Goal: Task Accomplishment & Management: Complete application form

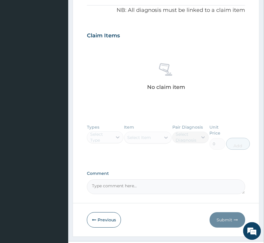
scroll to position [217, 0]
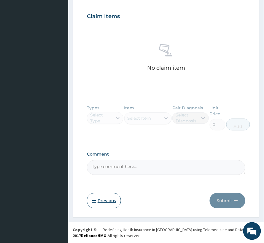
click at [105, 196] on button "Previous" at bounding box center [104, 200] width 34 height 15
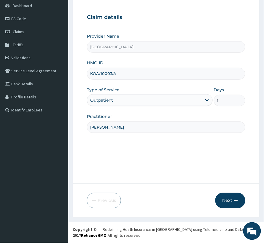
scroll to position [59, 0]
click at [216, 196] on button "Next" at bounding box center [230, 200] width 30 height 15
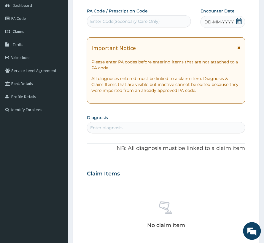
click at [99, 19] on div "Enter Code(Secondary Care Only)" at bounding box center [125, 21] width 70 height 6
paste input "PA/CEF899"
type input "PA/CEF899"
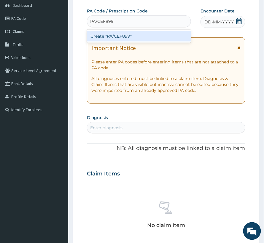
click at [114, 33] on div "Create "PA/CEF899"" at bounding box center [139, 36] width 104 height 11
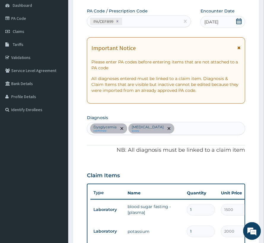
scroll to position [20, 0]
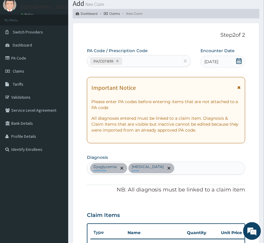
click at [152, 62] on div "PA/CEF899" at bounding box center [133, 61] width 93 height 10
paste input "PA/05E32A"
type input "PA/05E32A"
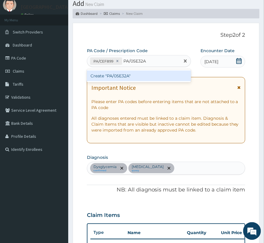
click at [162, 75] on div "Create "PA/05E32A"" at bounding box center [139, 75] width 104 height 11
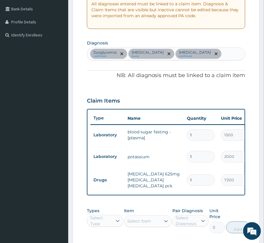
scroll to position [114, 0]
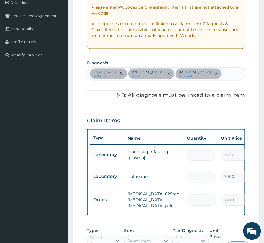
click at [218, 73] on div "Dysglycemia confirmed Disorder of electrolytes query Sepsis confirmed" at bounding box center [166, 74] width 158 height 12
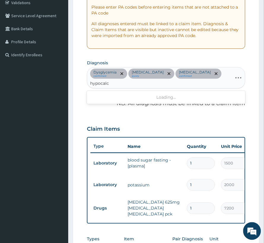
type input "hypocalce"
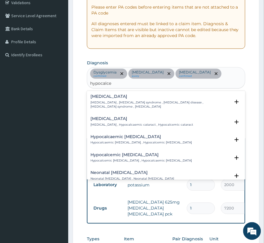
click at [113, 101] on p "Hypocalcemia , Hypocalcemia syndrome , Calcium deficiency disease , Hypocalcaem…" at bounding box center [159, 105] width 139 height 9
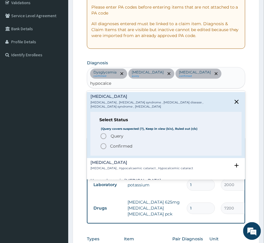
click at [114, 133] on span "Query" at bounding box center [116, 136] width 13 height 6
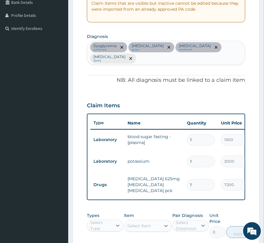
scroll to position [153, 0]
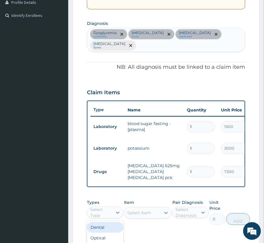
click at [99, 219] on div "Select Type" at bounding box center [101, 213] width 22 height 12
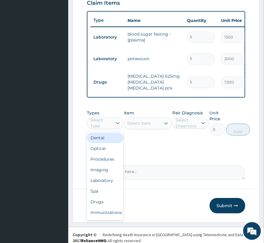
scroll to position [255, 0]
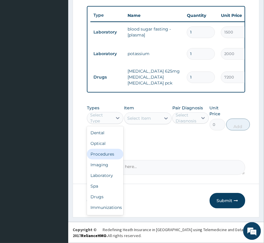
click at [104, 152] on div "Procedures" at bounding box center [105, 154] width 36 height 11
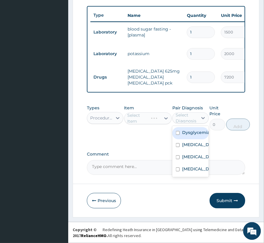
drag, startPoint x: 200, startPoint y: 115, endPoint x: 200, endPoint y: 130, distance: 15.4
click at [200, 115] on icon at bounding box center [203, 118] width 6 height 6
click at [197, 130] on label "Dysglycemia" at bounding box center [196, 132] width 28 height 6
checkbox input "true"
drag, startPoint x: 190, startPoint y: 143, endPoint x: 190, endPoint y: 151, distance: 7.4
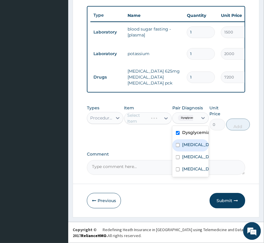
click at [190, 145] on label "Disorder of electrolytes" at bounding box center [196, 145] width 29 height 6
checkbox input "true"
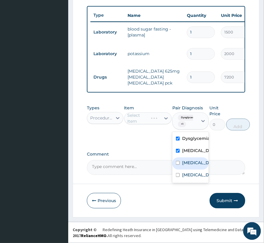
drag, startPoint x: 189, startPoint y: 166, endPoint x: 187, endPoint y: 177, distance: 10.7
click at [188, 169] on div "Sepsis" at bounding box center [190, 163] width 36 height 12
checkbox input "true"
click at [187, 178] on label "Hypocalcemia" at bounding box center [196, 175] width 29 height 6
checkbox input "true"
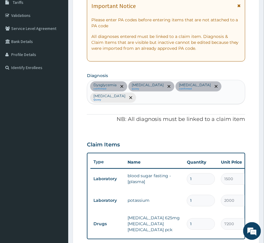
scroll to position [97, 0]
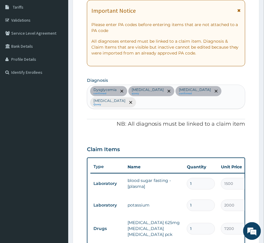
click at [159, 102] on div "Dysglycemia confirmed Disorder of electrolytes query Sepsis confirmed Hypocalce…" at bounding box center [166, 97] width 158 height 24
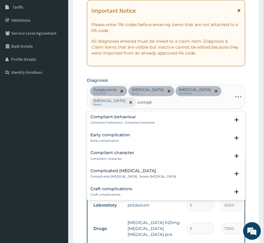
type input "complic"
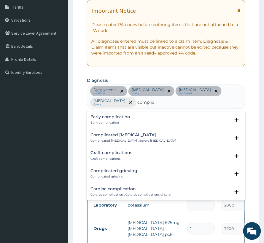
click at [128, 139] on p "Complicated malaria , Severe malaria" at bounding box center [133, 141] width 86 height 4
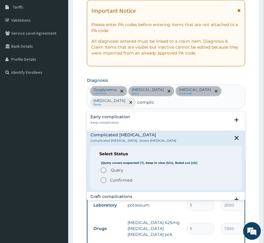
click at [122, 179] on p "Confirmed" at bounding box center [121, 180] width 22 height 6
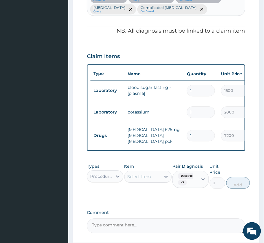
scroll to position [237, 0]
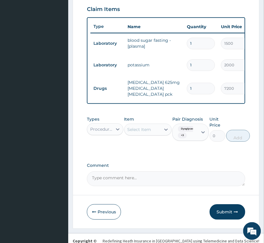
click at [142, 132] on div "Select Item" at bounding box center [139, 129] width 24 height 6
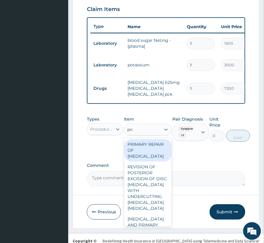
type input "prac"
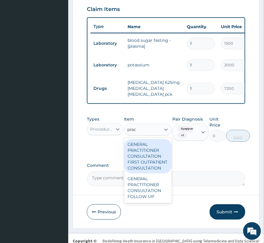
click at [136, 165] on div "GENERAL PRACTITIONER CONSULTATION FIRST OUTPATIENT CONSULTATION" at bounding box center [147, 156] width 47 height 34
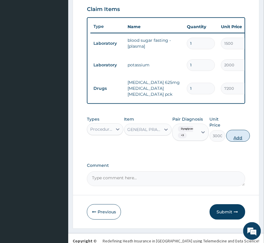
click at [243, 141] on button "Add" at bounding box center [238, 136] width 24 height 12
type input "0"
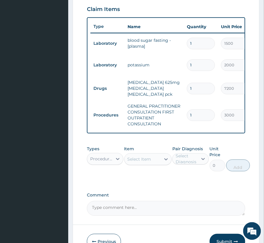
click at [138, 162] on div "Select Item" at bounding box center [139, 159] width 24 height 6
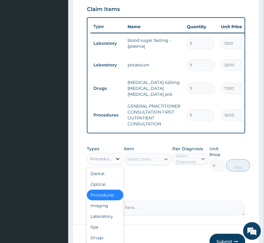
click at [118, 162] on icon at bounding box center [118, 159] width 6 height 6
click at [132, 161] on div "Select Item" at bounding box center [142, 158] width 36 height 9
click at [114, 164] on div at bounding box center [117, 158] width 11 height 11
click at [101, 222] on div "Laboratory" at bounding box center [105, 216] width 36 height 11
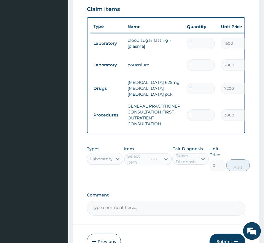
click at [175, 164] on div "Select Diagnosis" at bounding box center [186, 159] width 22 height 12
drag, startPoint x: 135, startPoint y: 163, endPoint x: 143, endPoint y: 169, distance: 10.7
click at [135, 162] on div "Select Item" at bounding box center [139, 159] width 24 height 6
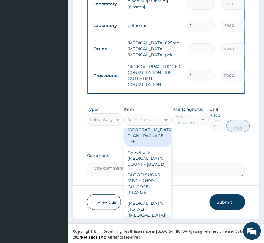
scroll to position [0, 0]
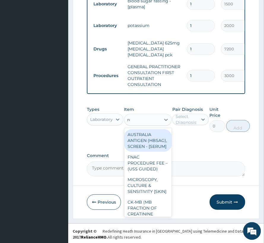
type input "rdt"
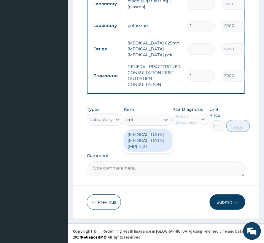
click at [128, 142] on div "MALARIA PARASITE (MP) RDT" at bounding box center [147, 140] width 47 height 23
type input "1500"
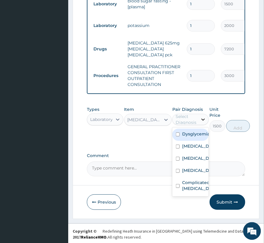
click at [198, 125] on div at bounding box center [203, 119] width 11 height 11
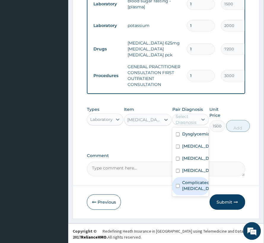
click at [193, 191] on label "Complicated malaria" at bounding box center [196, 185] width 29 height 12
checkbox input "true"
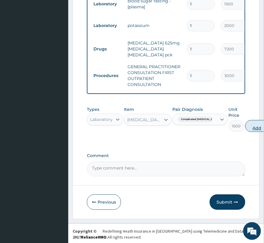
click at [247, 127] on button "Add" at bounding box center [257, 126] width 24 height 12
type input "0"
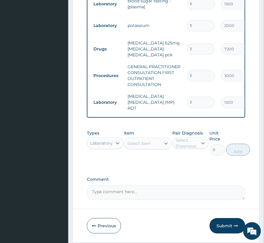
click at [141, 142] on div "Select Item" at bounding box center [142, 143] width 36 height 9
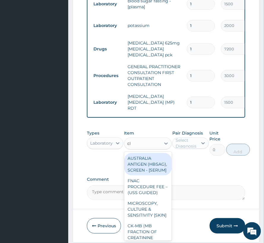
type input "cbc"
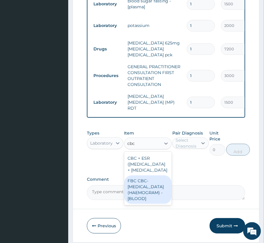
drag, startPoint x: 135, startPoint y: 212, endPoint x: 146, endPoint y: 186, distance: 28.4
click at [135, 204] on div "FBC CBC-COMPLETE BLOOD COUNT (HAEMOGRAM) - [BLOOD]" at bounding box center [147, 189] width 47 height 28
type input "3000"
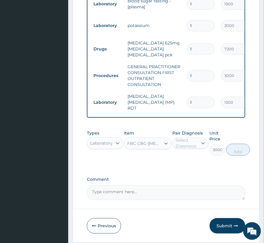
drag, startPoint x: 183, startPoint y: 146, endPoint x: 182, endPoint y: 153, distance: 7.8
click at [183, 146] on div "Select Diagnosis" at bounding box center [186, 143] width 22 height 12
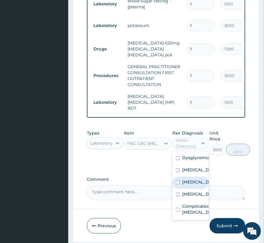
click at [191, 185] on label "[MEDICAL_DATA]" at bounding box center [196, 182] width 29 height 6
checkbox input "true"
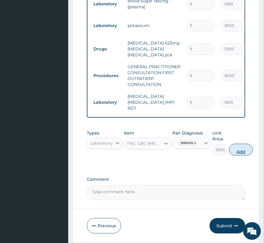
click at [233, 153] on button "Add" at bounding box center [241, 150] width 24 height 12
type input "0"
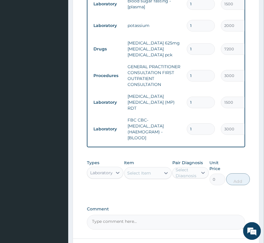
click at [143, 174] on div "Select Item" at bounding box center [139, 173] width 24 height 6
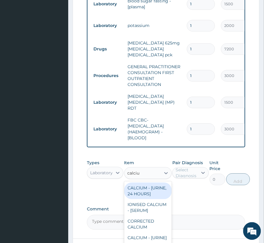
type input "calcium"
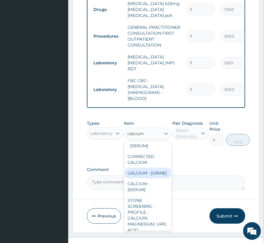
scroll to position [39, 0]
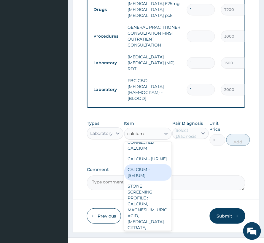
click at [134, 181] on div "CALCIUM - [SERUM]" at bounding box center [147, 172] width 47 height 17
type input "2000"
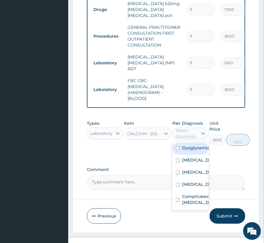
click at [190, 136] on div "Select Diagnosis" at bounding box center [186, 133] width 22 height 12
click at [192, 189] on div "Hypocalcemia" at bounding box center [190, 185] width 36 height 12
checkbox input "true"
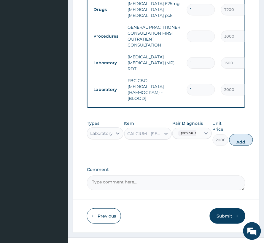
click at [246, 145] on button "Add" at bounding box center [241, 140] width 24 height 12
type input "0"
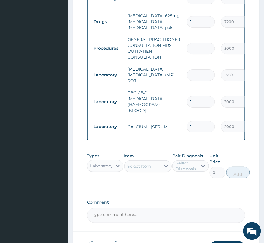
scroll to position [316, 0]
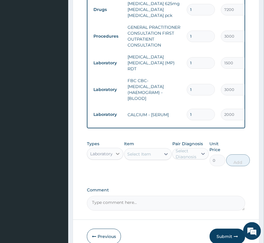
drag, startPoint x: 117, startPoint y: 155, endPoint x: 115, endPoint y: 160, distance: 4.9
click at [115, 156] on icon at bounding box center [118, 154] width 6 height 6
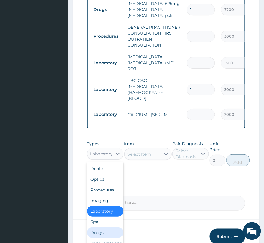
click at [101, 231] on div "Drugs" at bounding box center [105, 232] width 36 height 11
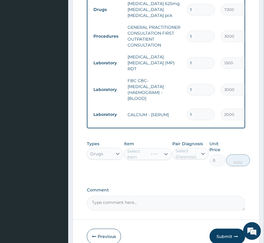
click at [190, 158] on div "Select Diagnosis" at bounding box center [186, 154] width 22 height 12
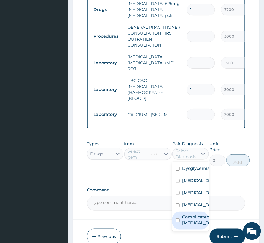
click at [191, 226] on label "Complicated malaria" at bounding box center [196, 220] width 29 height 12
checkbox input "true"
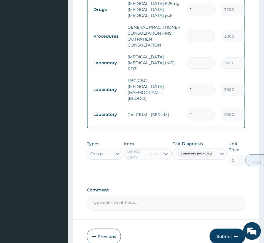
click at [144, 159] on div "Select Item" at bounding box center [147, 154] width 47 height 12
click at [144, 157] on div "Select Item" at bounding box center [139, 154] width 24 height 6
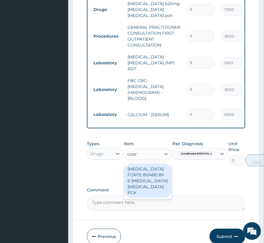
type input "coarte"
click at [145, 174] on div "[MEDICAL_DATA] FORTE 80/480 BY 6 [MEDICAL_DATA] [MEDICAL_DATA] PCK" at bounding box center [147, 180] width 47 height 34
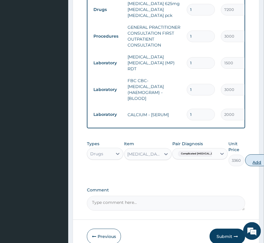
click at [253, 164] on button "Add" at bounding box center [257, 160] width 24 height 12
type input "0"
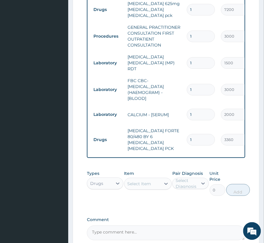
click at [131, 181] on div "Select Item" at bounding box center [139, 184] width 24 height 6
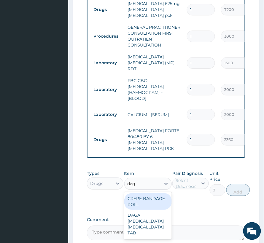
type input "daga"
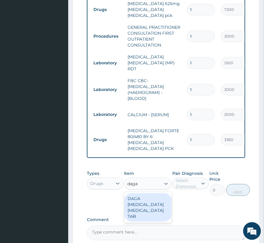
click at [144, 200] on div "DAGA [MEDICAL_DATA] [MEDICAL_DATA] TAB" at bounding box center [147, 207] width 47 height 28
type input "24"
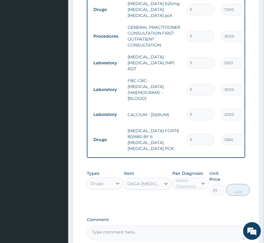
click at [184, 177] on div "Select Diagnosis" at bounding box center [186, 183] width 22 height 12
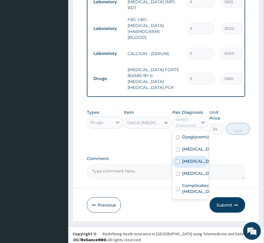
scroll to position [378, 0]
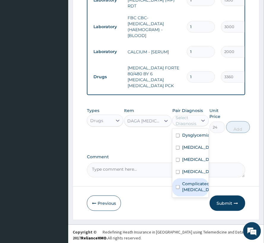
click at [187, 188] on label "Complicated malaria" at bounding box center [196, 187] width 29 height 12
checkbox input "true"
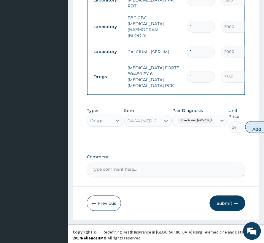
click at [245, 126] on button "Add" at bounding box center [257, 127] width 24 height 12
type input "0"
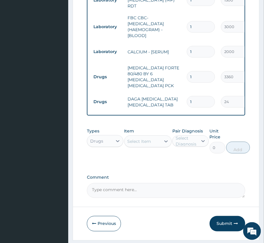
click at [198, 96] on input "1" at bounding box center [201, 102] width 28 height 12
type input "18"
type input "432.00"
type input "18"
click at [149, 138] on div "Select Item" at bounding box center [139, 141] width 24 height 6
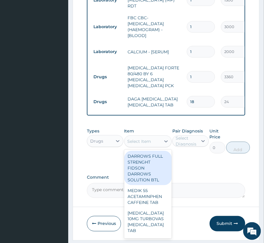
click at [210, 183] on textarea "Comment" at bounding box center [166, 190] width 158 height 15
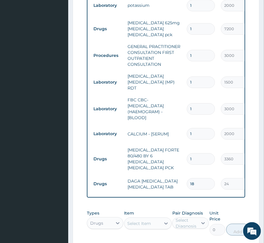
scroll to position [399, 0]
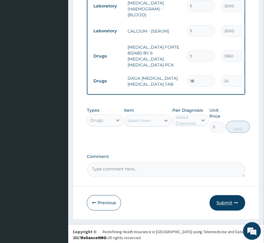
click at [234, 201] on icon "button" at bounding box center [236, 203] width 4 height 4
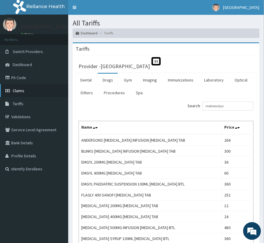
click at [13, 90] on span "Claims" at bounding box center [19, 90] width 12 height 5
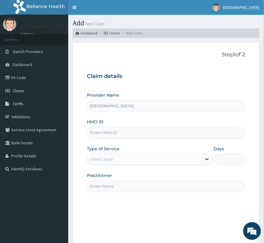
paste input "hbg/10013/a"
type input "hbg/10013/a"
click at [102, 165] on div "Select type" at bounding box center [150, 159] width 126 height 12
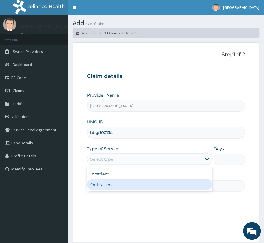
click at [101, 189] on div "Outpatient" at bounding box center [150, 184] width 126 height 11
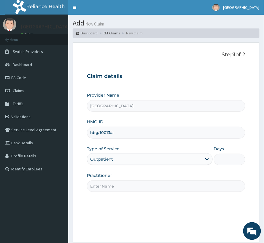
type input "1"
drag, startPoint x: 104, startPoint y: 187, endPoint x: 108, endPoint y: 186, distance: 4.6
click at [104, 187] on input "Practitioner" at bounding box center [166, 186] width 158 height 12
type input "DR BASIL"
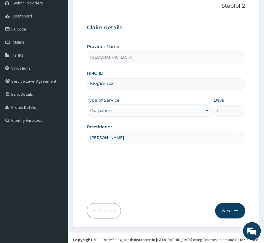
scroll to position [59, 0]
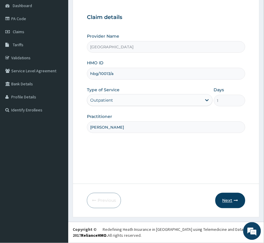
click at [227, 198] on button "Next" at bounding box center [230, 200] width 30 height 15
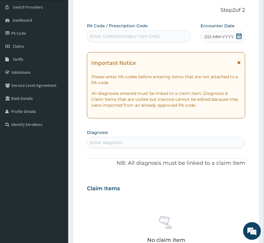
scroll to position [20, 0]
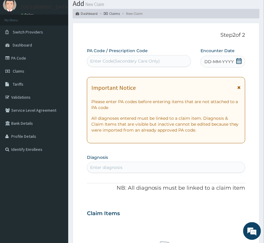
click at [115, 68] on div "PA Code / Prescription Code Enter Code(Secondary Care Only)" at bounding box center [139, 58] width 104 height 20
click at [115, 63] on div "Enter Code(Secondary Care Only)" at bounding box center [125, 61] width 70 height 6
paste input "PA/6EF7F1"
type input "PA/6EF7F1"
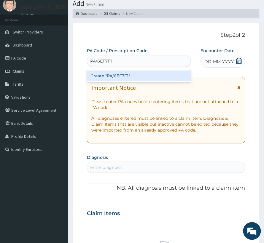
click at [133, 79] on div "Create "PA/6EF7F1"" at bounding box center [139, 75] width 104 height 11
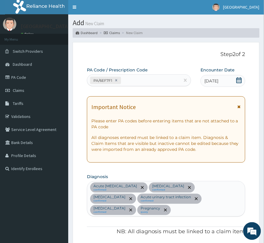
scroll to position [0, 0]
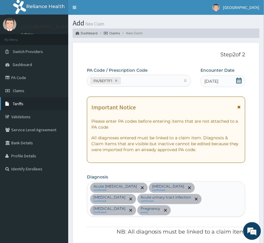
click at [15, 106] on span "Tariffs" at bounding box center [18, 103] width 11 height 5
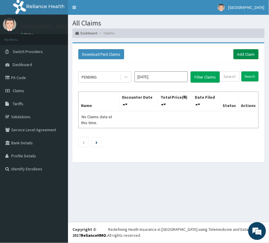
click at [253, 50] on link "Add Claim" at bounding box center [246, 54] width 25 height 10
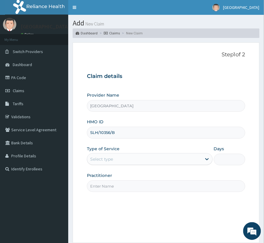
type input "SLH/10356/B"
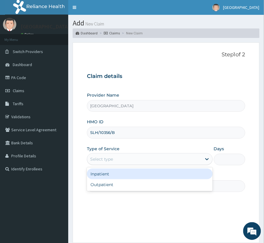
click at [102, 159] on div "Select type" at bounding box center [101, 159] width 23 height 6
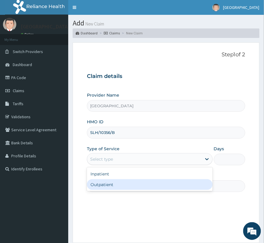
click at [113, 185] on div "Outpatient" at bounding box center [150, 184] width 126 height 11
type input "1"
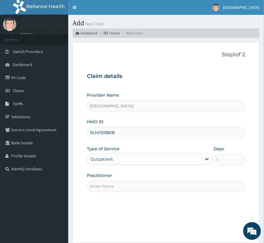
click at [113, 185] on input "Practitioner" at bounding box center [166, 186] width 158 height 12
type input "[PERSON_NAME]"
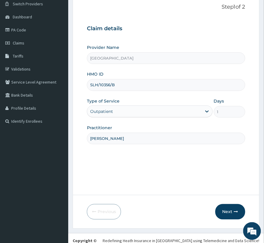
scroll to position [59, 0]
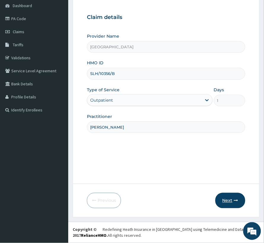
click at [226, 199] on button "Next" at bounding box center [230, 200] width 30 height 15
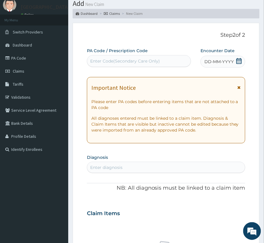
scroll to position [0, 0]
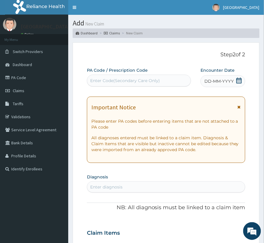
click at [111, 79] on div "Enter Code(Secondary Care Only)" at bounding box center [125, 81] width 70 height 6
paste input "PA/350174"
type input "PA/350174"
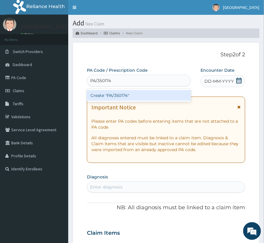
click at [120, 94] on div "Create "PA/350174"" at bounding box center [139, 95] width 104 height 11
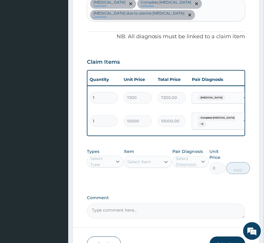
scroll to position [0, 139]
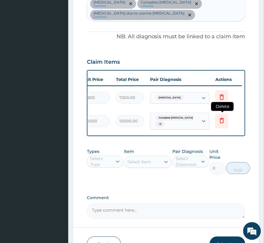
click at [221, 119] on icon at bounding box center [221, 120] width 4 height 5
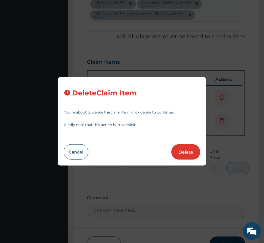
click at [174, 147] on button "Delete" at bounding box center [185, 151] width 29 height 15
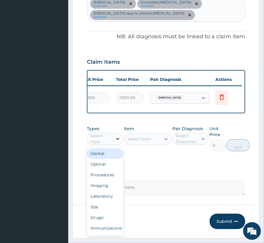
click at [115, 144] on div at bounding box center [117, 139] width 11 height 11
click at [101, 191] on div "Imaging" at bounding box center [105, 185] width 36 height 11
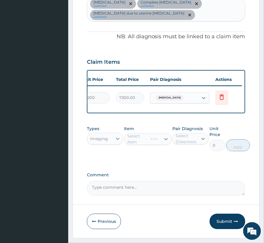
click at [191, 145] on div "Select Diagnosis" at bounding box center [186, 139] width 22 height 12
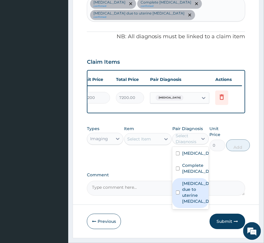
click at [197, 204] on label "Erythrocytosis due to uterine myoma" at bounding box center [196, 193] width 29 height 24
checkbox input "true"
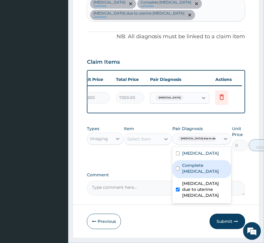
click at [138, 142] on div "Select Item" at bounding box center [142, 138] width 36 height 9
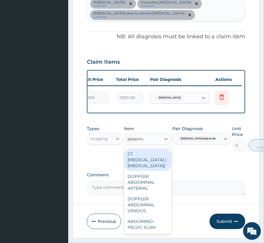
type input "abdomin"
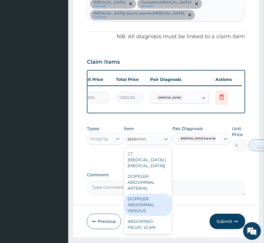
scroll to position [4, 0]
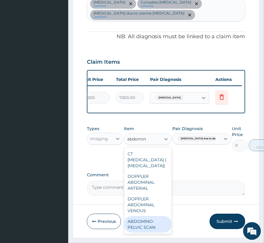
click at [147, 230] on div "ABDOMINO-PELVIC SCAN" at bounding box center [147, 224] width 47 height 17
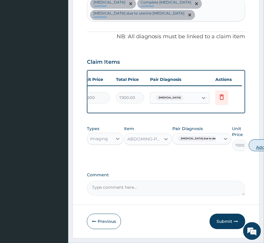
click at [255, 151] on button "Add" at bounding box center [260, 145] width 24 height 12
type input "0"
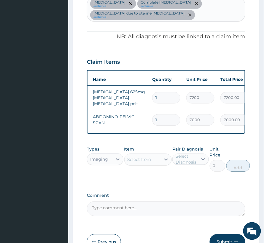
scroll to position [0, 0]
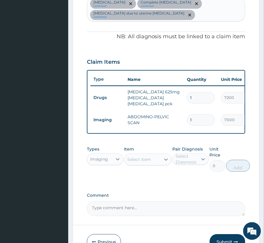
click at [111, 171] on div "Types Imaging" at bounding box center [105, 158] width 36 height 25
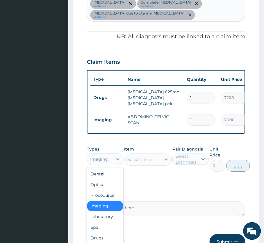
click at [100, 162] on div "Imaging" at bounding box center [99, 159] width 18 height 6
click at [107, 200] on div "Procedures" at bounding box center [105, 195] width 36 height 11
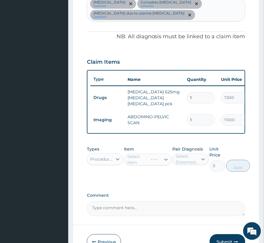
click at [179, 165] on div "Select Diagnosis" at bounding box center [186, 159] width 22 height 12
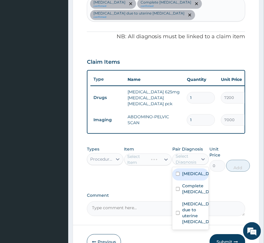
drag, startPoint x: 191, startPoint y: 182, endPoint x: 190, endPoint y: 193, distance: 11.6
click at [190, 181] on div "Sepsis" at bounding box center [190, 175] width 36 height 12
checkbox input "true"
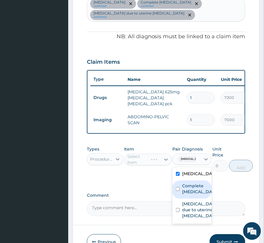
click at [190, 195] on label "Complete miscarriage" at bounding box center [198, 189] width 32 height 12
checkbox input "true"
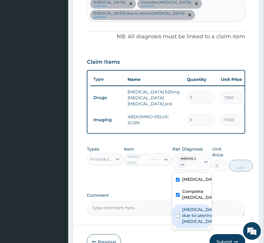
click at [191, 217] on label "Erythrocytosis due to uterine myoma" at bounding box center [198, 216] width 32 height 18
checkbox input "true"
click at [133, 166] on div "Select Item" at bounding box center [147, 160] width 47 height 12
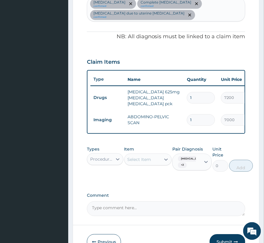
click at [150, 164] on div "Select Item" at bounding box center [142, 159] width 36 height 9
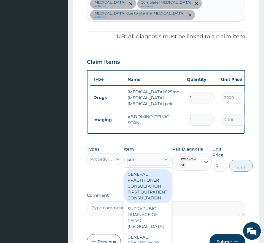
type input "prac"
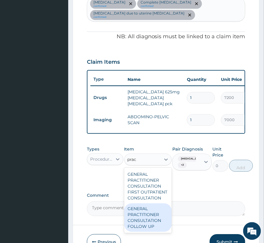
click at [143, 230] on div "GENERAL PRACTITIONER CONSULTATION FOLLOW UP" at bounding box center [147, 217] width 47 height 28
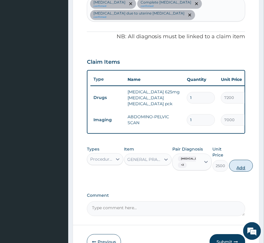
click at [242, 172] on button "Add" at bounding box center [241, 166] width 24 height 12
type input "0"
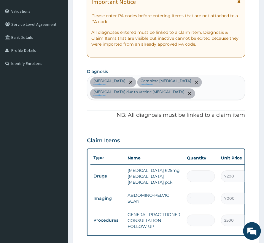
scroll to position [105, 0]
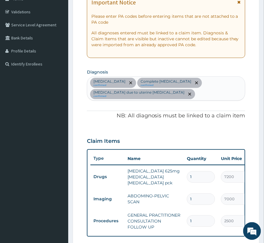
click at [195, 100] on div "Sepsis confirmed Complete miscarriage confirmed Erythrocytosis due to uterine m…" at bounding box center [166, 89] width 158 height 24
type input "abdominal pain"
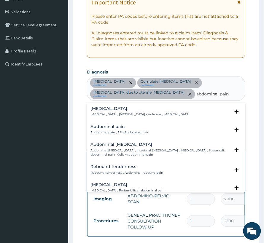
click at [132, 133] on p "Abdominal pain , AP - Abdominal pain" at bounding box center [119, 133] width 59 height 4
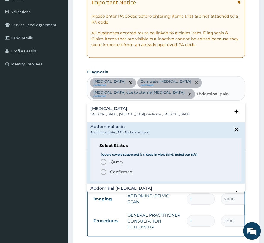
click at [128, 171] on p "Confirmed" at bounding box center [121, 172] width 22 height 6
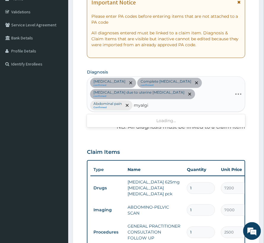
type input "myalgia"
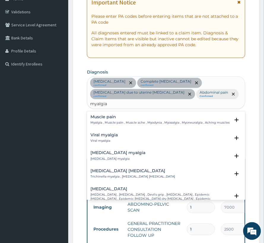
click at [120, 121] on p "Myalgia , Muscle pain , Muscle ache , Myodynia , Myosalgia , Myoneuralgia , Ach…" at bounding box center [159, 123] width 139 height 4
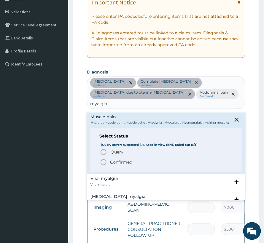
click at [119, 159] on p "Confirmed" at bounding box center [121, 162] width 22 height 6
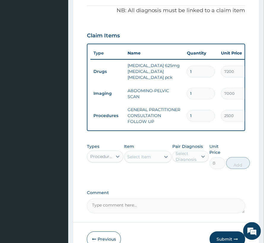
scroll to position [223, 0]
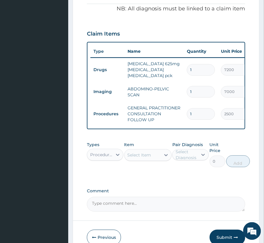
click at [149, 158] on div "Select Item" at bounding box center [139, 155] width 24 height 6
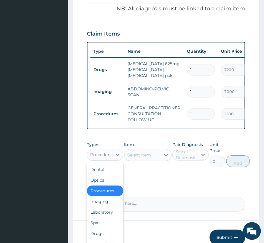
drag, startPoint x: 100, startPoint y: 161, endPoint x: 104, endPoint y: 179, distance: 18.2
click at [99, 158] on div "Procedures" at bounding box center [101, 155] width 23 height 6
click at [98, 238] on div "Drugs" at bounding box center [105, 233] width 36 height 11
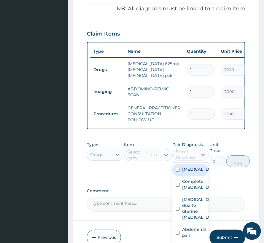
drag, startPoint x: 198, startPoint y: 159, endPoint x: 197, endPoint y: 183, distance: 24.0
click at [198, 160] on div at bounding box center [203, 154] width 11 height 11
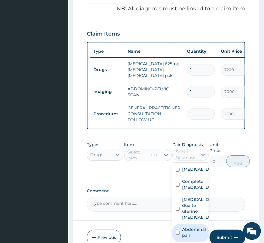
scroll to position [16, 0]
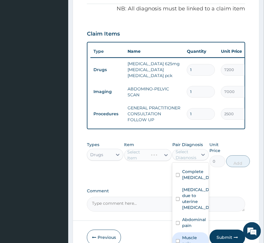
click at [192, 238] on label "Muscle pain" at bounding box center [193, 241] width 23 height 12
checkbox input "true"
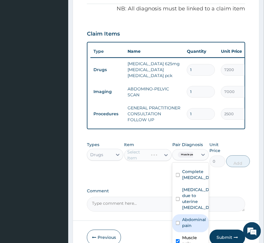
click at [192, 224] on label "Abdominal pain" at bounding box center [194, 222] width 24 height 12
checkbox input "true"
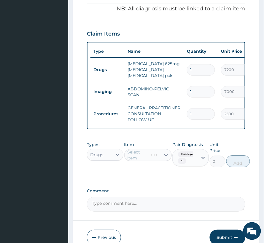
click at [142, 161] on div "Select Item" at bounding box center [147, 155] width 47 height 12
click at [142, 160] on div "Select Item" at bounding box center [142, 154] width 36 height 9
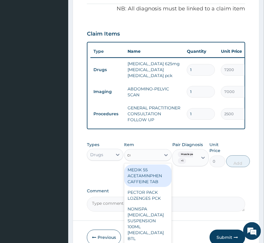
type input "coc"
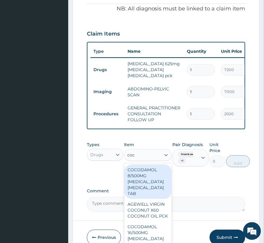
click at [153, 194] on div "COCODAMOL 8/500MG CODEINE PHOSPHATE ACETAMINOPHEN TAB" at bounding box center [147, 181] width 47 height 34
type input "84"
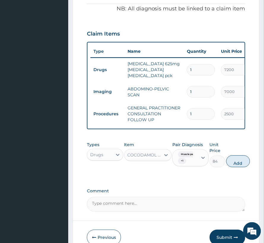
click at [147, 158] on div "COCODAMOL 8/500MG CODEINE PHOSPHATE ACETAMINOPHEN TAB" at bounding box center [144, 155] width 34 height 6
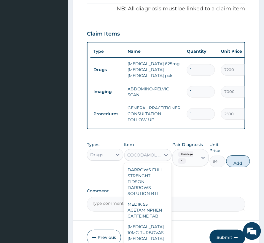
scroll to position [5683, 0]
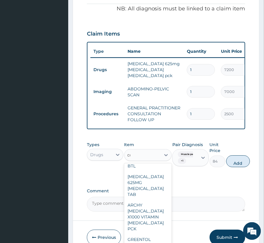
type input "coc"
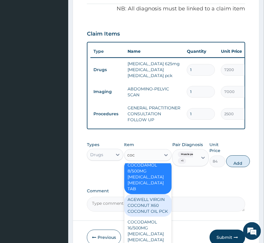
scroll to position [0, 0]
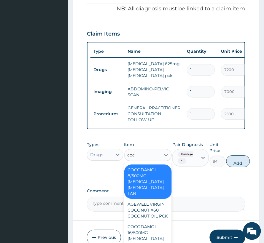
drag, startPoint x: 150, startPoint y: 224, endPoint x: 139, endPoint y: 184, distance: 41.7
click at [139, 184] on div "COCODAMOL 8/500MG CODEINE PHOSPHATE ACETAMINOPHEN TAB AGEWELL VIRGIN COCONUT X6…" at bounding box center [147, 207] width 47 height 89
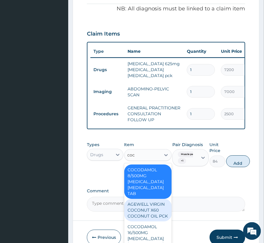
scroll to position [34, 0]
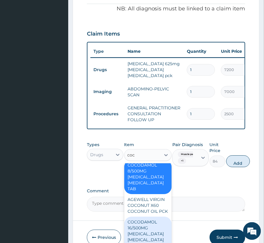
click at [147, 226] on div "COCODAMOL 16/500MG CODEINE PHOSPHATE ACETAMINOPHEN TAB" at bounding box center [147, 233] width 47 height 34
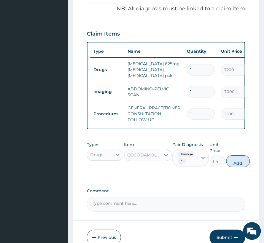
click at [240, 166] on button "Add" at bounding box center [238, 161] width 24 height 12
type input "0"
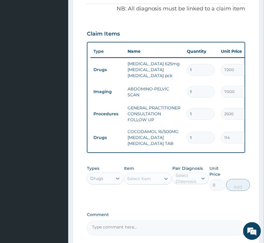
drag, startPoint x: 171, startPoint y: 138, endPoint x: 147, endPoint y: 135, distance: 24.1
click at [147, 135] on tr "Drugs COCODAMOL 16/500MG CODEINE PHOSPHATE ACETAMINOPHEN TAB 1 114 114.00 Muscl…" at bounding box center [235, 138] width 290 height 24
type input "2"
type input "228.00"
type input "20"
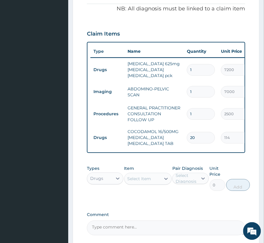
type input "2280.00"
type input "20"
click at [139, 178] on div "Select Item" at bounding box center [147, 179] width 47 height 12
click at [93, 181] on div "Drugs" at bounding box center [96, 178] width 13 height 6
click at [101, 240] on div "Laboratory" at bounding box center [105, 235] width 36 height 11
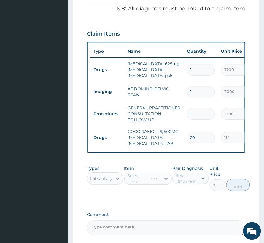
click at [190, 182] on div "Select Diagnosis" at bounding box center [186, 178] width 22 height 12
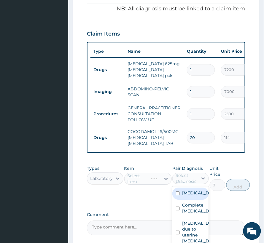
click at [193, 196] on label "[MEDICAL_DATA]" at bounding box center [196, 193] width 29 height 6
checkbox input "true"
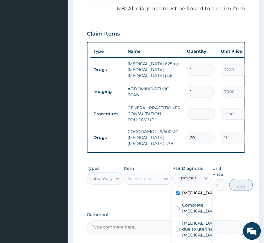
click at [140, 182] on div "Select Item" at bounding box center [139, 179] width 24 height 6
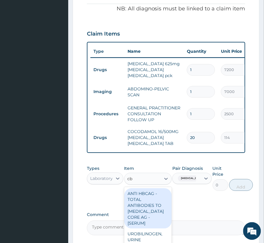
type input "cbc"
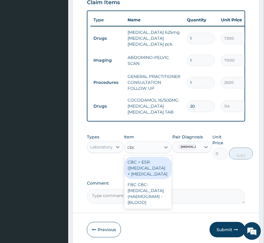
scroll to position [263, 0]
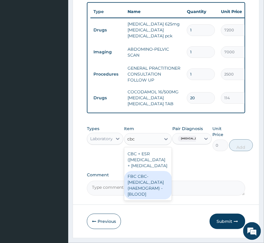
click at [132, 199] on div "FBC CBC-COMPLETE BLOOD COUNT (HAEMOGRAM) - [BLOOD]" at bounding box center [147, 185] width 47 height 28
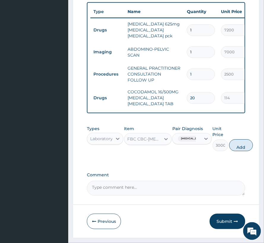
click at [240, 151] on button "Add" at bounding box center [241, 145] width 24 height 12
type input "0"
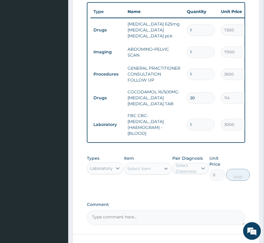
click at [134, 171] on div "Select Item" at bounding box center [139, 169] width 24 height 6
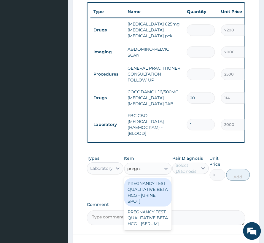
type input "pregnan"
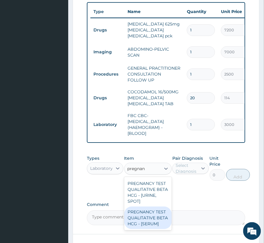
click at [157, 229] on div "PREGNANCY TEST QUALITATIVE BETA HCG - [SERUM]" at bounding box center [147, 217] width 47 height 23
type input "1200"
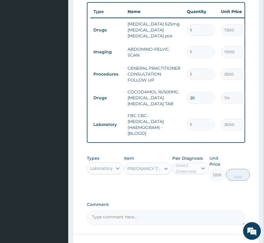
click at [184, 174] on div "Select Diagnosis" at bounding box center [186, 168] width 22 height 12
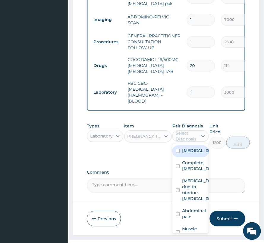
scroll to position [302, 0]
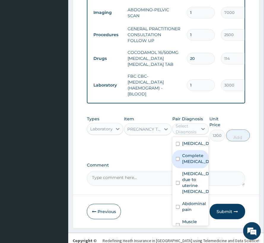
click at [192, 164] on label "Complete miscarriage" at bounding box center [196, 159] width 29 height 12
checkbox input "true"
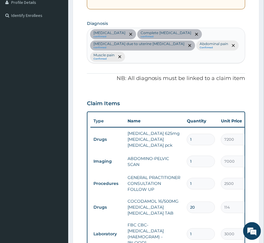
scroll to position [145, 0]
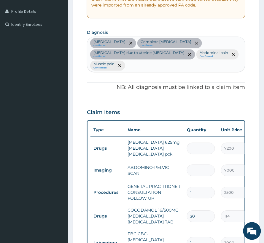
drag, startPoint x: 214, startPoint y: 65, endPoint x: 211, endPoint y: 67, distance: 4.1
click at [213, 65] on div "Sepsis confirmed Complete miscarriage confirmed Erythrocytosis due to uterine m…" at bounding box center [166, 54] width 158 height 35
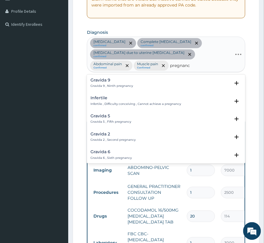
type input "pregnancy"
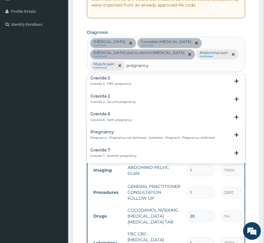
scroll to position [39, 0]
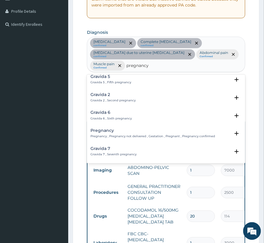
click at [153, 133] on h4 "Pregnancy" at bounding box center [152, 131] width 124 height 4
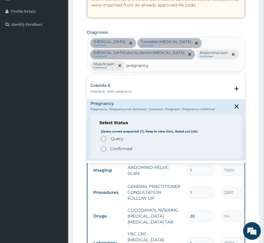
scroll to position [79, 0]
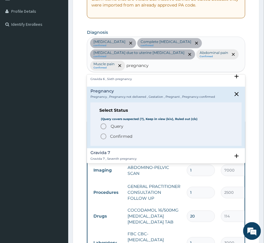
click at [121, 127] on span "Query" at bounding box center [116, 126] width 13 height 6
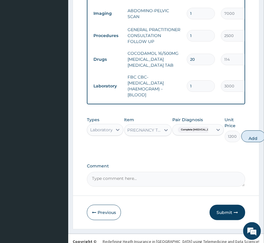
scroll to position [302, 0]
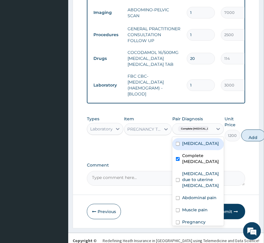
click at [194, 132] on span "Complete miscarriage" at bounding box center [198, 129] width 40 height 6
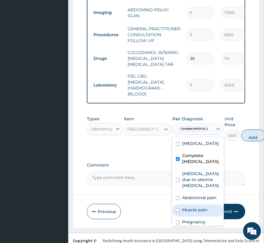
scroll to position [16, 0]
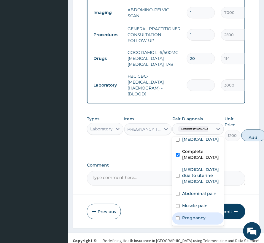
click at [190, 215] on label "Pregnancy" at bounding box center [193, 218] width 23 height 6
checkbox input "true"
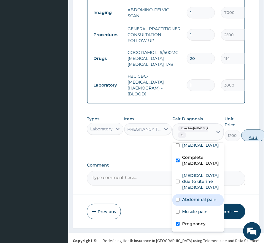
click at [242, 141] on button "Add" at bounding box center [253, 135] width 24 height 12
type input "0"
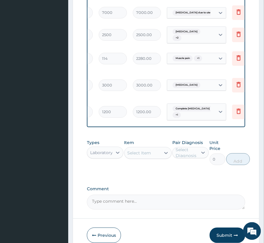
scroll to position [0, 139]
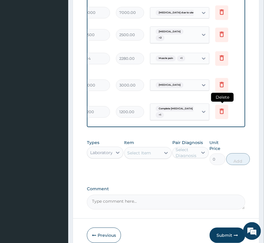
click at [223, 111] on icon at bounding box center [221, 110] width 4 height 5
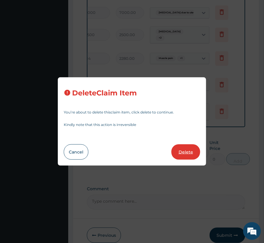
click at [192, 153] on button "Delete" at bounding box center [185, 151] width 29 height 15
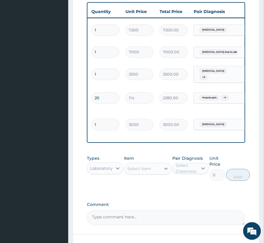
scroll to position [0, 120]
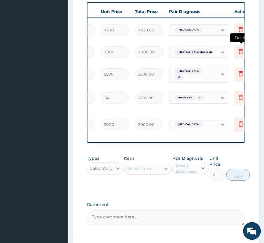
click at [239, 53] on icon at bounding box center [240, 51] width 4 height 5
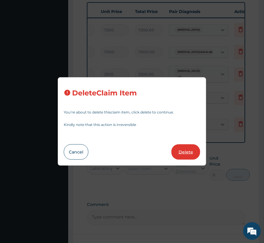
click at [185, 149] on button "Delete" at bounding box center [185, 151] width 29 height 15
type input "2500"
type input "2500.00"
type input "20"
type input "114"
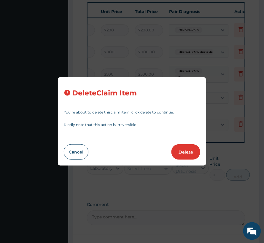
type input "2280.00"
type input "1"
type input "3000"
type input "3000.00"
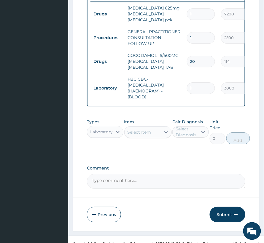
scroll to position [299, 0]
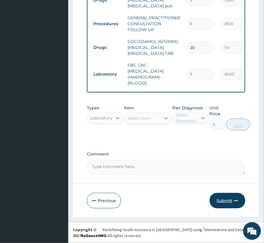
click at [225, 199] on button "Submit" at bounding box center [227, 200] width 36 height 15
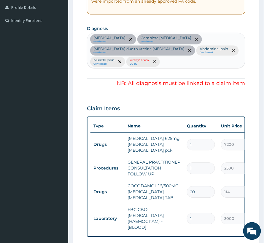
scroll to position [141, 0]
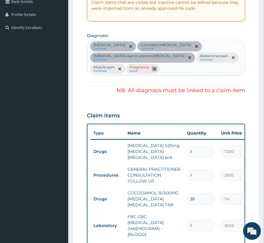
click at [155, 68] on icon "remove selection option" at bounding box center [154, 69] width 3 height 3
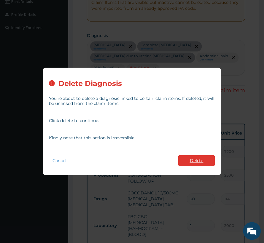
click at [203, 161] on button "Delete" at bounding box center [196, 160] width 37 height 11
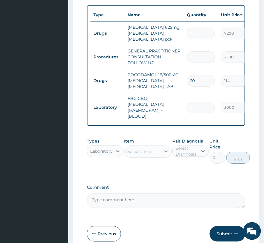
scroll to position [299, 0]
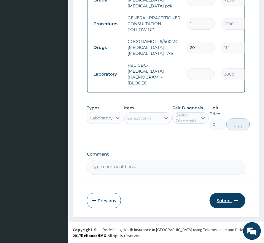
click at [238, 203] on icon "button" at bounding box center [236, 200] width 4 height 4
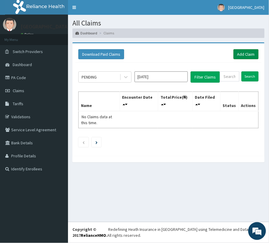
click at [241, 53] on link "Add Claim" at bounding box center [246, 54] width 25 height 10
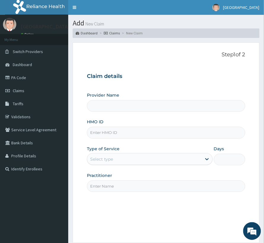
type input "[GEOGRAPHIC_DATA]"
type input "LTR/10279/B"
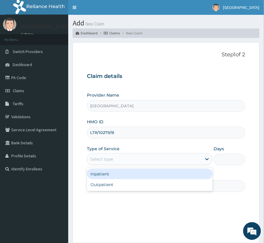
click at [118, 160] on div "Select type" at bounding box center [144, 158] width 114 height 9
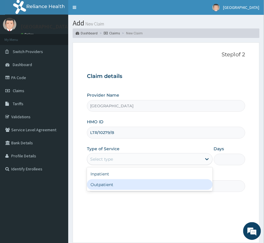
click at [114, 187] on div "Outpatient" at bounding box center [150, 184] width 126 height 11
type input "1"
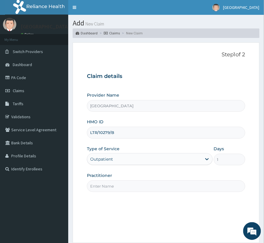
click at [121, 183] on input "Practitioner" at bounding box center [166, 186] width 158 height 12
type input "Dr Prosper"
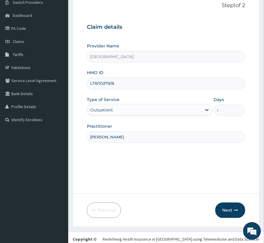
scroll to position [59, 0]
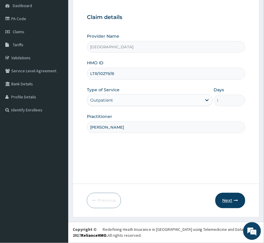
click at [223, 198] on button "Next" at bounding box center [230, 200] width 30 height 15
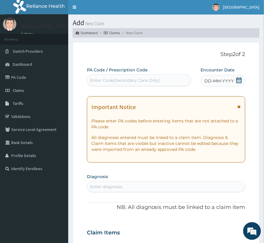
scroll to position [0, 0]
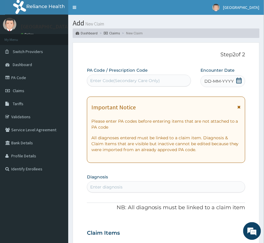
click at [230, 81] on span "DD-MM-YYYY" at bounding box center [218, 81] width 29 height 6
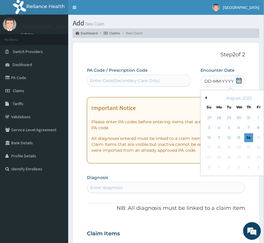
click at [234, 80] on div "DD-MM-YYYY" at bounding box center [222, 81] width 45 height 12
click at [203, 95] on div "August 2025" at bounding box center [238, 98] width 71 height 6
click at [203, 97] on button "Previous Month" at bounding box center [204, 97] width 3 height 3
click at [214, 127] on div "7" at bounding box center [218, 127] width 9 height 9
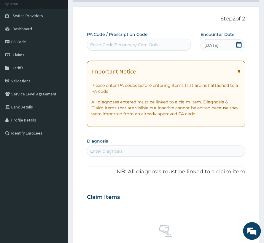
scroll to position [79, 0]
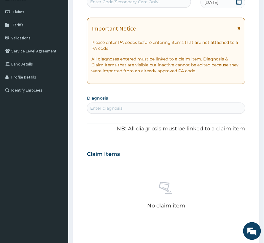
click at [129, 109] on div "Enter diagnosis" at bounding box center [166, 107] width 158 height 9
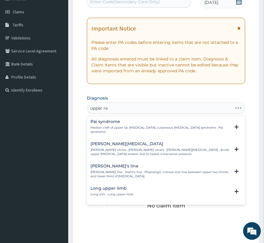
type input "upper res"
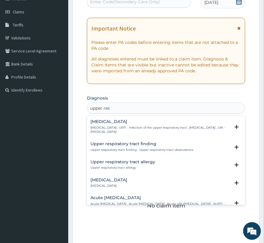
click at [145, 127] on p "Upper respiratory infection , URTI - Infection of the upper respiratory tract ,…" at bounding box center [159, 130] width 139 height 9
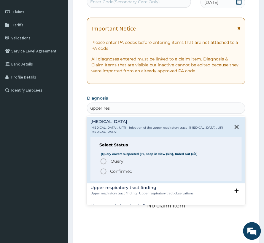
click at [116, 177] on div "Select Status (Query covers suspected (?), Keep in view (kiv), Ruled out (r/o) …" at bounding box center [165, 159] width 151 height 44
click at [118, 171] on p "Confirmed" at bounding box center [121, 172] width 22 height 6
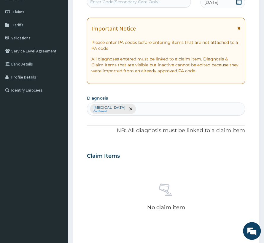
click at [163, 106] on div "Upper respiratory infection Confirmed" at bounding box center [166, 109] width 158 height 12
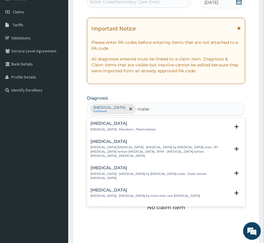
type input "malaria"
click at [104, 126] on h4 "Malaria" at bounding box center [122, 123] width 65 height 4
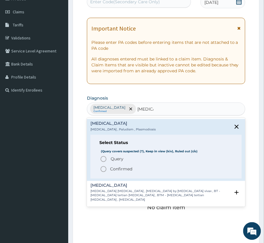
click at [117, 171] on p "Confirmed" at bounding box center [121, 169] width 22 height 6
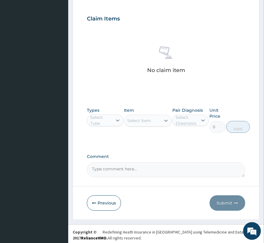
scroll to position [219, 0]
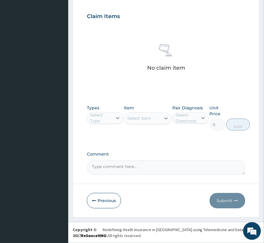
click at [101, 123] on div "Select Type" at bounding box center [105, 118] width 36 height 12
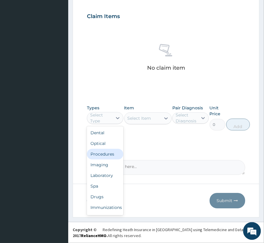
click at [105, 152] on div "Procedures" at bounding box center [105, 154] width 36 height 11
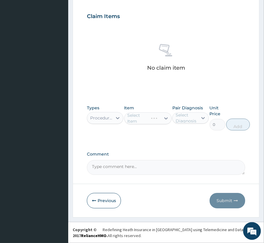
click at [189, 117] on div "Select Diagnosis" at bounding box center [186, 118] width 22 height 12
drag, startPoint x: 198, startPoint y: 144, endPoint x: 193, endPoint y: 153, distance: 10.9
click at [195, 135] on label "Upper respiratory infection" at bounding box center [196, 132] width 29 height 6
checkbox input "true"
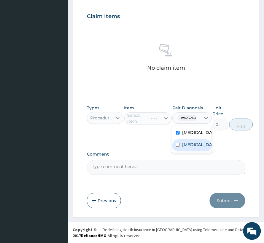
click at [193, 151] on div "Malaria" at bounding box center [191, 145] width 39 height 12
checkbox input "true"
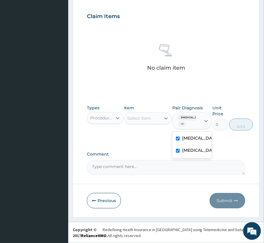
click at [147, 118] on div "Select Item" at bounding box center [139, 118] width 24 height 6
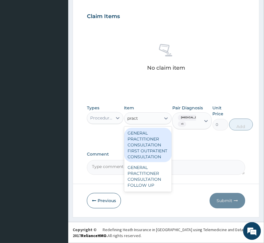
type input "pract"
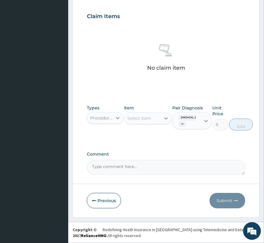
click at [114, 142] on div "PA Code / Prescription Code Enter Code(Secondary Care Only) Encounter Date 07-0…" at bounding box center [166, 12] width 158 height 326
click at [149, 116] on div "Select Item" at bounding box center [139, 118] width 24 height 6
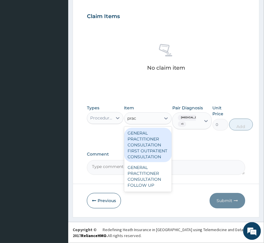
type input "pract"
click at [149, 140] on div "GENERAL PRACTITIONER CONSULTATION FIRST OUTPATIENT CONSULTATION" at bounding box center [147, 145] width 47 height 34
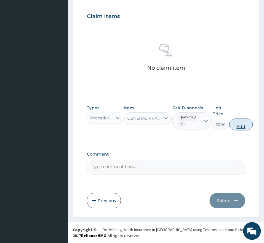
click at [251, 126] on button "Add" at bounding box center [241, 124] width 24 height 12
type input "0"
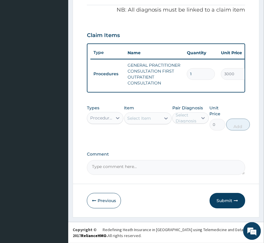
scroll to position [206, 0]
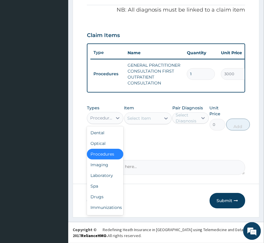
drag, startPoint x: 113, startPoint y: 115, endPoint x: 113, endPoint y: 140, distance: 24.3
click at [112, 118] on div "Procedures" at bounding box center [105, 118] width 36 height 12
click at [109, 175] on div "Laboratory" at bounding box center [105, 175] width 36 height 11
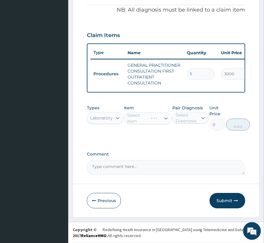
click at [197, 118] on div "Select Diagnosis" at bounding box center [184, 117] width 25 height 9
click at [197, 151] on div "Malaria" at bounding box center [190, 145] width 36 height 12
checkbox input "true"
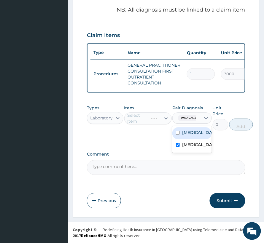
click at [146, 117] on div "Select Item" at bounding box center [147, 118] width 47 height 12
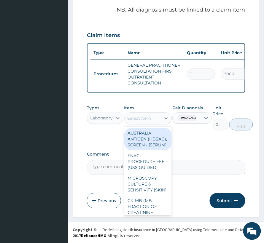
click at [146, 121] on div "Select Item" at bounding box center [142, 117] width 36 height 9
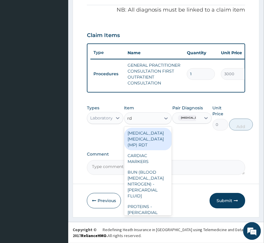
type input "rdt"
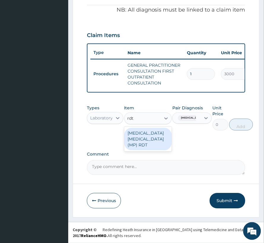
click at [149, 138] on div "MALARIA PARASITE (MP) RDT" at bounding box center [147, 139] width 47 height 23
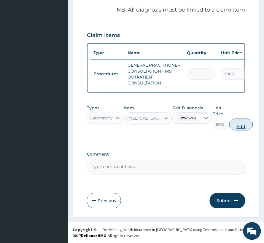
click at [241, 122] on button "Add" at bounding box center [241, 124] width 24 height 12
type input "0"
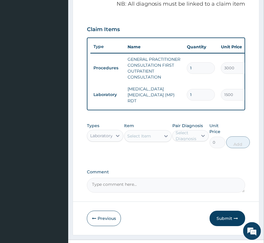
click at [139, 139] on div "Select Item" at bounding box center [139, 136] width 24 height 6
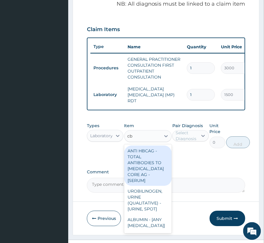
type input "cbc"
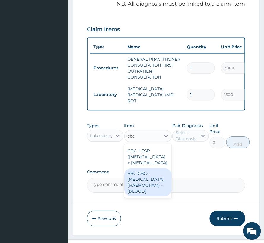
click at [144, 196] on div "FBC CBC-COMPLETE BLOOD COUNT (HAEMOGRAM) - [BLOOD]" at bounding box center [147, 182] width 47 height 28
type input "3000"
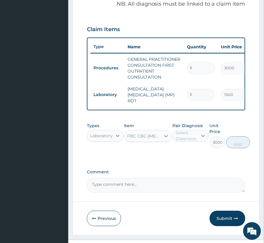
click at [201, 131] on div "Pair Diagnosis Select Diagnosis" at bounding box center [190, 135] width 36 height 25
drag, startPoint x: 195, startPoint y: 136, endPoint x: 191, endPoint y: 150, distance: 15.2
click at [193, 137] on div "Select Diagnosis" at bounding box center [186, 136] width 22 height 12
click at [193, 153] on label "Upper respiratory infection" at bounding box center [196, 150] width 29 height 6
checkbox input "true"
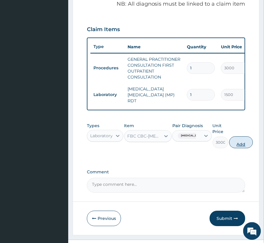
click at [251, 147] on button "Add" at bounding box center [241, 142] width 24 height 12
type input "0"
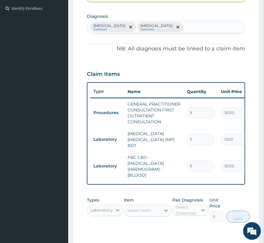
scroll to position [87, 0]
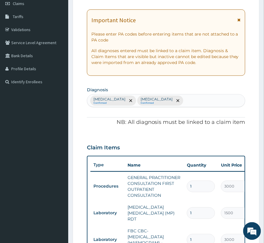
click at [203, 105] on div "Upper respiratory infection Confirmed Malaria Confirmed" at bounding box center [166, 100] width 158 height 12
type input "seps"
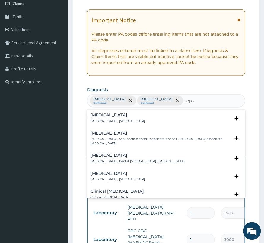
click at [126, 121] on p "Systemic infection , Sepsis" at bounding box center [117, 121] width 54 height 4
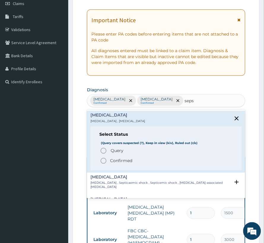
click at [113, 157] on div "Query Query covers suspected (?), Keep in view (kiv), Ruled out (r/o) Confirmed" at bounding box center [165, 155] width 133 height 17
click at [114, 158] on p "Confirmed" at bounding box center [121, 161] width 22 height 6
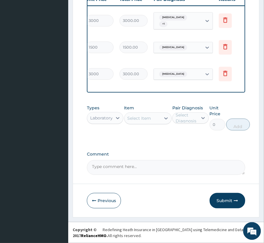
scroll to position [0, 137]
drag, startPoint x: 187, startPoint y: 69, endPoint x: 186, endPoint y: 75, distance: 6.2
click at [185, 71] on span "Upper respiratory infection" at bounding box center [171, 74] width 28 height 6
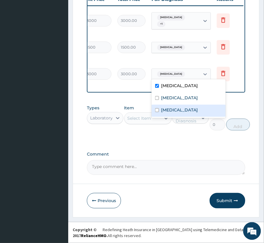
click at [174, 107] on label "Sepsis" at bounding box center [179, 110] width 37 height 6
checkbox input "true"
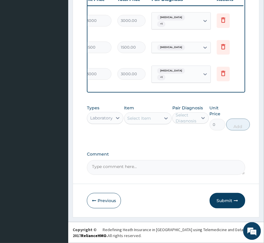
click at [110, 84] on div "Type Name Quantity Unit Price Total Price Pair Diagnosis Actions Procedures GEN…" at bounding box center [166, 41] width 158 height 102
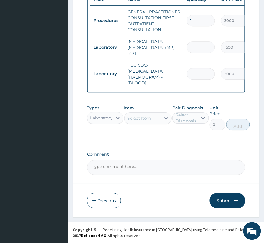
drag, startPoint x: 103, startPoint y: 114, endPoint x: 105, endPoint y: 122, distance: 8.1
click at [104, 115] on div "Laboratory" at bounding box center [101, 118] width 23 height 6
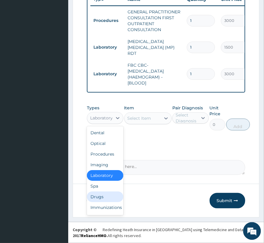
click at [114, 194] on div "Drugs" at bounding box center [105, 196] width 36 height 11
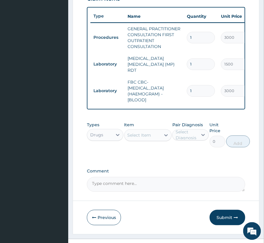
scroll to position [256, 0]
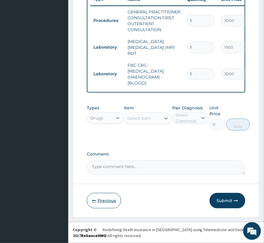
click at [100, 201] on button "Previous" at bounding box center [104, 200] width 34 height 15
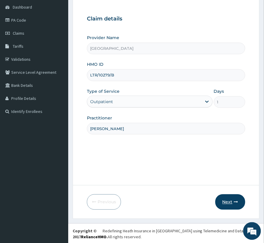
scroll to position [59, 0]
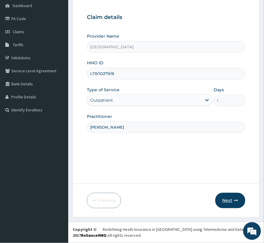
click at [230, 201] on button "Next" at bounding box center [230, 200] width 30 height 15
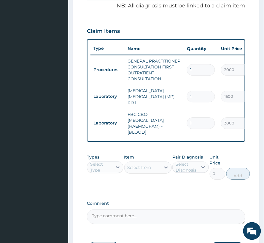
scroll to position [217, 0]
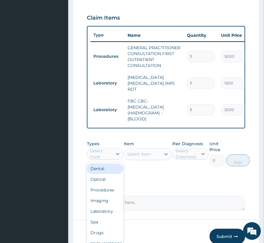
drag, startPoint x: 102, startPoint y: 157, endPoint x: 97, endPoint y: 184, distance: 27.4
click at [101, 158] on div "Select Type" at bounding box center [101, 154] width 22 height 12
drag, startPoint x: 99, startPoint y: 214, endPoint x: 96, endPoint y: 235, distance: 21.5
click at [96, 235] on div "Dental Optical Procedures Imaging Laboratory Spa Drugs Immunizations Others Gym" at bounding box center [105, 206] width 36 height 89
click at [96, 236] on div "Drugs" at bounding box center [105, 232] width 36 height 11
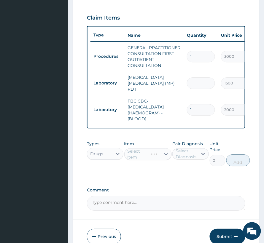
drag, startPoint x: 191, startPoint y: 157, endPoint x: 192, endPoint y: 164, distance: 7.1
click at [192, 158] on div "Select Diagnosis" at bounding box center [186, 154] width 22 height 12
click at [192, 171] on label "Upper respiratory infection" at bounding box center [196, 168] width 29 height 6
checkbox input "true"
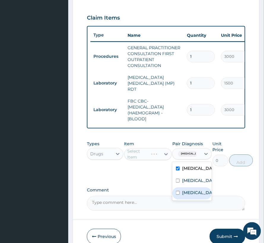
click at [190, 195] on label "[MEDICAL_DATA]" at bounding box center [198, 193] width 32 height 6
checkbox input "true"
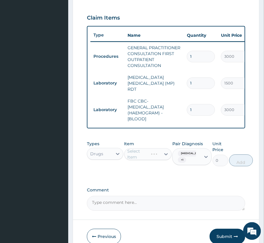
click at [130, 155] on div "Select Item" at bounding box center [147, 154] width 47 height 12
click at [130, 155] on div "Select Item" at bounding box center [139, 154] width 24 height 6
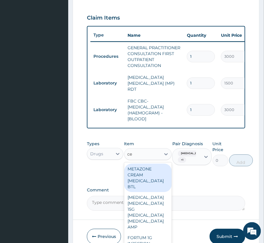
type input "c"
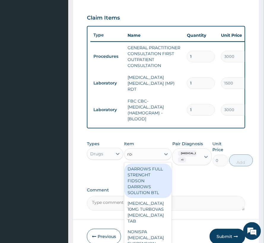
type input "roce"
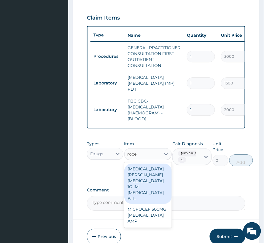
click at [141, 182] on div "ROCEPHIN CEFTRIAXONE 1G IM CEFTRIAXONE BTL" at bounding box center [147, 183] width 47 height 40
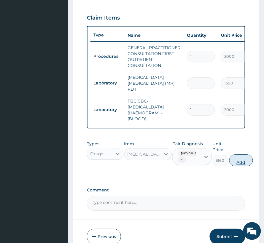
click at [250, 165] on button "Add" at bounding box center [241, 160] width 24 height 12
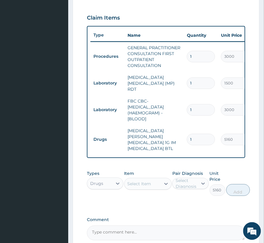
type input "0"
click at [140, 181] on div "Select Item" at bounding box center [139, 184] width 24 height 6
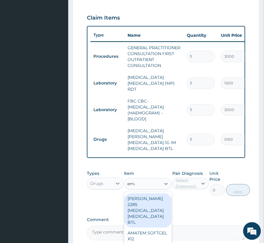
type input "emal"
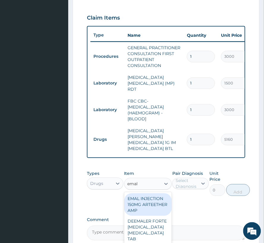
drag, startPoint x: 143, startPoint y: 200, endPoint x: 161, endPoint y: 192, distance: 19.5
click at [145, 199] on div "EMAL INJECTION 150MG ARTEETHER AMP" at bounding box center [147, 204] width 47 height 23
type input "876"
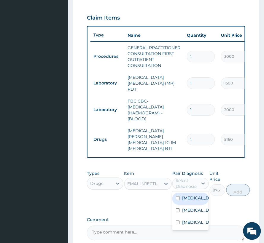
click at [183, 178] on div "Select Diagnosis" at bounding box center [186, 183] width 22 height 12
click at [189, 213] on label "Malaria" at bounding box center [196, 210] width 29 height 6
checkbox input "true"
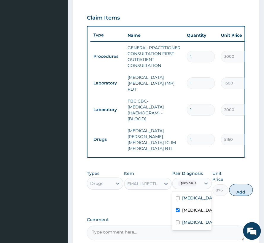
click at [235, 187] on button "Add" at bounding box center [241, 190] width 24 height 12
type input "0"
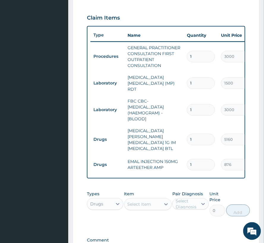
click at [136, 203] on div "Select Item" at bounding box center [139, 204] width 24 height 6
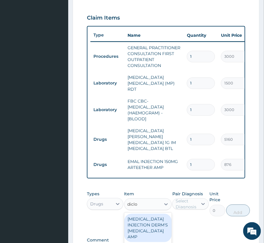
type input "diclof"
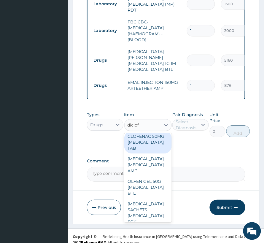
scroll to position [79, 0]
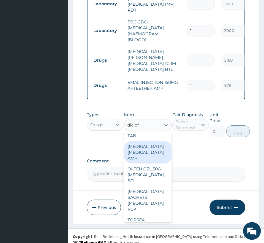
click at [150, 155] on div "DICLOFENAC DICLOFENAC AMP" at bounding box center [147, 152] width 47 height 23
type input "288"
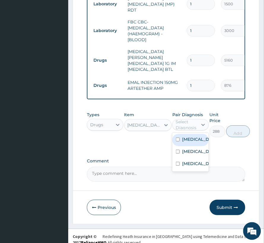
click at [190, 122] on div "Select Diagnosis" at bounding box center [186, 125] width 22 height 12
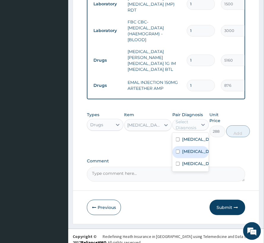
click at [193, 154] on label "Malaria" at bounding box center [196, 151] width 29 height 6
checkbox input "true"
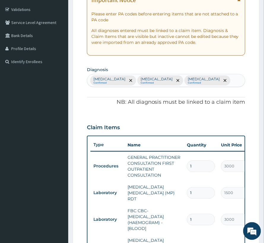
scroll to position [99, 0]
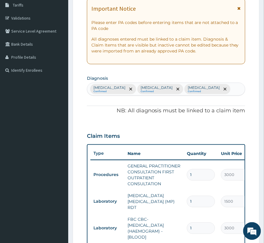
drag, startPoint x: 223, startPoint y: 90, endPoint x: 214, endPoint y: 95, distance: 10.3
click at [223, 90] on div "Upper respiratory infection Confirmed Malaria Confirmed Sepsis Confirmed" at bounding box center [166, 89] width 158 height 12
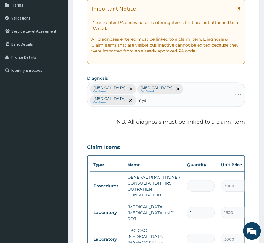
type input "myal"
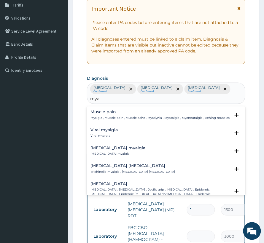
click at [123, 110] on div "Muscle pain Myalgia , Muscle pain , Muscle ache , Myodynia , Myosalgia , Myoneu…" at bounding box center [159, 115] width 139 height 10
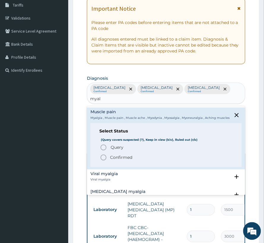
click at [130, 155] on p "Confirmed" at bounding box center [121, 158] width 22 height 6
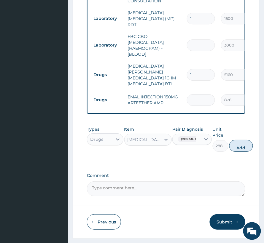
scroll to position [312, 0]
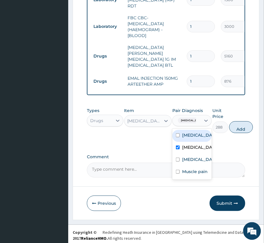
drag, startPoint x: 196, startPoint y: 119, endPoint x: 194, endPoint y: 128, distance: 9.4
click at [196, 120] on div "[MEDICAL_DATA]" at bounding box center [186, 120] width 28 height 10
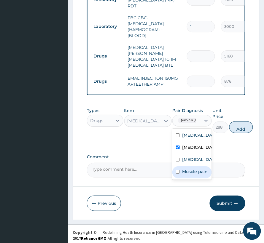
click at [186, 174] on label "Muscle pain" at bounding box center [194, 172] width 25 height 6
checkbox input "true"
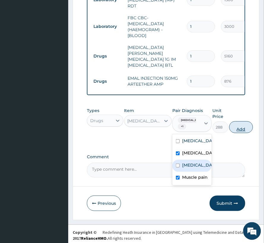
click at [241, 126] on button "Add" at bounding box center [241, 127] width 24 height 12
type input "0"
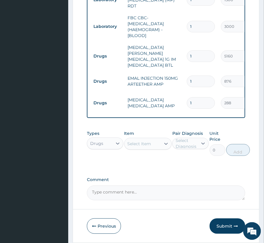
click at [139, 141] on div "Select Item" at bounding box center [139, 144] width 24 height 6
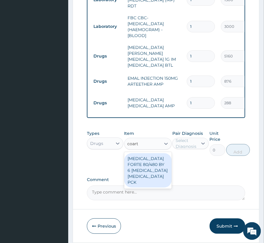
type input "coarte"
drag, startPoint x: 137, startPoint y: 163, endPoint x: 163, endPoint y: 150, distance: 29.9
click at [137, 163] on div "[MEDICAL_DATA] FORTE 80/480 BY 6 [MEDICAL_DATA] [MEDICAL_DATA] PCK" at bounding box center [147, 170] width 47 height 34
type input "3360"
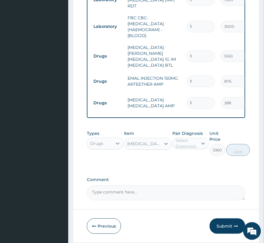
click at [185, 139] on div "Select Diagnosis" at bounding box center [186, 143] width 22 height 12
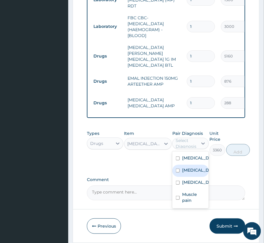
click at [195, 173] on label "[MEDICAL_DATA]" at bounding box center [196, 170] width 29 height 6
checkbox input "true"
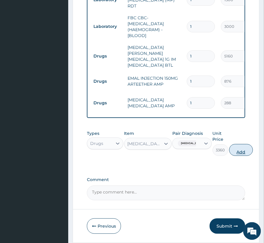
click at [238, 146] on button "Add" at bounding box center [241, 150] width 24 height 12
type input "0"
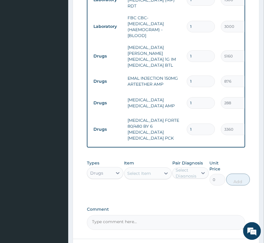
click at [147, 170] on div "Select Item" at bounding box center [139, 173] width 24 height 6
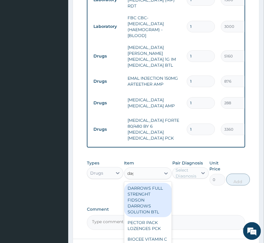
type input "daga"
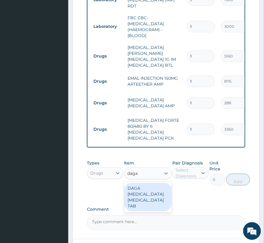
drag, startPoint x: 139, startPoint y: 192, endPoint x: 190, endPoint y: 173, distance: 54.0
click at [143, 192] on div "DAGA [MEDICAL_DATA] [MEDICAL_DATA] TAB" at bounding box center [147, 197] width 47 height 28
type input "24"
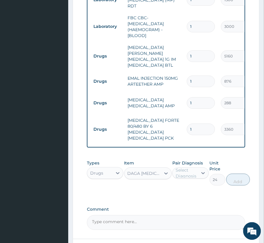
click at [198, 169] on div "Pair Diagnosis Select Diagnosis" at bounding box center [190, 172] width 36 height 25
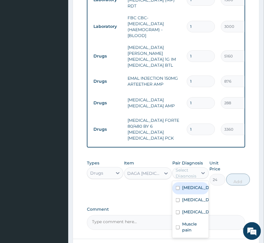
drag, startPoint x: 198, startPoint y: 163, endPoint x: 197, endPoint y: 187, distance: 23.7
click at [198, 168] on div at bounding box center [203, 173] width 11 height 11
drag, startPoint x: 185, startPoint y: 210, endPoint x: 190, endPoint y: 203, distance: 8.8
click at [190, 203] on div "Upper respiratory infection Malaria Sepsis Muscle pain" at bounding box center [190, 209] width 36 height 57
click at [190, 202] on label "[MEDICAL_DATA]" at bounding box center [196, 200] width 29 height 6
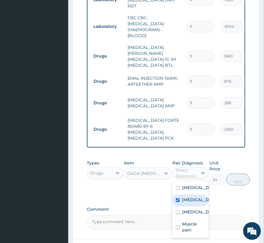
checkbox input "true"
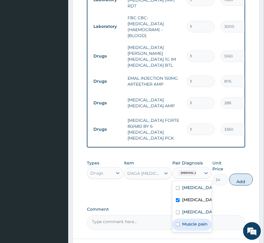
click at [191, 227] on label "Muscle pain" at bounding box center [194, 224] width 25 height 6
checkbox input "true"
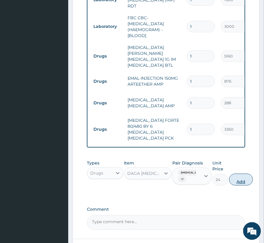
click at [241, 174] on button "Add" at bounding box center [241, 180] width 24 height 12
type input "0"
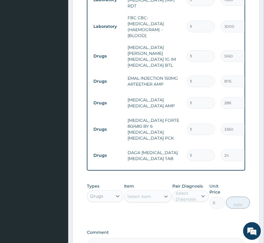
drag, startPoint x: 186, startPoint y: 138, endPoint x: 195, endPoint y: 140, distance: 9.6
click at [195, 147] on td "1" at bounding box center [201, 155] width 34 height 17
drag, startPoint x: 195, startPoint y: 139, endPoint x: 187, endPoint y: 141, distance: 8.1
click at [187, 150] on div "1" at bounding box center [201, 156] width 28 height 12
type input "3"
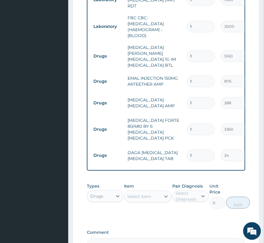
type input "72.00"
type input "30"
type input "720.00"
type input "30"
click at [139, 193] on div "Select Item" at bounding box center [139, 196] width 24 height 6
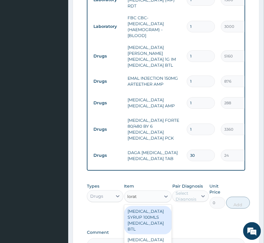
type input "lorata"
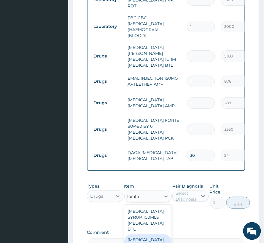
drag, startPoint x: 149, startPoint y: 237, endPoint x: 150, endPoint y: 232, distance: 4.7
type input "840"
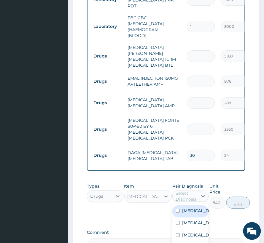
click at [190, 190] on div "Select Diagnosis" at bounding box center [186, 196] width 22 height 12
click at [193, 208] on label "[MEDICAL_DATA]" at bounding box center [196, 211] width 29 height 6
checkbox input "true"
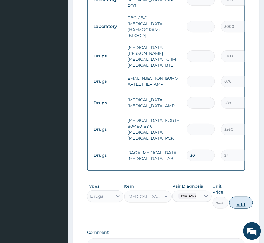
click at [253, 197] on button "Add" at bounding box center [241, 203] width 24 height 12
type input "0"
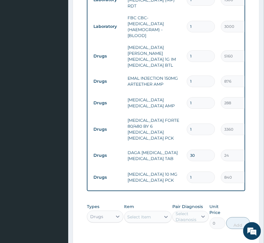
click at [141, 214] on div "Select Item" at bounding box center [139, 217] width 24 height 6
type input "menthod"
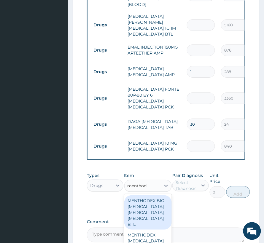
scroll to position [390, 0]
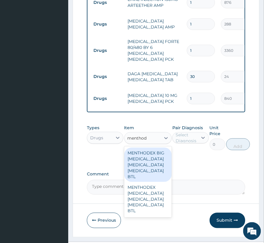
click at [163, 151] on div "MENTHODEX BIG [MEDICAL_DATA] [MEDICAL_DATA] [MEDICAL_DATA] BTL" at bounding box center [147, 164] width 47 height 34
type input "1980"
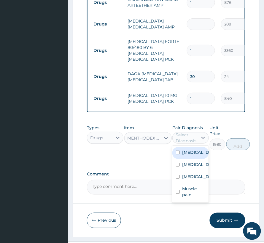
click at [182, 132] on div "Select Diagnosis" at bounding box center [186, 138] width 22 height 12
click at [197, 151] on label "[MEDICAL_DATA]" at bounding box center [196, 152] width 29 height 6
checkbox input "true"
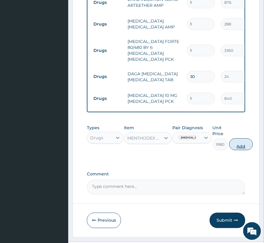
click at [246, 138] on button "Add" at bounding box center [241, 144] width 24 height 12
type input "0"
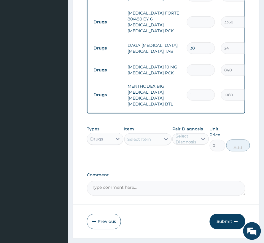
scroll to position [426, 0]
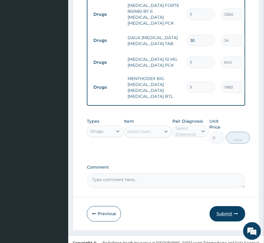
click at [224, 206] on button "Submit" at bounding box center [227, 213] width 36 height 15
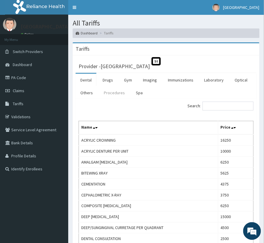
click at [110, 92] on link "Procedures" at bounding box center [114, 92] width 31 height 12
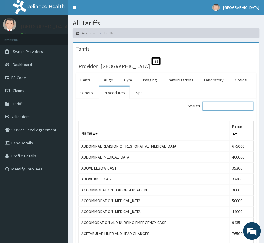
click at [220, 106] on input "Search:" at bounding box center [227, 106] width 51 height 9
click at [222, 79] on link "Laboratory" at bounding box center [213, 80] width 29 height 12
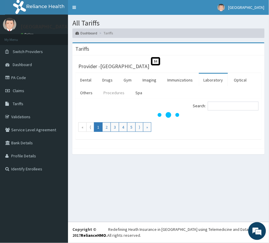
click at [118, 92] on link "Procedures" at bounding box center [114, 92] width 31 height 12
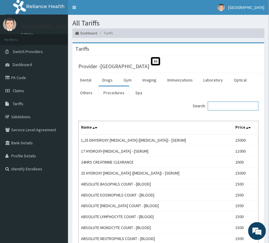
click at [233, 109] on input "Search:" at bounding box center [233, 106] width 51 height 9
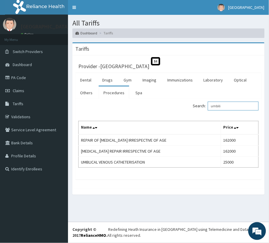
drag, startPoint x: 230, startPoint y: 102, endPoint x: 204, endPoint y: 103, distance: 26.7
click at [204, 103] on label "Search: umbili" at bounding box center [226, 106] width 66 height 9
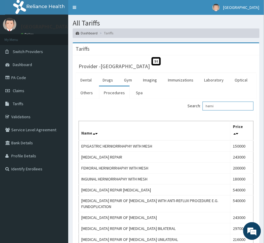
type input "herni"
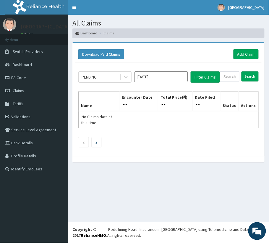
drag, startPoint x: 156, startPoint y: 73, endPoint x: 157, endPoint y: 77, distance: 4.6
click at [155, 73] on input "[DATE]" at bounding box center [161, 76] width 53 height 11
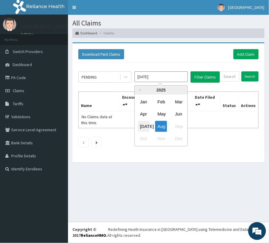
click at [146, 127] on div "[DATE]" at bounding box center [144, 126] width 12 height 11
type input "[DATE]"
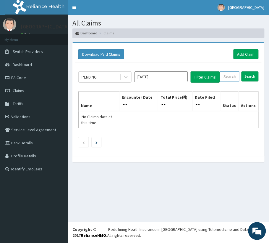
click at [228, 78] on input "text" at bounding box center [230, 76] width 20 height 10
paste input "LTR/10279/E"
type input "LTR/10279/E"
click at [247, 76] on input "Search" at bounding box center [250, 76] width 17 height 10
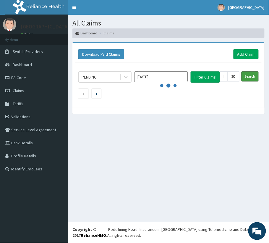
scroll to position [0, 0]
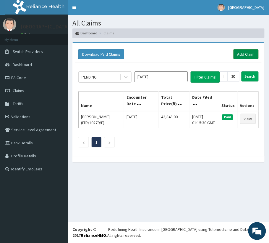
click at [258, 49] on link "Add Claim" at bounding box center [246, 54] width 25 height 10
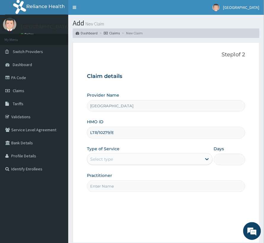
type input "LTR/10279/E"
click at [118, 161] on div "Select type" at bounding box center [144, 158] width 114 height 9
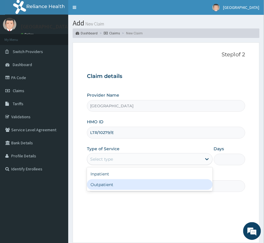
click at [110, 187] on div "Outpatient" at bounding box center [150, 184] width 126 height 11
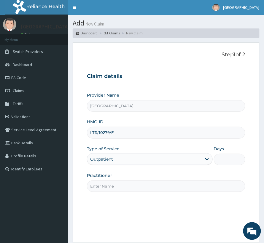
type input "1"
click at [110, 187] on input "Practitioner" at bounding box center [166, 186] width 158 height 12
type input "[PERSON_NAME]"
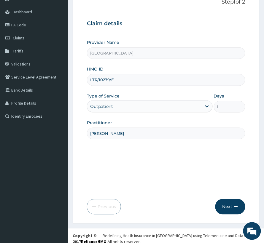
scroll to position [59, 0]
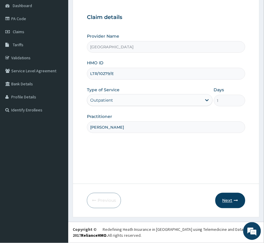
click at [241, 202] on button "Next" at bounding box center [230, 200] width 30 height 15
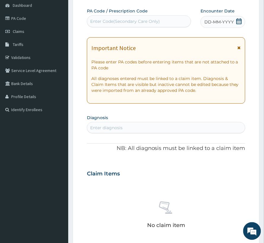
scroll to position [0, 0]
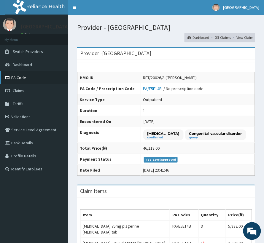
click at [25, 79] on link "PA Code" at bounding box center [34, 77] width 68 height 13
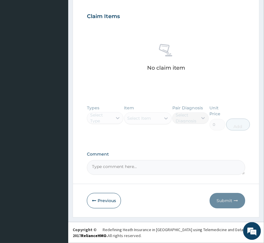
scroll to position [217, 0]
click at [101, 198] on button "Previous" at bounding box center [104, 200] width 34 height 15
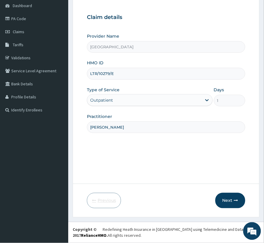
scroll to position [59, 0]
click at [226, 198] on button "Next" at bounding box center [230, 200] width 30 height 15
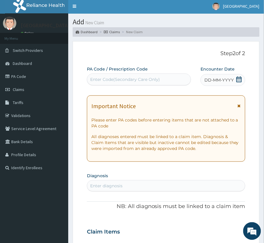
scroll to position [0, 0]
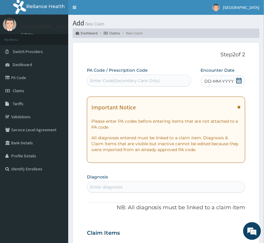
click at [236, 81] on icon at bounding box center [239, 81] width 6 height 6
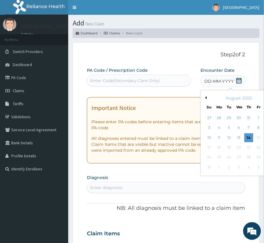
click at [203, 98] on div "August 2025" at bounding box center [238, 98] width 71 height 6
click at [203, 97] on button "Previous Month" at bounding box center [204, 97] width 3 height 3
click at [214, 127] on div "7" at bounding box center [218, 127] width 9 height 9
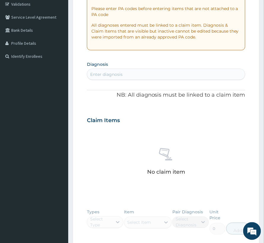
scroll to position [118, 0]
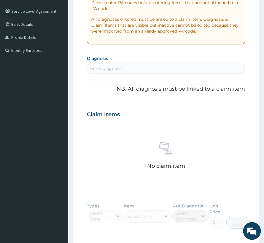
click at [104, 69] on div "Enter diagnosis" at bounding box center [106, 68] width 32 height 6
click at [108, 76] on div "PA Code / Prescription Code Enter Code(Secondary Care Only) Encounter Date 07-0…" at bounding box center [166, 111] width 158 height 324
click at [95, 68] on div "Enter diagnosis" at bounding box center [106, 68] width 32 height 6
type input "sepsis"
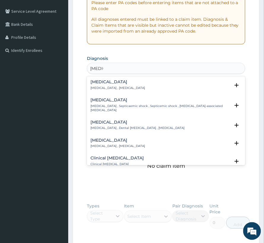
click at [115, 87] on p "Systemic infection , Sepsis" at bounding box center [117, 88] width 54 height 4
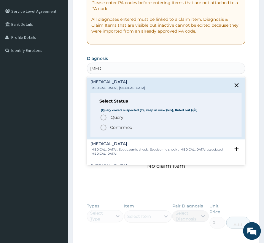
click at [130, 125] on p "Confirmed" at bounding box center [121, 128] width 22 height 6
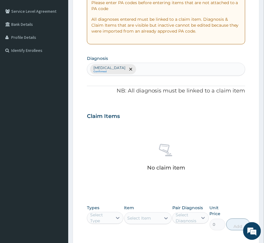
type input "m"
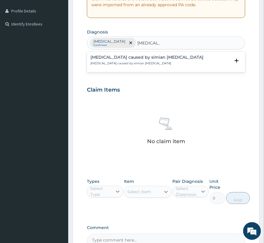
scroll to position [158, 0]
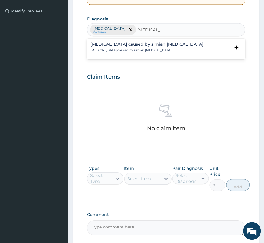
type input "plasmodi"
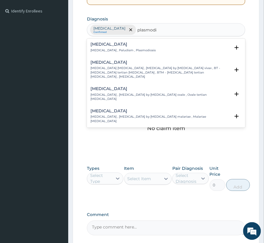
click at [110, 131] on h4 "Falciparum malaria" at bounding box center [159, 133] width 139 height 4
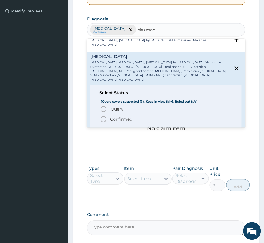
scroll to position [79, 0]
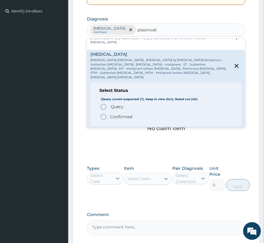
click at [107, 103] on div "Query Query covers suspected (?), Keep in view (kiv), Ruled out (r/o) Confirmed" at bounding box center [165, 111] width 133 height 17
click at [112, 114] on p "Confirmed" at bounding box center [121, 117] width 22 height 6
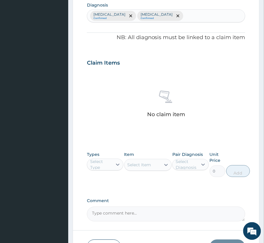
scroll to position [158, 0]
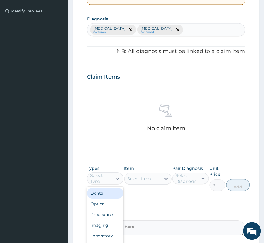
click at [103, 177] on div "Select Type" at bounding box center [101, 179] width 22 height 12
click at [101, 215] on div "Procedures" at bounding box center [105, 214] width 36 height 11
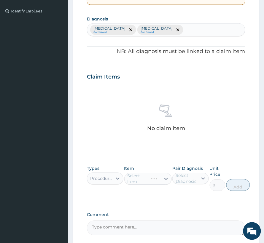
click at [180, 179] on div "Select Diagnosis" at bounding box center [186, 179] width 22 height 12
click at [184, 208] on label "Falciparum malaria" at bounding box center [196, 205] width 29 height 6
checkbox input "true"
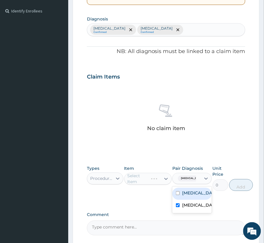
click at [182, 195] on label "Sepsis" at bounding box center [198, 193] width 32 height 6
checkbox input "true"
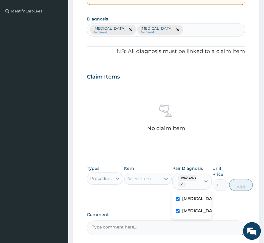
click at [133, 182] on div "Select Item" at bounding box center [142, 178] width 36 height 9
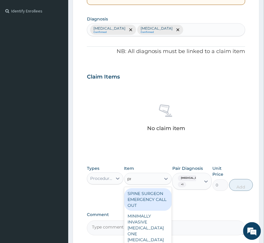
type input "prac"
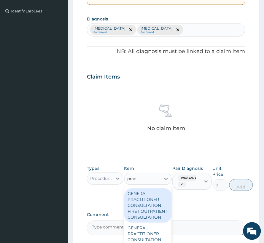
click at [144, 204] on div "GENERAL PRACTITIONER CONSULTATION FIRST OUTPATIENT CONSULTATION" at bounding box center [147, 205] width 47 height 34
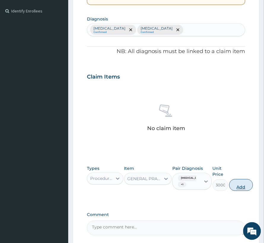
click at [241, 188] on button "Add" at bounding box center [241, 185] width 24 height 12
type input "0"
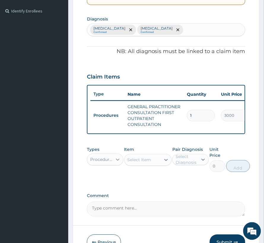
click at [118, 163] on icon at bounding box center [118, 160] width 6 height 6
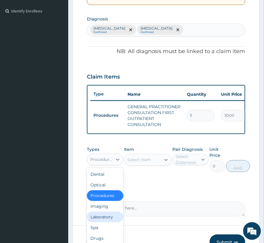
click at [104, 222] on div "Laboratory" at bounding box center [105, 217] width 36 height 11
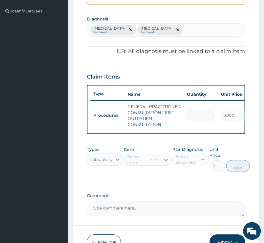
click at [190, 165] on div "Select Diagnosis" at bounding box center [186, 160] width 22 height 12
click at [188, 187] on div "Falciparum malaria" at bounding box center [190, 187] width 36 height 12
checkbox input "true"
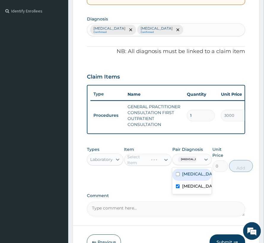
click at [140, 166] on div "Select Item" at bounding box center [147, 160] width 47 height 12
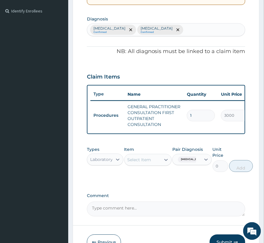
click at [140, 163] on div "Select Item" at bounding box center [139, 160] width 24 height 6
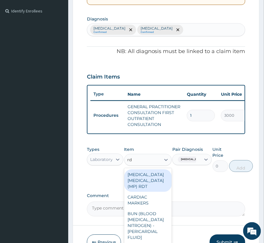
type input "rdt"
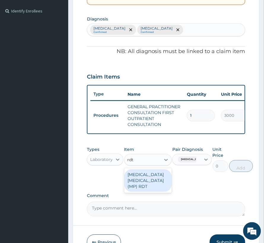
click at [144, 192] on div "MALARIA PARASITE (MP) RDT" at bounding box center [147, 180] width 47 height 23
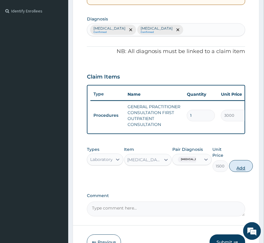
click at [239, 172] on button "Add" at bounding box center [241, 166] width 24 height 12
type input "0"
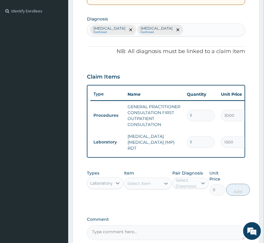
click at [137, 184] on div "Select Item" at bounding box center [139, 184] width 24 height 6
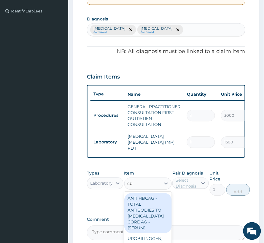
type input "cbc"
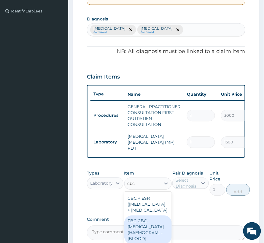
drag, startPoint x: 138, startPoint y: 204, endPoint x: 143, endPoint y: 238, distance: 34.2
click at [143, 238] on div "CBC + ESR (COMPLETE BLOOD COUNT + ERYTHROCYTE SEDIMENTATION RATE FBC CBC-COMPLE…" at bounding box center [147, 218] width 47 height 53
click at [143, 238] on div "FBC CBC-COMPLETE BLOOD COUNT (HAEMOGRAM) - [BLOOD]" at bounding box center [147, 230] width 47 height 28
type input "3000"
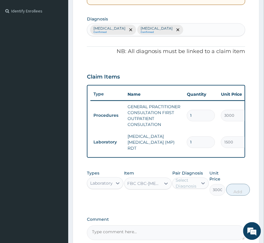
drag, startPoint x: 195, startPoint y: 185, endPoint x: 196, endPoint y: 191, distance: 6.0
click at [195, 186] on div "Select Diagnosis" at bounding box center [186, 183] width 22 height 12
click at [187, 200] on label "Sepsis" at bounding box center [196, 198] width 29 height 6
checkbox input "true"
click at [241, 190] on button "Add" at bounding box center [241, 190] width 24 height 12
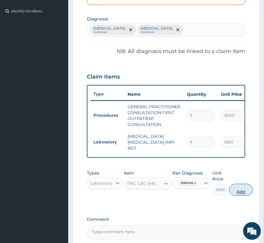
type input "0"
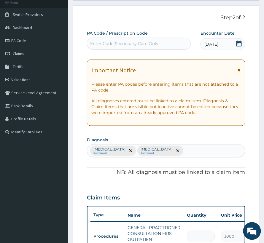
scroll to position [79, 0]
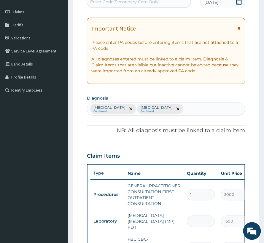
click at [190, 112] on div "Sepsis Confirmed Falciparum malaria Confirmed" at bounding box center [166, 109] width 158 height 12
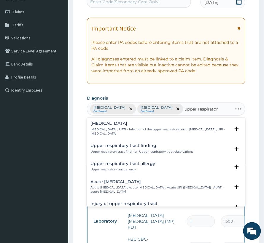
type input "upper respiratory"
click at [114, 121] on h4 "Upper respiratory infection" at bounding box center [159, 123] width 139 height 4
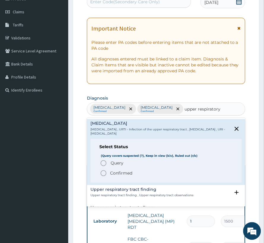
click at [125, 175] on p "Confirmed" at bounding box center [121, 173] width 22 height 6
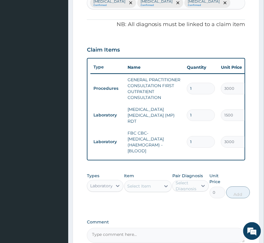
scroll to position [197, 0]
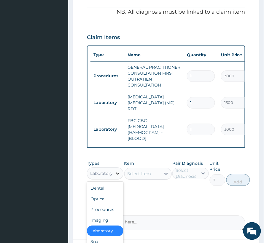
click at [115, 177] on icon at bounding box center [118, 174] width 6 height 6
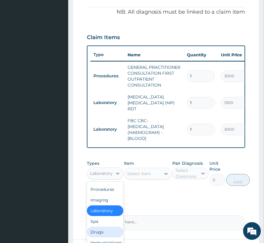
click at [102, 230] on div "Drugs" at bounding box center [105, 232] width 36 height 11
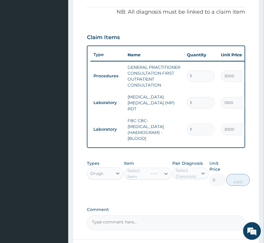
click at [187, 176] on div "Select Diagnosis" at bounding box center [186, 174] width 22 height 12
click at [192, 191] on label "Sepsis" at bounding box center [196, 188] width 29 height 6
checkbox input "true"
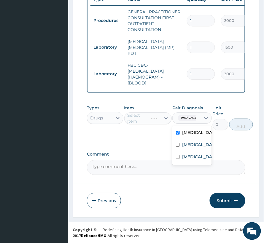
scroll to position [256, 0]
click at [188, 118] on span "Sepsis" at bounding box center [192, 118] width 28 height 6
click at [187, 118] on span "Sepsis" at bounding box center [192, 118] width 28 height 6
click at [188, 133] on label "Sepsis" at bounding box center [198, 132] width 32 height 6
checkbox input "false"
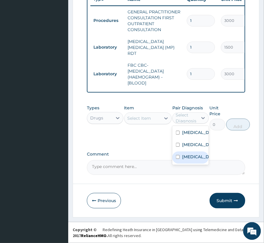
click at [188, 160] on label "Upper respiratory infection" at bounding box center [196, 157] width 29 height 6
checkbox input "true"
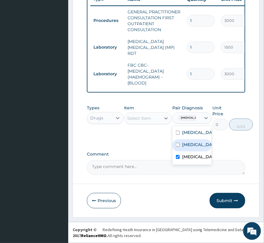
click at [145, 118] on div "Select Item" at bounding box center [139, 118] width 24 height 6
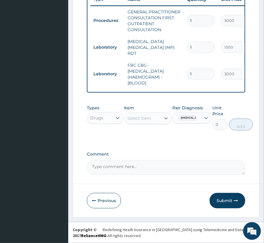
click at [147, 118] on div "Select Item" at bounding box center [139, 118] width 24 height 6
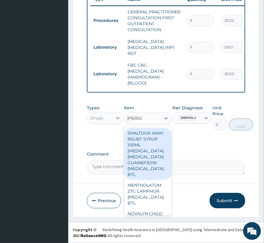
type input "mentho"
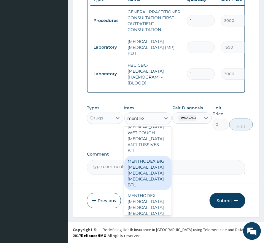
scroll to position [316, 0]
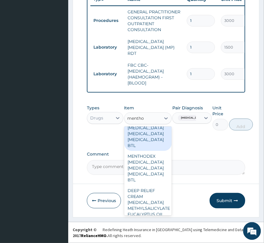
click at [150, 151] on div "MENTHODEX BIG AMMONIUM CHLORIDE MENTHOL SODIUM CITRATE BTL" at bounding box center [147, 133] width 47 height 34
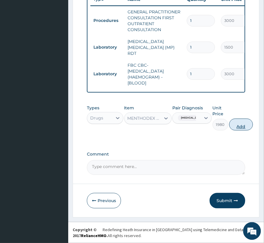
click at [253, 124] on button "Add" at bounding box center [241, 124] width 24 height 12
type input "0"
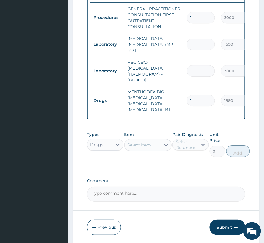
click at [144, 146] on div "Select Item" at bounding box center [139, 145] width 24 height 6
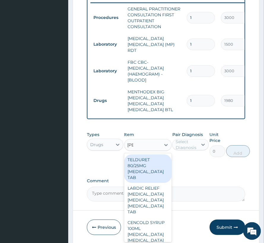
type input "lorat"
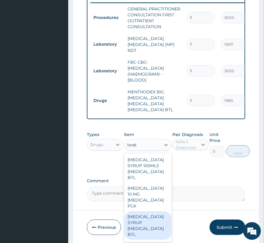
scroll to position [33, 0]
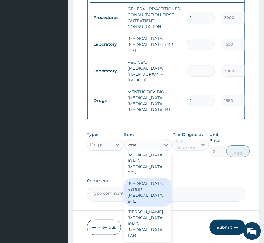
drag, startPoint x: 147, startPoint y: 196, endPoint x: 150, endPoint y: 192, distance: 4.6
click at [147, 195] on div "LORATADINE SYRUP LORATADINE BTL" at bounding box center [147, 192] width 47 height 28
type input "960"
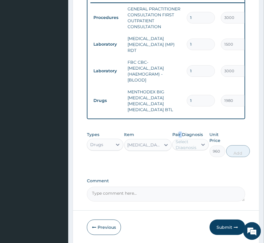
drag, startPoint x: 182, startPoint y: 139, endPoint x: 187, endPoint y: 143, distance: 6.2
click at [183, 140] on div "Pair Diagnosis Select Diagnosis" at bounding box center [190, 143] width 36 height 25
drag, startPoint x: 187, startPoint y: 145, endPoint x: 189, endPoint y: 155, distance: 10.2
click div "Select Diagnosis"
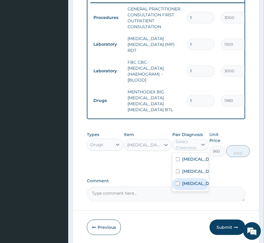
click label "Upper respiratory infection"
checkbox input "true"
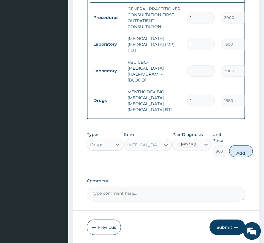
click button "Add"
type input "0"
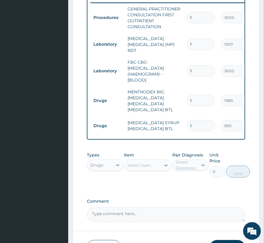
click div "Select Item"
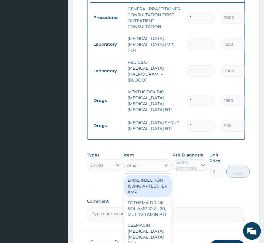
type input "emal"
click div "EMAL INJECTION 150MG ARTEETHER AMP"
type input "876"
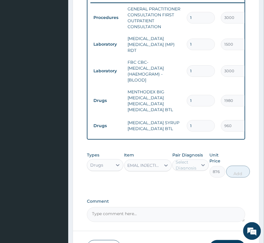
click div "EMAL INJECTION 150MG ARTEETHER AMP"
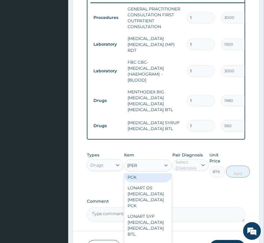
scroll to position [0, 0]
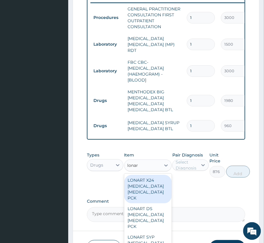
type input "lonart"
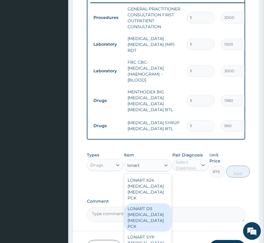
scroll to position [39, 0]
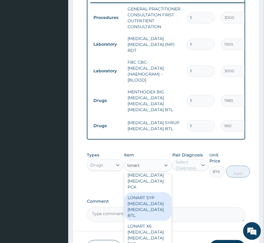
click div "LONART SYP ARTEMETHER LUMEFANTRINE BTL"
type input "1524"
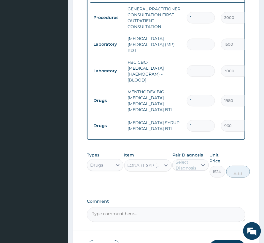
drag, startPoint x: 186, startPoint y: 174, endPoint x: 187, endPoint y: 169, distance: 5.8
click div "Pair Diagnosis Select Diagnosis"
click div "Select Diagnosis"
click label "Falciparum malaria"
checkbox input "true"
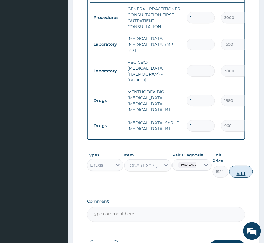
click button "Add"
type input "0"
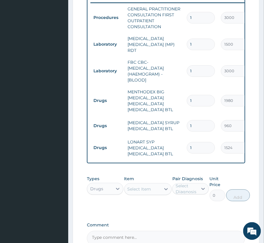
click div "Select Item"
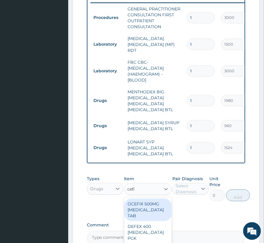
type input "cefix"
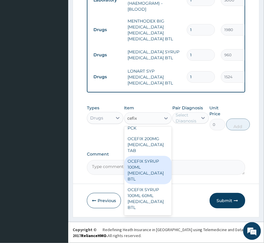
click div "OCEFIX SYRUP 100ML CEFUROXIME BTL"
type input "360"
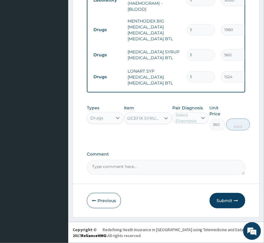
click div "OCEFIX SYRUP 100ML CEFUROXIME BTL"
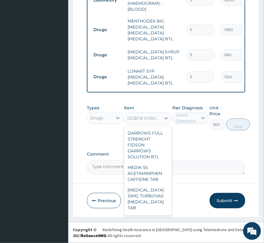
scroll to position [26033, 0]
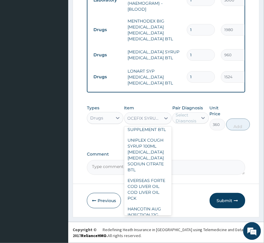
click div "OCEFIX SYRUP 100ML CEFUROXIME BTL"
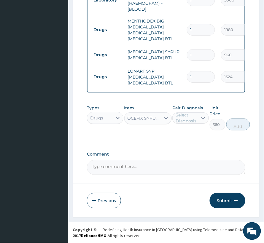
click div "OCEFIX SYRUP 100ML CEFUROXIME BTL"
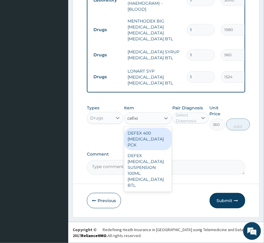
scroll to position [0, 0]
type input "cefixim"
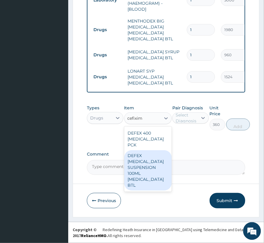
click div "DEFEX CEFIXIME SUSPENSION 100ML CEFIXIME BTL"
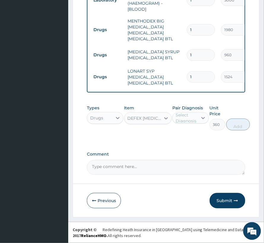
drag, startPoint x: 142, startPoint y: 110, endPoint x: 140, endPoint y: 118, distance: 7.6
click div "Item DEFEX CEFIXIME SUSPENSION 100ML CEFIXIME BTL"
click div "DEFEX CEFIXIME SUSPENSION 100ML CEFIXIME BTL"
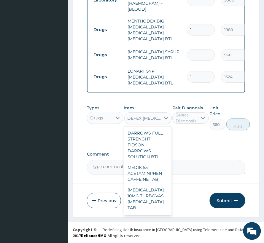
scroll to position [47712, 0]
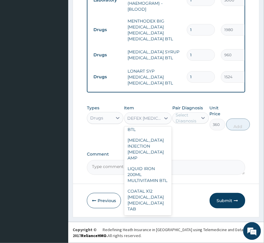
paste input "ROXIRITE DS 125MG CEFUROXIME BTL"
type input "ROXIRITE DS 125MG CEFUROXIME BTL"
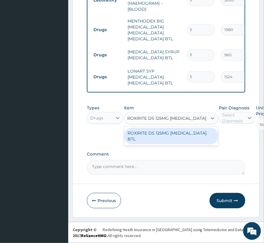
scroll to position [0, 0]
drag, startPoint x: 151, startPoint y: 134, endPoint x: 183, endPoint y: 133, distance: 32.3
click div "ROXIRITE DS 125MG CEFUROXIME BTL"
type input "1560"
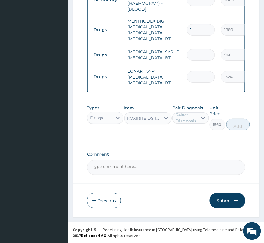
scroll to position [0, 1]
click icon
click label "Sepsis"
checkbox input "true"
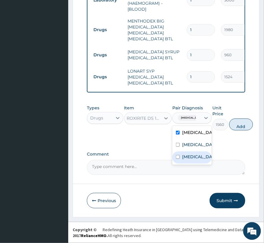
click label "Upper respiratory infection"
checkbox input "true"
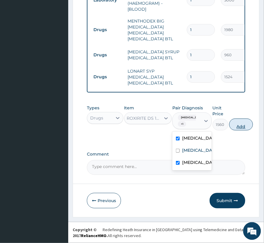
click button "Add"
type input "0"
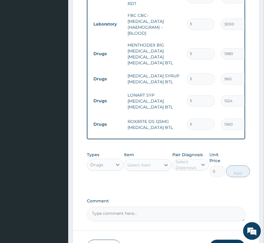
scroll to position [290, 0]
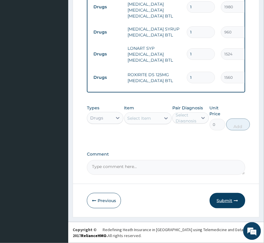
click button "Submit"
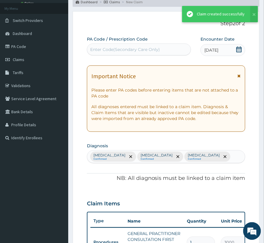
scroll to position [350, 0]
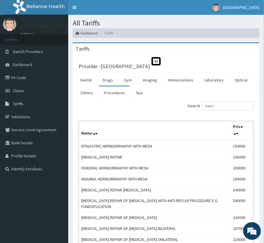
click at [113, 78] on link "Drugs" at bounding box center [108, 80] width 20 height 12
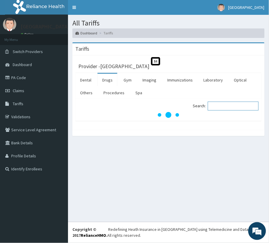
click at [223, 104] on input "Search:" at bounding box center [233, 106] width 51 height 9
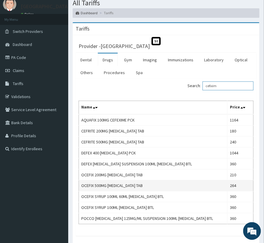
scroll to position [39, 0]
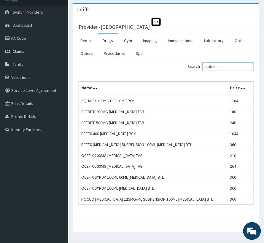
drag, startPoint x: 223, startPoint y: 69, endPoint x: 166, endPoint y: 72, distance: 56.3
click at [170, 66] on div "Search: cefixim" at bounding box center [211, 67] width 83 height 10
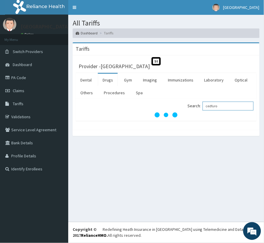
scroll to position [0, 0]
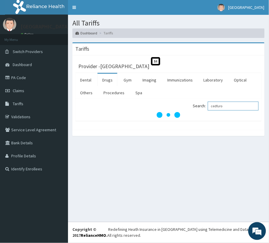
drag, startPoint x: 222, startPoint y: 106, endPoint x: 230, endPoint y: 110, distance: 9.0
click at [223, 107] on input "cedfuro" at bounding box center [233, 106] width 51 height 9
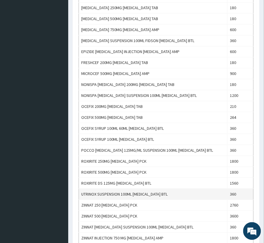
scroll to position [237, 0]
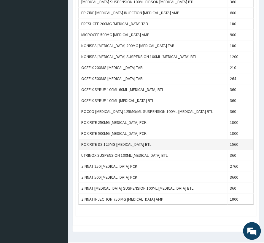
type input "cefuro"
click at [145, 147] on td "ROXIRITE DS 125MG [MEDICAL_DATA] BTL" at bounding box center [153, 144] width 148 height 11
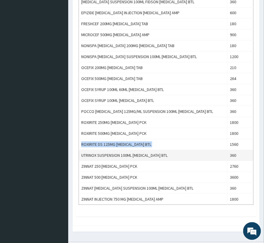
copy td "ROXIRITE DS 125MG [MEDICAL_DATA] BTL"
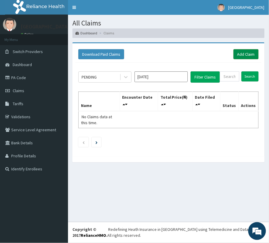
click at [242, 56] on link "Add Claim" at bounding box center [246, 54] width 25 height 10
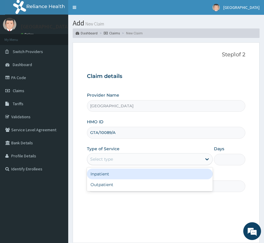
click at [110, 161] on div "Select type" at bounding box center [101, 159] width 23 height 6
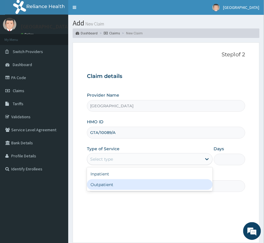
click at [108, 183] on div "Outpatient" at bounding box center [150, 184] width 126 height 11
type input "1"
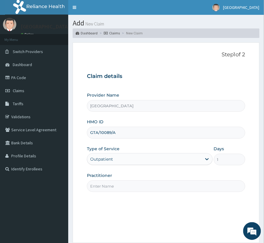
click at [110, 182] on input "Practitioner" at bounding box center [166, 186] width 158 height 12
type input "Dr Prosper"
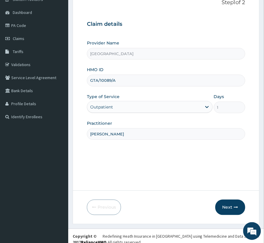
scroll to position [59, 0]
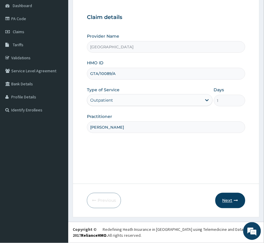
click at [230, 202] on button "Next" at bounding box center [230, 200] width 30 height 15
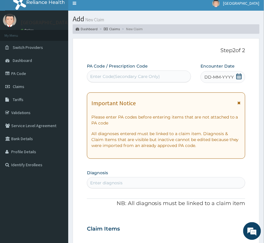
scroll to position [0, 0]
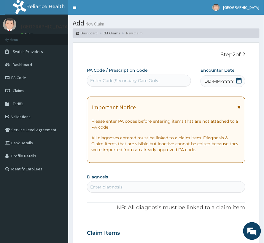
click at [117, 82] on div "Enter Code(Secondary Care Only)" at bounding box center [125, 81] width 70 height 6
click at [238, 85] on span at bounding box center [239, 81] width 6 height 7
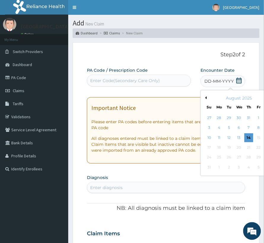
click at [203, 97] on div "August 2025" at bounding box center [238, 98] width 71 height 6
click at [203, 99] on button "Previous Month" at bounding box center [204, 97] width 3 height 3
click at [214, 127] on div "7" at bounding box center [218, 127] width 9 height 9
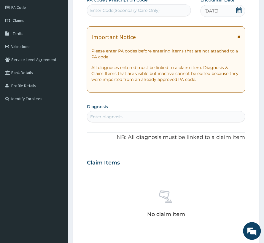
scroll to position [79, 0]
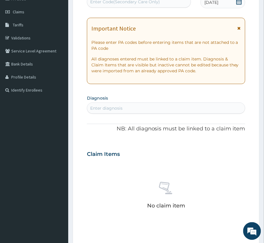
click at [127, 102] on div "Enter diagnosis" at bounding box center [166, 107] width 158 height 11
click at [101, 64] on p "All diagnoses entered must be linked to a claim item. Diagnosis & Claim Items t…" at bounding box center [165, 65] width 149 height 18
click at [110, 106] on div "Enter diagnosis" at bounding box center [106, 108] width 32 height 6
type input "plasmo"
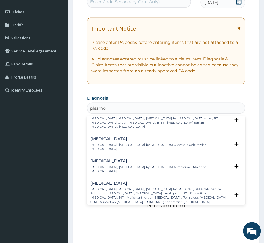
scroll to position [39, 0]
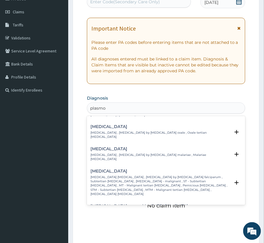
click at [120, 175] on p "Falciparum malaria , Malignant tertian malaria , Malaria by Plasmodium falcipar…" at bounding box center [159, 185] width 139 height 21
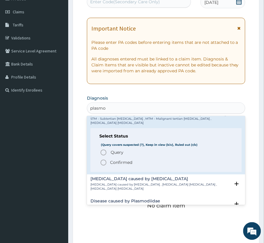
scroll to position [118, 0]
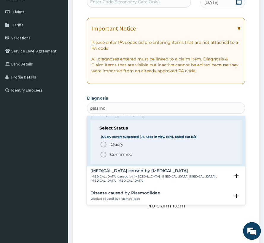
click at [121, 152] on p "Confirmed" at bounding box center [121, 155] width 22 height 6
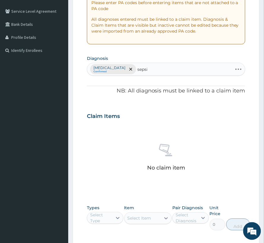
type input "sepsis"
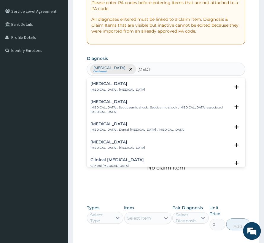
click at [105, 88] on p "[MEDICAL_DATA] , [MEDICAL_DATA]" at bounding box center [117, 90] width 54 height 4
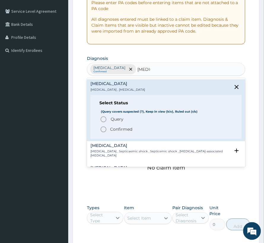
click at [111, 130] on p "Confirmed" at bounding box center [121, 129] width 22 height 6
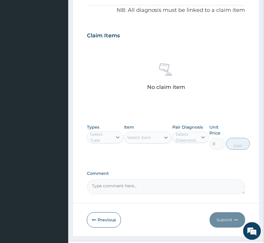
scroll to position [219, 0]
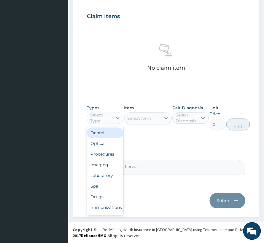
click at [106, 115] on div "Select Type" at bounding box center [101, 118] width 22 height 12
click at [100, 153] on div "Procedures" at bounding box center [105, 154] width 36 height 11
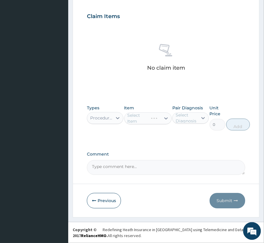
drag, startPoint x: 186, startPoint y: 118, endPoint x: 186, endPoint y: 125, distance: 6.2
click at [186, 119] on div "Select Diagnosis" at bounding box center [186, 118] width 22 height 12
click at [184, 139] on div "Falciparum malaria" at bounding box center [190, 133] width 36 height 12
checkbox input "true"
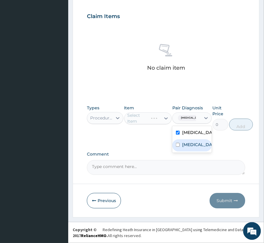
click at [184, 147] on div "[MEDICAL_DATA]" at bounding box center [191, 145] width 39 height 12
checkbox input "true"
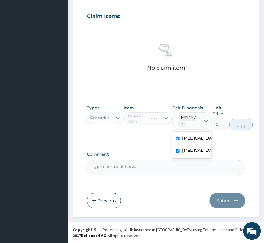
click at [131, 117] on div "Select Item" at bounding box center [147, 118] width 47 height 12
click at [129, 117] on div "Select Item" at bounding box center [139, 118] width 24 height 6
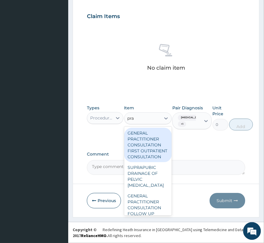
type input "prac"
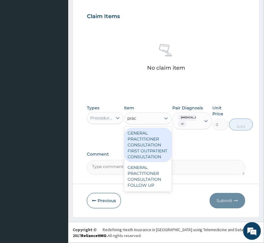
click at [145, 150] on div "GENERAL PRACTITIONER CONSULTATION FIRST OUTPATIENT CONSULTATION" at bounding box center [147, 145] width 47 height 34
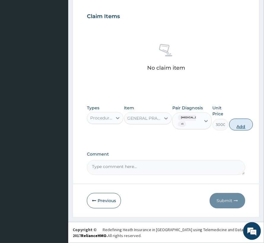
click at [242, 123] on button "Add" at bounding box center [241, 124] width 24 height 12
type input "0"
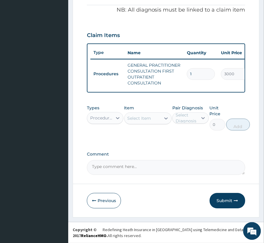
scroll to position [206, 0]
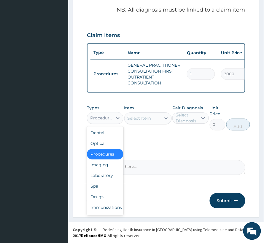
drag, startPoint x: 114, startPoint y: 120, endPoint x: 107, endPoint y: 148, distance: 29.3
click at [114, 121] on div at bounding box center [117, 118] width 11 height 11
drag, startPoint x: 99, startPoint y: 169, endPoint x: 99, endPoint y: 173, distance: 4.7
click at [99, 173] on div "Dental Optical Procedures Imaging Laboratory Spa Drugs Immunizations Others Gym" at bounding box center [105, 170] width 36 height 89
click at [99, 175] on div "Laboratory" at bounding box center [105, 175] width 36 height 11
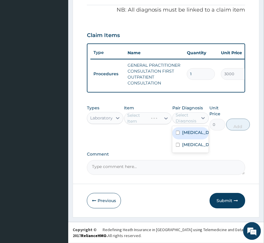
drag, startPoint x: 185, startPoint y: 118, endPoint x: 185, endPoint y: 123, distance: 5.0
click at [185, 120] on div "Select Diagnosis" at bounding box center [186, 118] width 22 height 12
click at [185, 134] on label "Falciparum malaria" at bounding box center [196, 132] width 29 height 6
checkbox input "true"
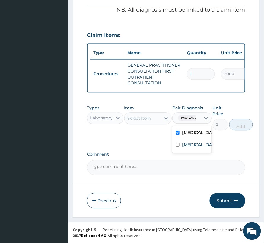
click at [144, 115] on div "Select Item" at bounding box center [139, 118] width 24 height 6
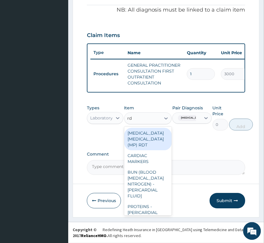
type input "rdt"
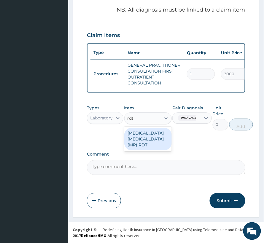
drag, startPoint x: 146, startPoint y: 140, endPoint x: 174, endPoint y: 142, distance: 28.5
click at [147, 141] on div "[MEDICAL_DATA] [MEDICAL_DATA] (MP) RDT" at bounding box center [147, 139] width 47 height 23
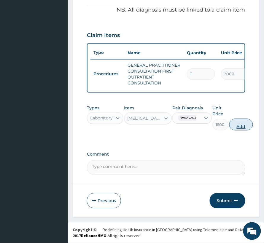
click at [238, 127] on button "Add" at bounding box center [241, 124] width 24 height 12
type input "0"
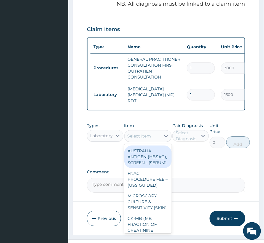
click at [134, 136] on div "Select Item" at bounding box center [139, 136] width 24 height 6
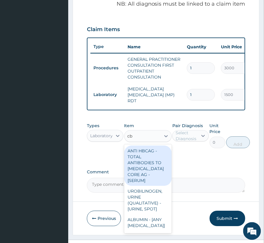
type input "cbc"
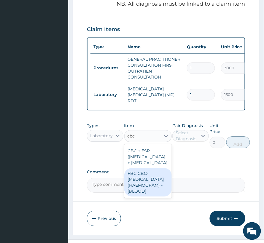
click at [146, 196] on div "FBC CBC-[MEDICAL_DATA] (HAEMOGRAM) - [BLOOD]" at bounding box center [147, 182] width 47 height 28
type input "3000"
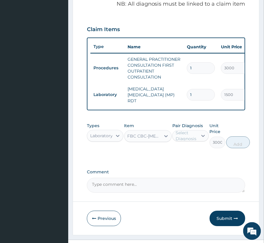
drag, startPoint x: 183, startPoint y: 138, endPoint x: 186, endPoint y: 140, distance: 3.9
click at [184, 139] on div "Select Diagnosis" at bounding box center [186, 136] width 22 height 12
click at [192, 165] on label "[MEDICAL_DATA]" at bounding box center [196, 162] width 29 height 6
checkbox input "true"
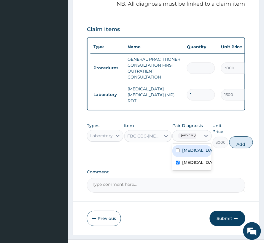
drag, startPoint x: 232, startPoint y: 145, endPoint x: 232, endPoint y: 148, distance: 3.3
click at [232, 146] on button "Add" at bounding box center [241, 142] width 24 height 12
type input "0"
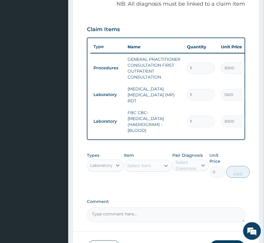
drag, startPoint x: 140, startPoint y: 167, endPoint x: 108, endPoint y: 167, distance: 32.0
click at [136, 167] on div "Select Item" at bounding box center [139, 166] width 24 height 6
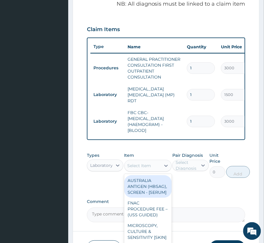
click at [107, 168] on div "Laboratory" at bounding box center [101, 165] width 23 height 6
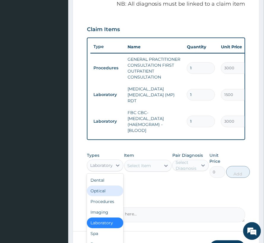
scroll to position [26, 0]
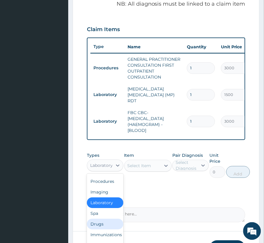
click at [100, 220] on div "Drugs" at bounding box center [105, 224] width 36 height 11
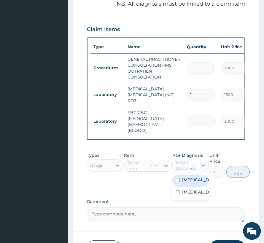
click at [184, 170] on div "Select Diagnosis" at bounding box center [186, 165] width 22 height 12
click at [190, 187] on div "Falciparum malaria" at bounding box center [190, 180] width 36 height 12
checkbox input "true"
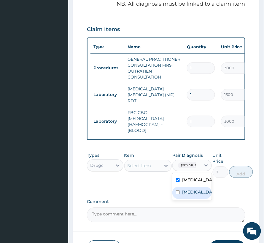
click at [152, 166] on div "Select Item" at bounding box center [142, 165] width 36 height 9
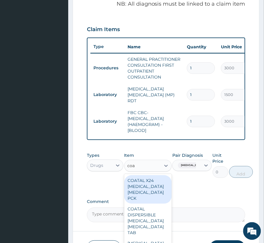
type input "[PERSON_NAME]"
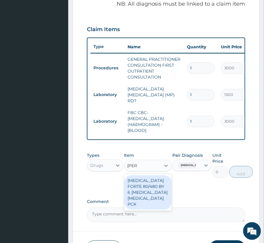
click at [146, 196] on div "[MEDICAL_DATA] FORTE 80/480 BY 6 [MEDICAL_DATA] [MEDICAL_DATA] PCK" at bounding box center [147, 192] width 47 height 34
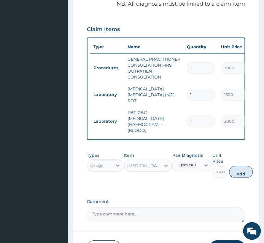
click at [240, 174] on button "Add" at bounding box center [241, 172] width 24 height 12
type input "0"
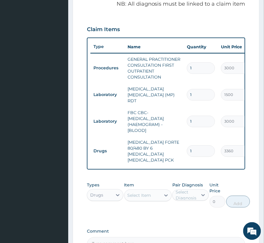
click at [140, 196] on div "Select Item" at bounding box center [142, 194] width 36 height 9
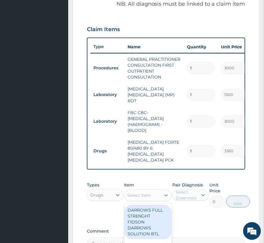
type input "a"
type input "ema"
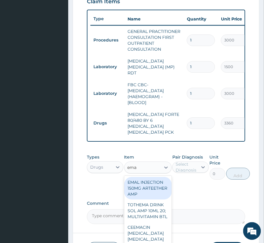
scroll to position [245, 0]
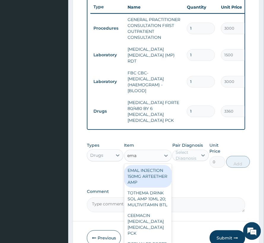
click at [138, 187] on div "EMAL INJECTION 150MG ARTEETHER AMP" at bounding box center [147, 176] width 47 height 23
type input "876"
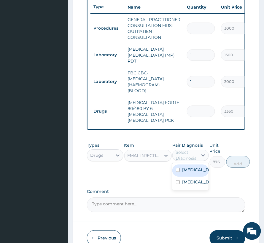
click at [197, 156] on div "Select Diagnosis" at bounding box center [186, 155] width 22 height 12
click at [194, 171] on label "Falciparum malaria" at bounding box center [196, 170] width 29 height 6
checkbox input "true"
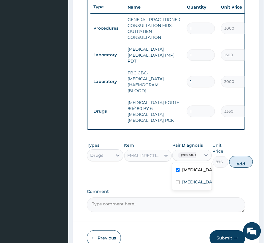
click at [241, 160] on button "Add" at bounding box center [241, 162] width 24 height 12
type input "0"
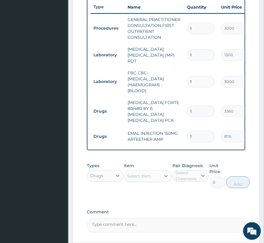
drag, startPoint x: 199, startPoint y: 127, endPoint x: 177, endPoint y: 129, distance: 22.3
click at [177, 129] on tr "Drugs EMAL INJECTION 150MG ARTEETHER AMP 1 876 876.00 Falciparum malaria Delete" at bounding box center [235, 136] width 290 height 20
type input "3"
type input "2628.00"
type input "3"
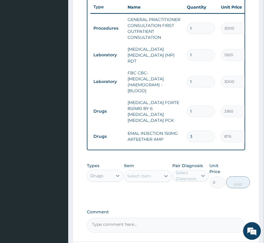
click at [141, 171] on div "Select Item" at bounding box center [142, 175] width 36 height 9
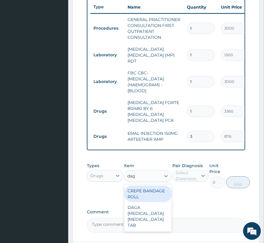
type input "daga"
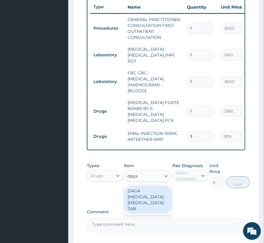
click at [140, 197] on div "DAGA [MEDICAL_DATA] [MEDICAL_DATA] TAB" at bounding box center [147, 199] width 47 height 28
type input "24"
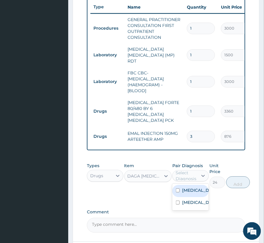
click at [185, 170] on div "Select Diagnosis" at bounding box center [186, 176] width 22 height 12
click at [193, 190] on label "Falciparum malaria" at bounding box center [196, 190] width 29 height 6
checkbox input "true"
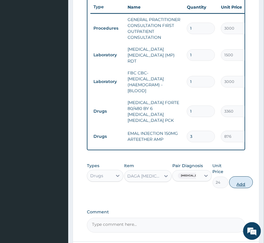
click at [245, 184] on button "Add" at bounding box center [241, 182] width 24 height 12
type input "0"
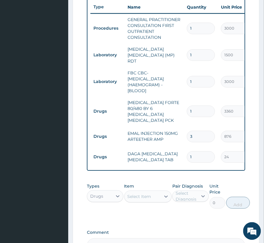
click at [199, 151] on input "1" at bounding box center [201, 157] width 28 height 12
type input "18"
type input "432.00"
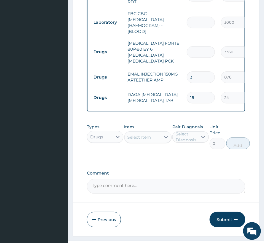
scroll to position [320, 0]
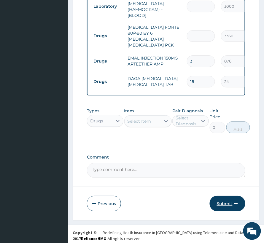
type input "18"
click at [229, 200] on button "Submit" at bounding box center [227, 203] width 36 height 15
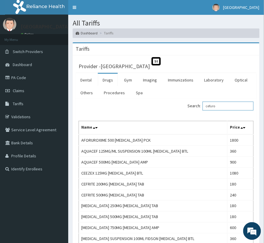
drag, startPoint x: 222, startPoint y: 107, endPoint x: 202, endPoint y: 107, distance: 20.1
click at [202, 107] on label "Search: cefuro" at bounding box center [220, 106] width 66 height 9
click at [223, 106] on input "cefuro" at bounding box center [227, 106] width 51 height 9
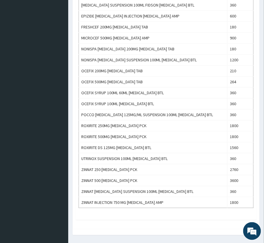
scroll to position [237, 0]
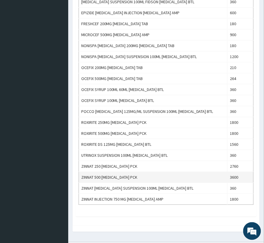
click at [120, 180] on td "ZINNAT 500 [MEDICAL_DATA] PCK" at bounding box center [153, 176] width 148 height 11
click at [120, 179] on td "ZINNAT 500 [MEDICAL_DATA] PCK" at bounding box center [153, 176] width 148 height 11
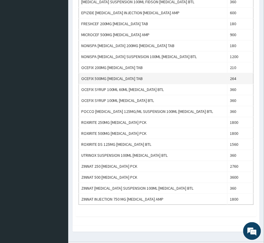
click at [124, 81] on td "OCEFIX 500MG CEFUROXIME TAB" at bounding box center [153, 78] width 148 height 11
copy td "OCEFIX 500MG CEFUROXIME TAB"
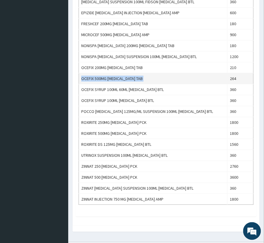
copy td "OCEFIX 500MG CEFUROXIME TAB"
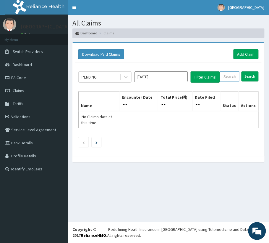
drag, startPoint x: 229, startPoint y: 77, endPoint x: 229, endPoint y: 74, distance: 3.3
click at [229, 77] on input "text" at bounding box center [230, 76] width 20 height 10
click at [159, 83] on div "PENDING [DATE] Filter Claims Search Name Encounter Date Total Price(₦) Date Fil…" at bounding box center [169, 107] width 187 height 91
click at [153, 84] on div "PENDING [DATE] Filter Claims Search Name Encounter Date Total Price(₦) Date Fil…" at bounding box center [169, 107] width 187 height 91
click at [153, 78] on input "[DATE]" at bounding box center [161, 76] width 53 height 11
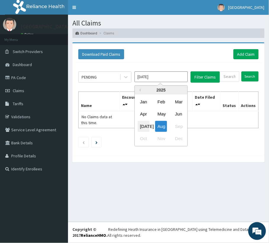
click at [143, 124] on div "[DATE]" at bounding box center [144, 126] width 12 height 11
type input "[DATE]"
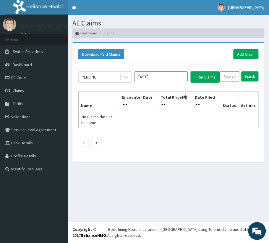
paste input "GTA/10089/A"
type input "GTA/10089/A"
click at [251, 75] on input "Search" at bounding box center [250, 76] width 17 height 10
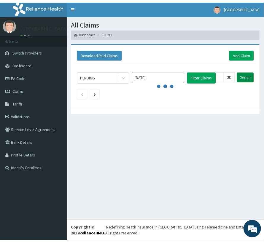
scroll to position [0, 0]
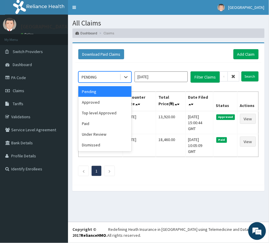
click at [104, 80] on div "PENDING" at bounding box center [99, 76] width 41 height 9
click at [94, 123] on div "Paid" at bounding box center [104, 123] width 53 height 11
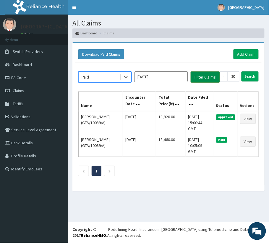
click at [203, 76] on button "Filter Claims" at bounding box center [205, 76] width 29 height 11
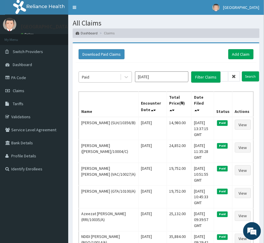
click at [117, 79] on div "Paid" at bounding box center [99, 76] width 41 height 9
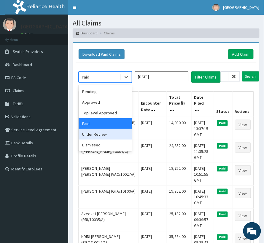
click at [96, 136] on div "Under Review" at bounding box center [104, 134] width 53 height 11
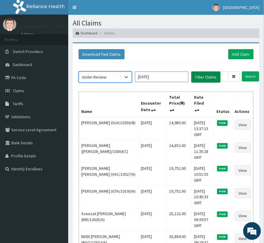
click at [196, 76] on button "Filter Claims" at bounding box center [205, 76] width 29 height 11
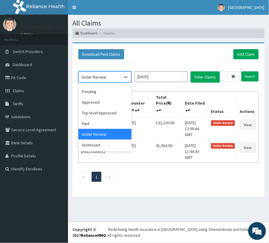
click at [105, 77] on div "Under Review" at bounding box center [94, 77] width 25 height 6
click at [97, 104] on div "Approved" at bounding box center [104, 102] width 53 height 11
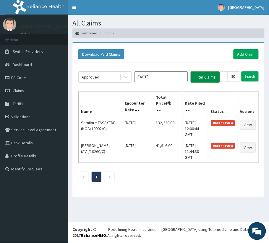
click at [207, 77] on button "Filter Claims" at bounding box center [205, 76] width 29 height 11
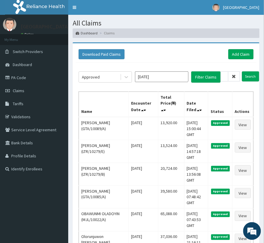
click at [115, 62] on div "Download Paid Claims Add Claim" at bounding box center [166, 54] width 181 height 16
click at [105, 77] on div "Approved" at bounding box center [99, 76] width 41 height 9
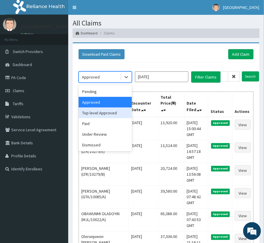
click at [96, 113] on div "Top level Approved" at bounding box center [104, 112] width 53 height 11
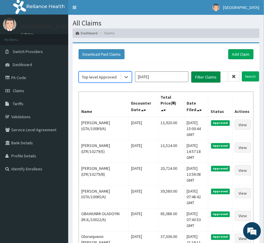
click at [210, 76] on button "Filter Claims" at bounding box center [205, 76] width 29 height 11
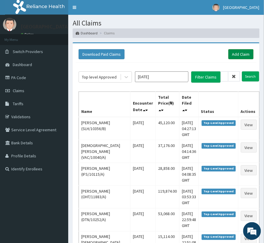
click at [245, 53] on link "Add Claim" at bounding box center [240, 54] width 25 height 10
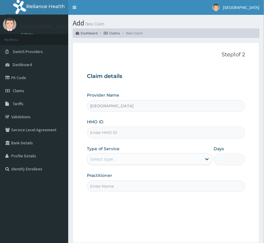
type input "[GEOGRAPHIC_DATA]"
click at [116, 136] on input "HMO ID" at bounding box center [166, 133] width 158 height 12
paste input "MYS/10002/A"
type input "MYS/10002/A"
click at [114, 156] on div "Select type" at bounding box center [144, 158] width 114 height 9
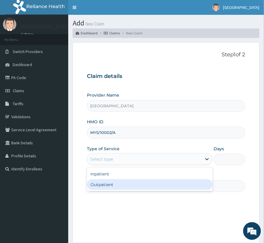
click at [102, 185] on div "Outpatient" at bounding box center [150, 184] width 126 height 11
type input "1"
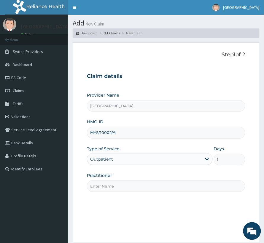
click at [105, 163] on div "Outpatient" at bounding box center [144, 158] width 114 height 9
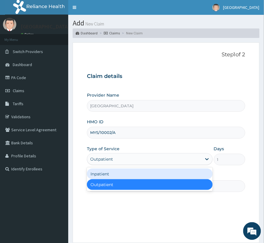
click at [101, 174] on div "Inpatient" at bounding box center [150, 174] width 126 height 11
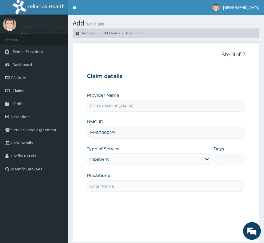
click at [100, 182] on input "Practitioner" at bounding box center [166, 186] width 158 height 12
type input "[PERSON_NAME]"
click at [219, 160] on input "Days" at bounding box center [229, 160] width 31 height 12
type input "2"
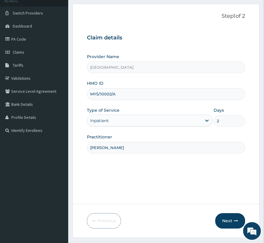
scroll to position [20, 0]
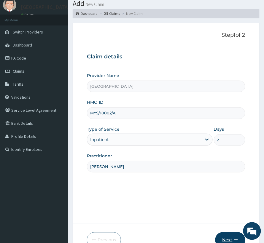
click at [230, 233] on button "Next" at bounding box center [230, 239] width 30 height 15
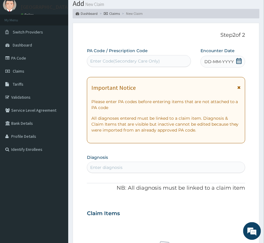
click at [129, 61] on div "Enter Code(Secondary Care Only)" at bounding box center [125, 61] width 70 height 6
paste input "PA/4E8CF2"
type input "PA/4E8CF2"
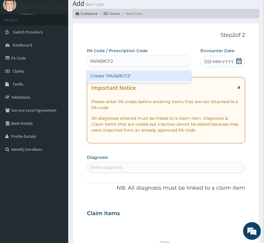
click at [115, 76] on div "Create "PA/4E8CF2"" at bounding box center [139, 75] width 104 height 11
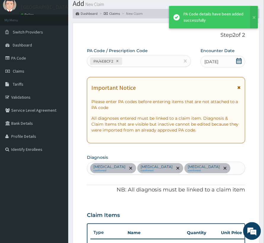
scroll to position [262, 0]
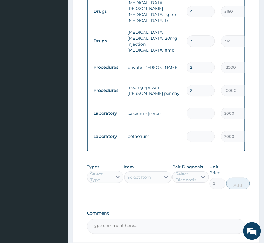
click at [192, 198] on div "PA Code / Prescription Code PA/4E8CF2 Encounter Date [DATE] Important Notice Pl…" at bounding box center [166, 19] width 158 height 429
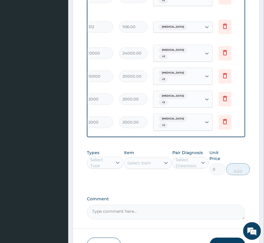
scroll to position [0, 139]
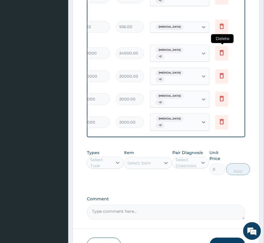
click at [225, 46] on icon at bounding box center [221, 53] width 13 height 15
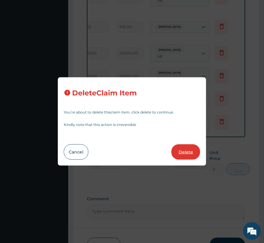
click at [180, 155] on button "Delete" at bounding box center [185, 151] width 29 height 15
type input "10000"
type input "20000.00"
type input "1"
type input "2000"
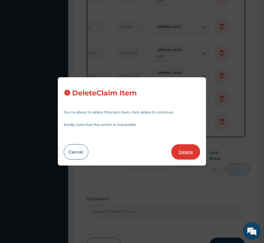
type input "2000.00"
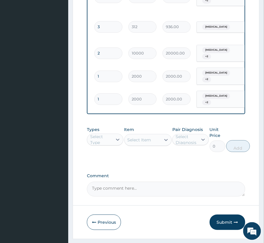
scroll to position [0, 0]
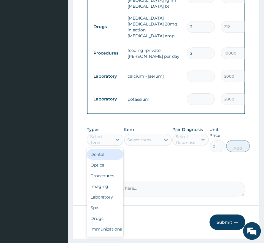
click at [102, 134] on div "Select Type" at bounding box center [101, 140] width 22 height 12
click at [109, 170] on div "Procedures" at bounding box center [105, 175] width 36 height 11
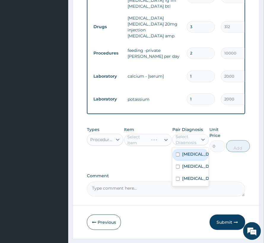
click at [194, 137] on div "Select Diagnosis" at bounding box center [190, 139] width 36 height 11
drag, startPoint x: 191, startPoint y: 147, endPoint x: 186, endPoint y: 163, distance: 16.7
click at [191, 151] on label "[MEDICAL_DATA]" at bounding box center [196, 154] width 29 height 6
checkbox input "true"
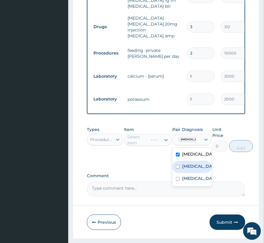
click at [186, 163] on div "[MEDICAL_DATA]" at bounding box center [191, 167] width 39 height 12
checkbox input "true"
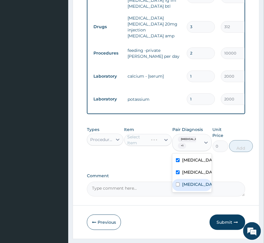
click at [182, 181] on label "[MEDICAL_DATA]" at bounding box center [198, 184] width 32 height 6
checkbox input "true"
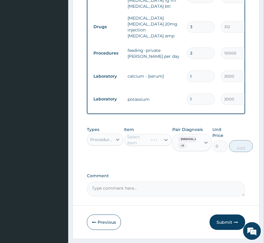
click at [148, 134] on div "Select Item" at bounding box center [147, 140] width 47 height 12
click at [148, 137] on div "Select Item" at bounding box center [139, 140] width 24 height 6
type input "prac"
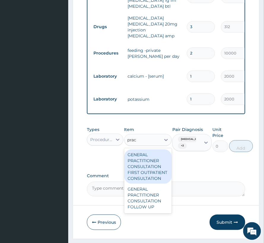
drag, startPoint x: 153, startPoint y: 161, endPoint x: 170, endPoint y: 149, distance: 21.2
click at [153, 161] on div "GENERAL PRACTITIONER CONSULTATION FIRST OUTPATIENT CONSULTATION" at bounding box center [147, 166] width 47 height 34
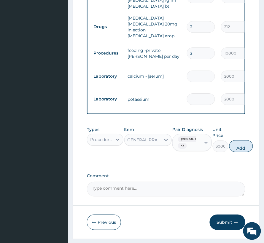
click at [242, 140] on button "Add" at bounding box center [241, 146] width 24 height 12
type input "0"
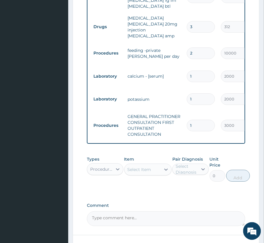
click at [134, 166] on div "Select Item" at bounding box center [139, 169] width 24 height 6
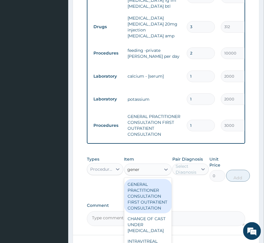
type input "genera"
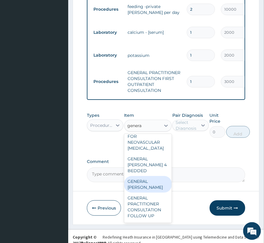
scroll to position [118, 0]
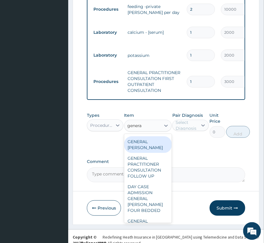
click at [140, 153] on div "GENERAL [PERSON_NAME]" at bounding box center [147, 144] width 47 height 17
type input "6000"
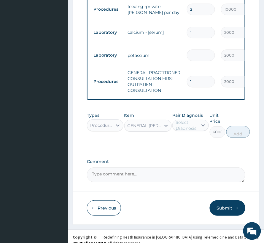
drag, startPoint x: 185, startPoint y: 118, endPoint x: 189, endPoint y: 123, distance: 6.8
click at [186, 119] on div "Select Diagnosis" at bounding box center [186, 125] width 22 height 12
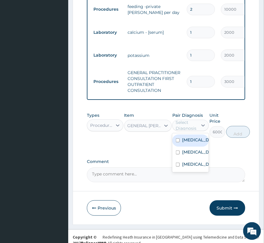
click at [196, 137] on label "[MEDICAL_DATA]" at bounding box center [196, 140] width 29 height 6
checkbox input "true"
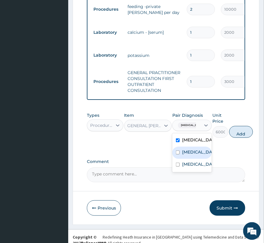
click at [188, 150] on div "[MEDICAL_DATA]" at bounding box center [191, 153] width 39 height 12
checkbox input "true"
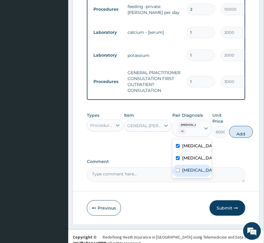
click at [186, 167] on label "[MEDICAL_DATA]" at bounding box center [198, 170] width 32 height 6
checkbox input "true"
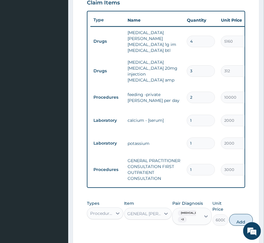
scroll to position [281, 0]
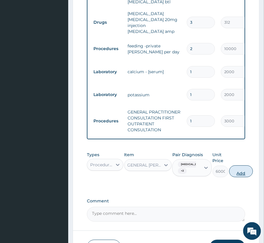
click at [236, 165] on button "Add" at bounding box center [241, 171] width 24 height 12
type input "0"
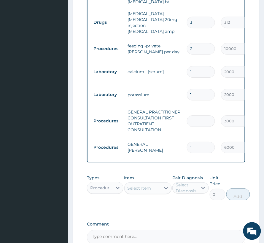
drag, startPoint x: 194, startPoint y: 130, endPoint x: 185, endPoint y: 133, distance: 9.0
click at [185, 139] on td "1" at bounding box center [201, 147] width 34 height 17
type input "2"
type input "12000.00"
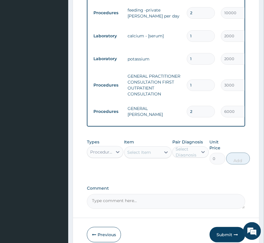
scroll to position [320, 0]
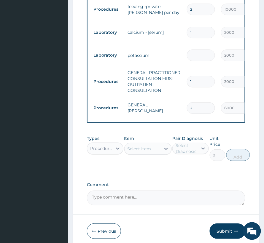
type input "2"
click at [101, 145] on div "Procedures" at bounding box center [101, 148] width 23 height 6
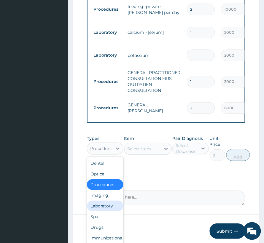
click at [100, 200] on div "Laboratory" at bounding box center [105, 205] width 36 height 11
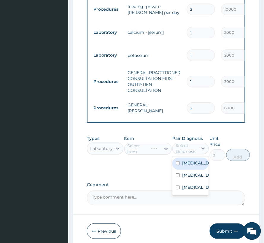
click at [187, 143] on div "Select Diagnosis" at bounding box center [190, 148] width 36 height 11
click at [192, 170] on div "[MEDICAL_DATA]" at bounding box center [190, 176] width 36 height 12
checkbox input "true"
click at [147, 146] on div "Select Item" at bounding box center [139, 149] width 24 height 6
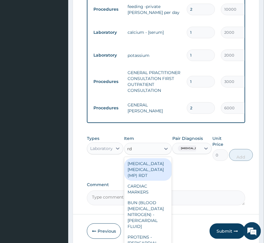
type input "rdt"
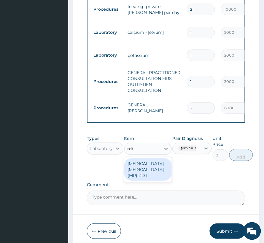
click at [145, 158] on div "[MEDICAL_DATA] [MEDICAL_DATA] (MP) RDT" at bounding box center [147, 169] width 47 height 23
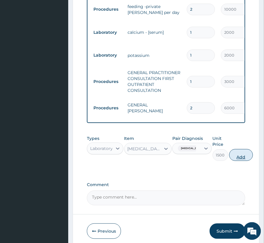
click at [232, 149] on button "Add" at bounding box center [241, 155] width 24 height 12
type input "0"
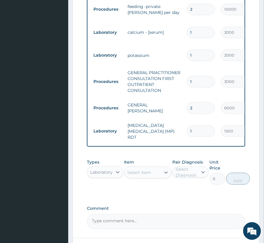
click at [143, 169] on div "Select Item" at bounding box center [139, 172] width 24 height 6
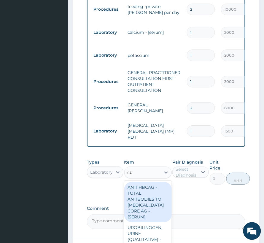
type input "cbc"
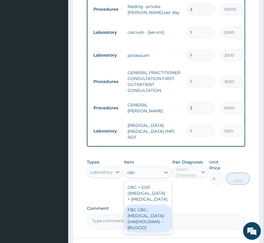
drag, startPoint x: 142, startPoint y: 233, endPoint x: 158, endPoint y: 225, distance: 17.4
click at [143, 232] on div "FBC CBC-[MEDICAL_DATA] (HAEMOGRAM) - [BLOOD]" at bounding box center [147, 218] width 47 height 28
type input "3000"
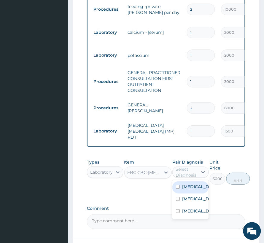
drag, startPoint x: 196, startPoint y: 157, endPoint x: 197, endPoint y: 174, distance: 17.2
click at [196, 166] on div "Select Diagnosis" at bounding box center [186, 172] width 22 height 12
click at [197, 184] on label "[MEDICAL_DATA]" at bounding box center [196, 187] width 29 height 6
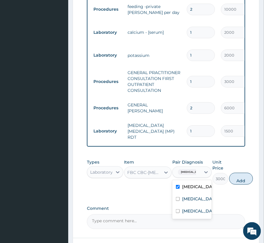
checkbox input "true"
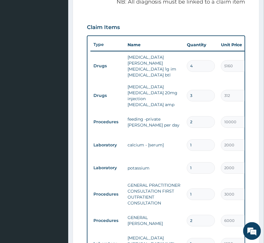
scroll to position [162, 0]
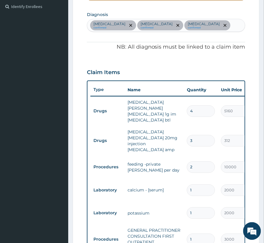
click at [225, 30] on div "[MEDICAL_DATA] confirmed [MEDICAL_DATA] confirmed [MEDICAL_DATA] confirmed" at bounding box center [166, 25] width 158 height 12
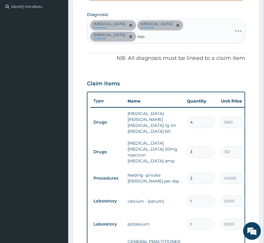
type input "seps"
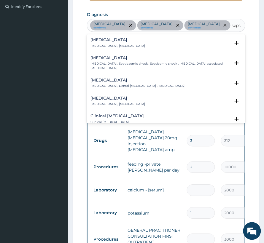
click at [113, 42] on h4 "[MEDICAL_DATA]" at bounding box center [117, 40] width 54 height 4
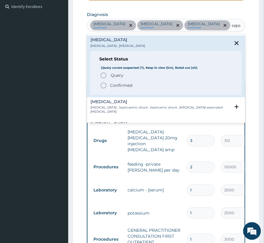
click at [116, 87] on p "Confirmed" at bounding box center [121, 86] width 22 height 6
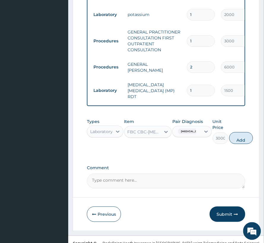
scroll to position [372, 0]
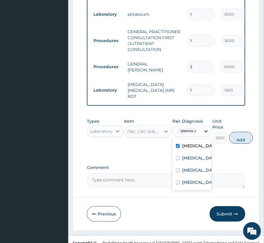
click at [203, 128] on icon at bounding box center [206, 131] width 6 height 6
drag, startPoint x: 188, startPoint y: 174, endPoint x: 218, endPoint y: 148, distance: 40.3
click at [189, 179] on label "[MEDICAL_DATA]" at bounding box center [198, 182] width 32 height 6
checkbox input "true"
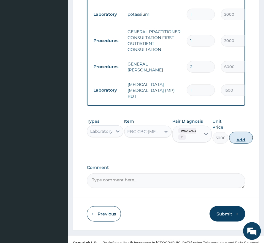
click at [238, 132] on button "Add" at bounding box center [241, 138] width 24 height 12
type input "0"
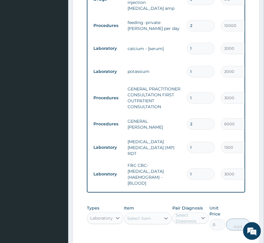
scroll to position [333, 0]
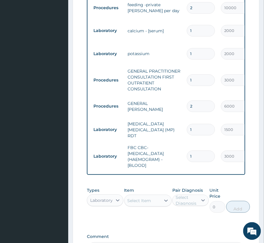
click at [98, 197] on div "Laboratory" at bounding box center [101, 200] width 23 height 6
drag, startPoint x: 198, startPoint y: 186, endPoint x: 198, endPoint y: 193, distance: 7.1
click at [198, 195] on div at bounding box center [203, 200] width 11 height 11
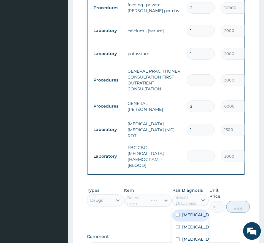
drag, startPoint x: 195, startPoint y: 202, endPoint x: 192, endPoint y: 206, distance: 5.3
click at [194, 212] on label "[MEDICAL_DATA]" at bounding box center [196, 215] width 29 height 6
checkbox input "true"
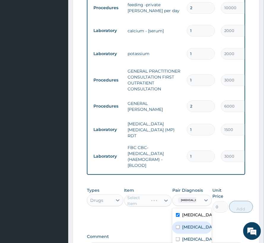
drag, startPoint x: 192, startPoint y: 211, endPoint x: 191, endPoint y: 215, distance: 4.0
click at [191, 224] on label "[MEDICAL_DATA]" at bounding box center [198, 227] width 32 height 6
checkbox input "true"
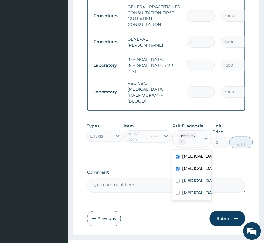
scroll to position [402, 0]
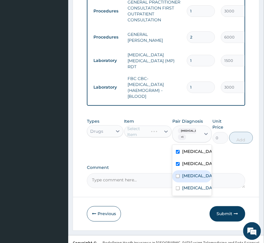
click at [193, 173] on label "[MEDICAL_DATA]" at bounding box center [198, 176] width 32 height 6
checkbox input "true"
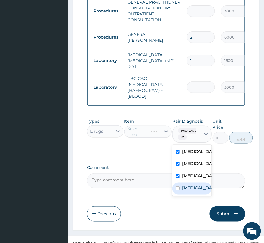
click at [193, 185] on label "[MEDICAL_DATA]" at bounding box center [198, 188] width 32 height 6
checkbox input "true"
click at [136, 129] on div "Select Item" at bounding box center [139, 132] width 24 height 6
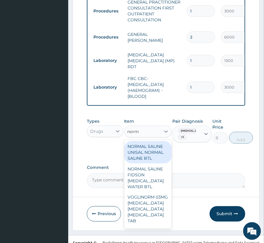
type input "[PERSON_NAME]"
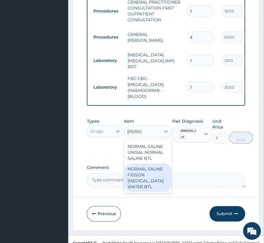
click at [151, 163] on div "NORMAL SALINE FIDSON [MEDICAL_DATA] WATER BTL" at bounding box center [147, 177] width 47 height 28
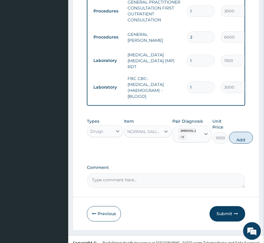
drag, startPoint x: 246, startPoint y: 125, endPoint x: 244, endPoint y: 128, distance: 3.5
click at [246, 132] on button "Add" at bounding box center [241, 138] width 24 height 12
type input "0"
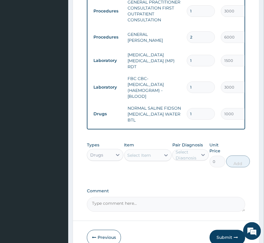
click at [142, 152] on div "Select Item" at bounding box center [139, 155] width 24 height 6
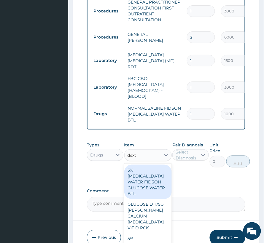
click at [137, 152] on input "dext" at bounding box center [132, 155] width 10 height 6
drag, startPoint x: 137, startPoint y: 142, endPoint x: 126, endPoint y: 144, distance: 10.8
click at [126, 150] on div "dext dext" at bounding box center [142, 154] width 36 height 9
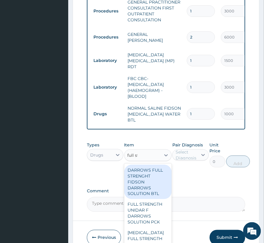
type input "full str"
click at [136, 169] on div "DARROWS FULL STRENGHT FIDSON DARROWS SOLUTION BTL" at bounding box center [147, 182] width 47 height 34
type input "1000"
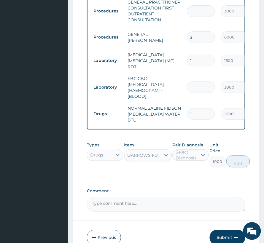
click at [190, 149] on div "Select Diagnosis" at bounding box center [186, 155] width 22 height 12
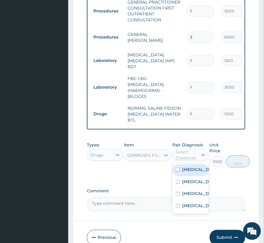
drag, startPoint x: 191, startPoint y: 156, endPoint x: 190, endPoint y: 167, distance: 11.6
click at [191, 166] on label "[MEDICAL_DATA]" at bounding box center [196, 169] width 29 height 6
checkbox input "true"
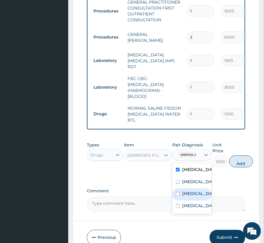
click at [190, 191] on label "[MEDICAL_DATA]" at bounding box center [198, 194] width 32 height 6
checkbox input "true"
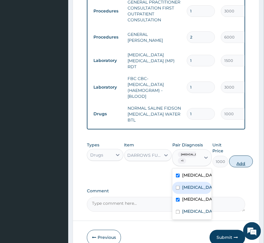
click at [236, 155] on button "Add" at bounding box center [241, 161] width 24 height 12
type input "0"
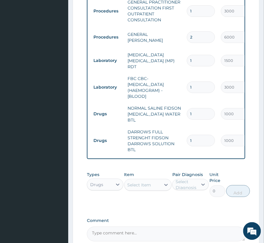
click at [141, 179] on div "Select Item" at bounding box center [147, 185] width 47 height 12
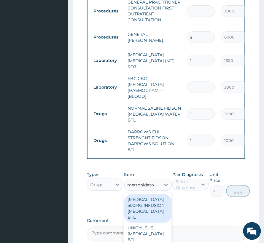
type input "metronidazol"
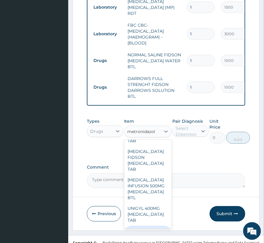
scroll to position [500, 0]
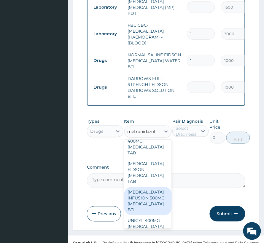
click at [147, 200] on div "[MEDICAL_DATA] INFUSION 500MG [MEDICAL_DATA] BTL" at bounding box center [147, 201] width 47 height 28
type input "1200"
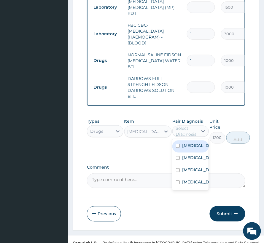
click at [186, 125] on div "Select Diagnosis" at bounding box center [186, 131] width 22 height 12
click at [191, 143] on label "[MEDICAL_DATA]" at bounding box center [196, 146] width 29 height 6
checkbox input "true"
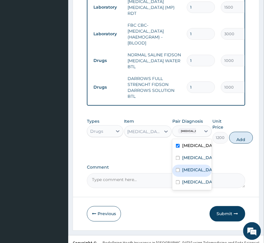
click at [190, 167] on label "[MEDICAL_DATA]" at bounding box center [198, 170] width 32 height 6
checkbox input "true"
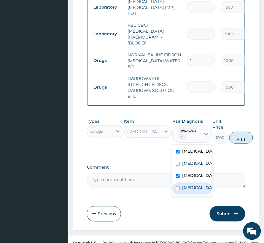
click at [189, 185] on label "[MEDICAL_DATA]" at bounding box center [198, 188] width 32 height 6
checkbox input "true"
click at [236, 132] on button "Add" at bounding box center [241, 138] width 24 height 12
type input "0"
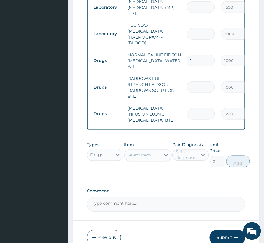
drag, startPoint x: 195, startPoint y: 96, endPoint x: 173, endPoint y: 101, distance: 21.9
click at [173, 102] on tr "Drugs [MEDICAL_DATA] INFUSION 500MG [MEDICAL_DATA] BTL 1 1200 1200.00 [MEDICAL_…" at bounding box center [235, 114] width 290 height 24
type input "6"
type input "7200.00"
type input "6"
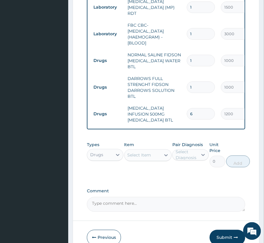
drag, startPoint x: 195, startPoint y: 68, endPoint x: 180, endPoint y: 70, distance: 15.0
click at [180, 73] on tr "Drugs DARROWS FULL STRENGHT FIDSON DARROWS SOLUTION BTL 1 1000 1000.00 [MEDICAL…" at bounding box center [235, 88] width 290 height 30
type input "8"
type input "8000.00"
type input "8"
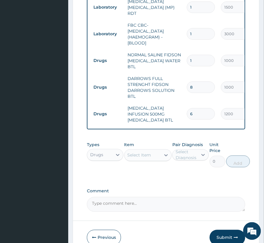
drag, startPoint x: 200, startPoint y: 43, endPoint x: 187, endPoint y: 46, distance: 13.4
click at [187, 55] on input "1" at bounding box center [201, 61] width 28 height 12
type input "6"
type input "6000.00"
type input "6"
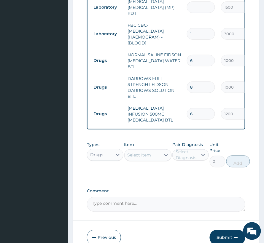
click at [145, 152] on div "Select Item" at bounding box center [139, 155] width 24 height 6
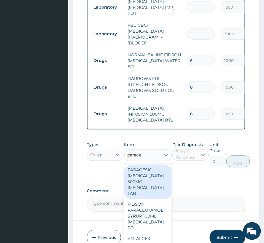
type input "paracet"
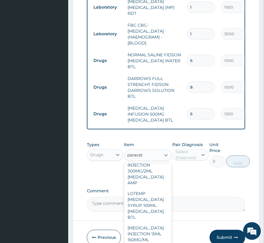
scroll to position [498, 0]
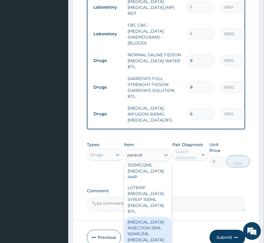
click at [155, 218] on div "[MEDICAL_DATA] INJECTION 15ML 150MG/ML [MEDICAL_DATA] AMP" at bounding box center [147, 234] width 47 height 34
type input "600"
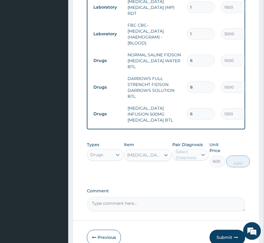
click at [182, 149] on div "Select Diagnosis" at bounding box center [186, 155] width 22 height 12
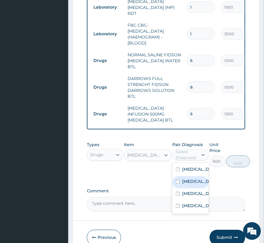
click at [183, 179] on label "[MEDICAL_DATA]" at bounding box center [196, 182] width 29 height 6
checkbox input "true"
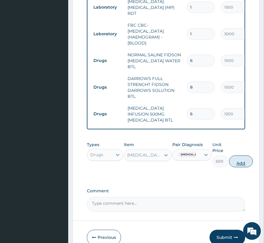
click at [231, 155] on button "Add" at bounding box center [241, 161] width 24 height 12
type input "0"
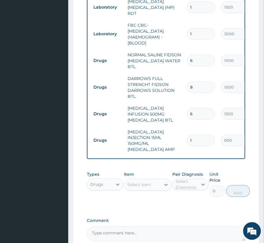
click at [146, 182] on div "Select Item" at bounding box center [139, 185] width 24 height 6
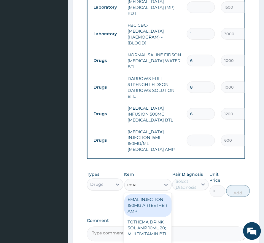
type input "emal"
drag, startPoint x: 150, startPoint y: 194, endPoint x: 150, endPoint y: 187, distance: 6.3
click at [150, 194] on div "EMAL INJECTION 150MG ARTEETHER AMP" at bounding box center [147, 205] width 47 height 23
type input "876"
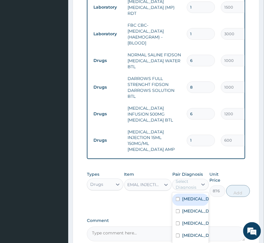
click at [184, 179] on div "Select Diagnosis" at bounding box center [186, 185] width 22 height 12
click at [195, 208] on label "[MEDICAL_DATA]" at bounding box center [196, 211] width 29 height 6
checkbox input "true"
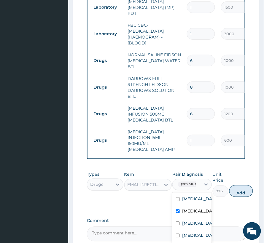
click at [245, 185] on button "Add" at bounding box center [241, 191] width 24 height 12
type input "0"
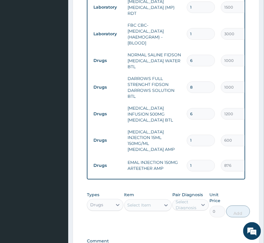
click at [241, 189] on div "Types Drugs Item Select Item Pair Diagnosis Select Diagnosis Unit Price 0 Add" at bounding box center [166, 204] width 158 height 31
drag, startPoint x: 194, startPoint y: 148, endPoint x: 182, endPoint y: 155, distance: 13.7
click at [182, 155] on tr "Drugs EMAL INJECTION 150MG ARTEETHER AMP 1 876 876.00 [MEDICAL_DATA] Delete" at bounding box center [235, 165] width 290 height 20
type input "3"
type input "2628.00"
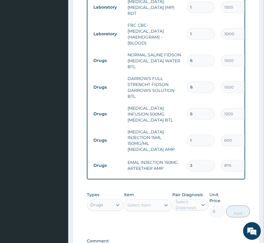
type input "3"
drag, startPoint x: 193, startPoint y: 122, endPoint x: 188, endPoint y: 130, distance: 9.2
click at [188, 132] on td "1" at bounding box center [201, 140] width 34 height 17
type input "2"
type input "1200.00"
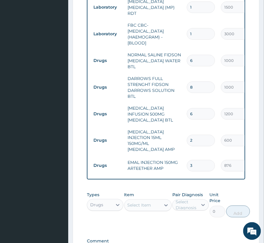
type input "24"
type input "14400.00"
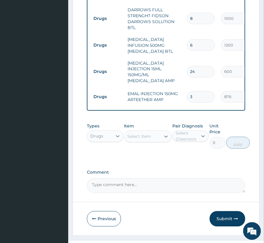
scroll to position [529, 0]
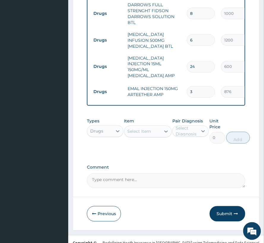
type input "24"
click at [149, 129] on div "Select Item" at bounding box center [139, 132] width 24 height 6
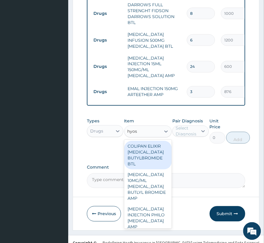
type input "hyosc"
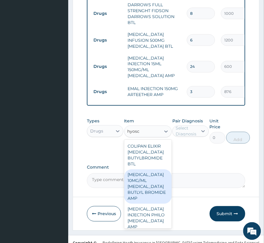
click at [150, 172] on div "[MEDICAL_DATA] 10MG/ML [MEDICAL_DATA] BUTLYL BROMIDE AMP" at bounding box center [147, 186] width 47 height 34
type input "900"
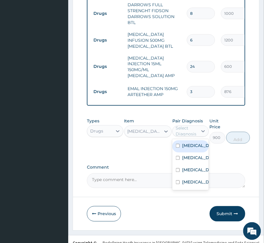
click at [188, 125] on div "Select Diagnosis" at bounding box center [186, 131] width 22 height 12
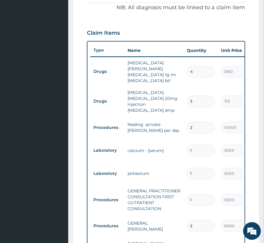
scroll to position [174, 0]
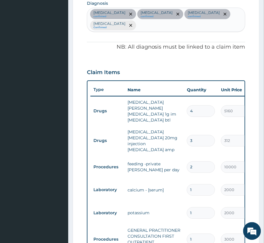
click at [201, 33] on div "PA Code / Prescription Code PA/4E8CF2 Encounter Date [DATE] Important Notice Pl…" at bounding box center [166, 218] width 158 height 649
click at [204, 28] on div "[MEDICAL_DATA] confirmed [MEDICAL_DATA] confirmed [MEDICAL_DATA] confirmed [MED…" at bounding box center [166, 20] width 158 height 24
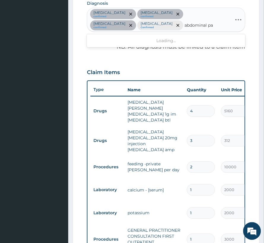
type input "abdominal pai"
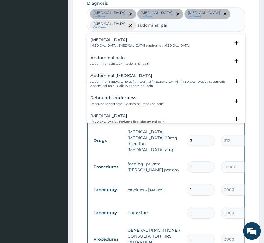
click at [105, 57] on h4 "Abdominal pain" at bounding box center [119, 58] width 59 height 4
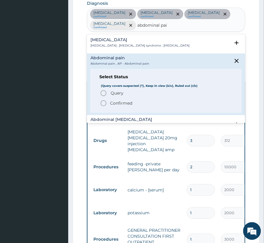
click at [117, 104] on p "Confirmed" at bounding box center [121, 103] width 22 height 6
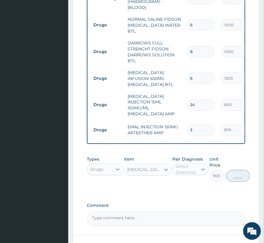
scroll to position [529, 0]
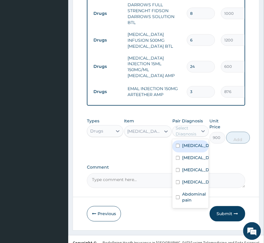
click at [185, 125] on div "Select Diagnosis" at bounding box center [186, 131] width 22 height 12
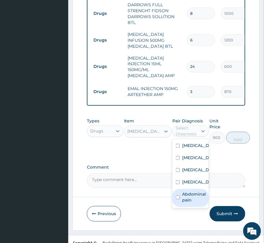
click at [188, 193] on label "Abdominal pain" at bounding box center [194, 197] width 24 height 12
checkbox input "true"
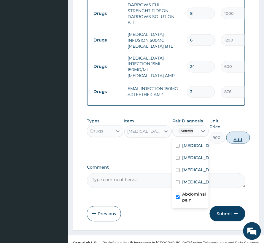
click at [247, 132] on button "Add" at bounding box center [238, 138] width 24 height 12
type input "0"
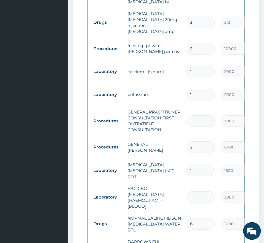
scroll to position [253, 0]
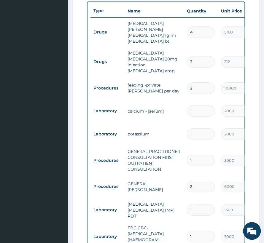
drag, startPoint x: 192, startPoint y: 54, endPoint x: 178, endPoint y: 57, distance: 14.4
click at [178, 57] on tr "Drugs [MEDICAL_DATA] [MEDICAL_DATA] 20mg injection [MEDICAL_DATA] amp 3 312 936…" at bounding box center [235, 62] width 290 height 30
type input "6"
type input "1872.00"
click at [199, 56] on input "6" at bounding box center [201, 62] width 28 height 12
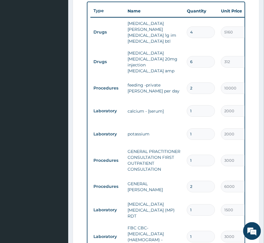
drag, startPoint x: 199, startPoint y: 52, endPoint x: 189, endPoint y: 57, distance: 11.4
click at [189, 57] on input "6" at bounding box center [201, 62] width 28 height 12
type input "3"
type input "936.00"
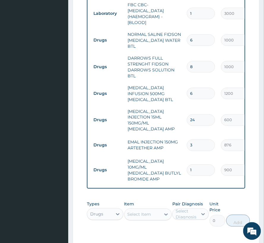
scroll to position [490, 0]
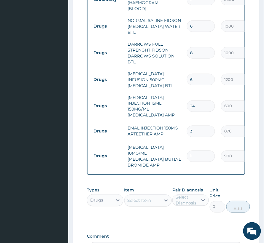
click at [155, 196] on div "Select Item" at bounding box center [142, 200] width 36 height 9
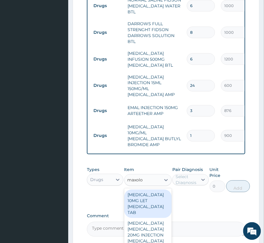
scroll to position [529, 0]
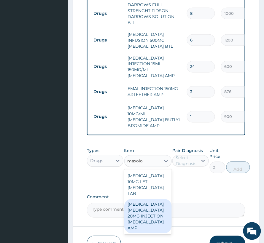
type input "maxolo"
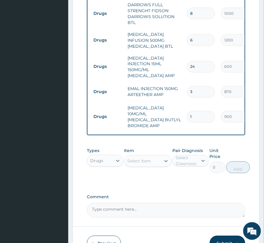
click at [198, 203] on textarea "Comment" at bounding box center [166, 210] width 158 height 15
click at [142, 158] on div "Select Item" at bounding box center [139, 161] width 24 height 6
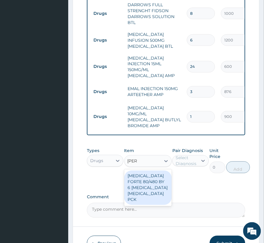
type input "coart"
click at [162, 171] on div "[MEDICAL_DATA] FORTE 80/480 BY 6 [MEDICAL_DATA] [MEDICAL_DATA] PCK" at bounding box center [147, 188] width 47 height 34
type input "3360"
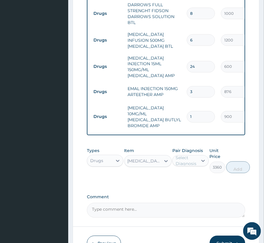
click at [198, 155] on div at bounding box center [203, 160] width 11 height 11
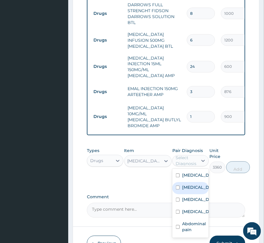
click at [197, 184] on label "[MEDICAL_DATA]" at bounding box center [196, 187] width 29 height 6
checkbox input "true"
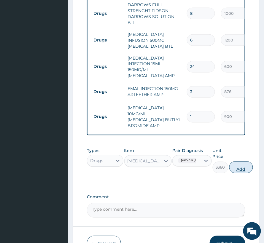
click at [241, 161] on button "Add" at bounding box center [241, 167] width 24 height 12
type input "0"
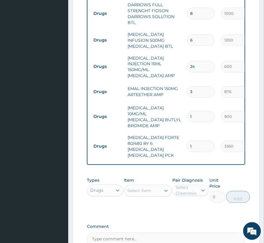
click at [135, 188] on div "Select Item" at bounding box center [139, 191] width 24 height 6
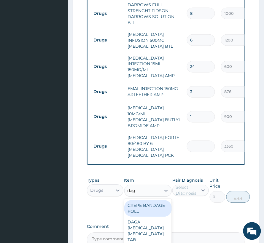
type input "daga"
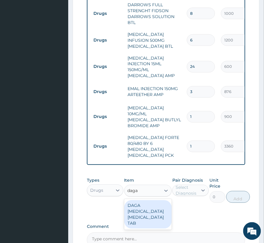
click at [134, 200] on div "DAGA [MEDICAL_DATA] [MEDICAL_DATA] TAB" at bounding box center [147, 214] width 47 height 28
type input "24"
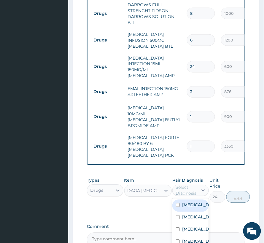
click at [196, 184] on div "Select Diagnosis" at bounding box center [186, 190] width 22 height 12
click at [198, 212] on div "[MEDICAL_DATA]" at bounding box center [190, 218] width 36 height 12
checkbox input "true"
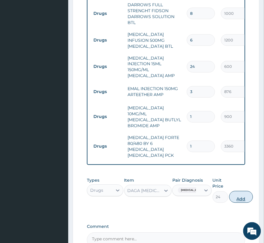
click at [238, 191] on button "Add" at bounding box center [241, 197] width 24 height 12
type input "0"
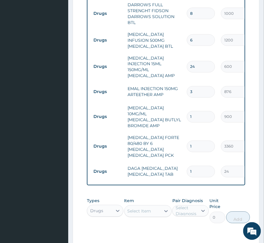
drag, startPoint x: 196, startPoint y: 140, endPoint x: 177, endPoint y: 140, distance: 19.0
click at [177, 161] on tr "Drugs DAGA [MEDICAL_DATA] [MEDICAL_DATA] TAB 1 24 24.00 [MEDICAL_DATA] Delete" at bounding box center [235, 171] width 290 height 20
type input "9"
type input "216.00"
drag, startPoint x: 187, startPoint y: 138, endPoint x: 210, endPoint y: 139, distance: 22.5
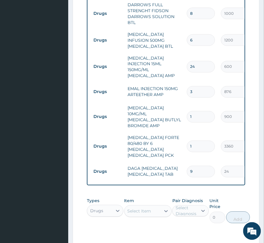
click at [210, 166] on input "9" at bounding box center [201, 172] width 28 height 12
type input "1"
type input "24.00"
type input "18"
type input "432.00"
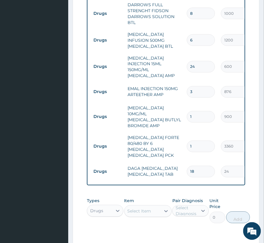
type input "18"
click at [142, 208] on div "Select Item" at bounding box center [139, 211] width 24 height 6
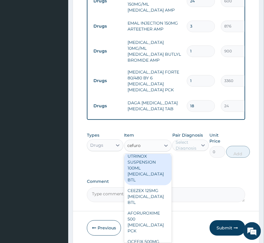
scroll to position [597, 0]
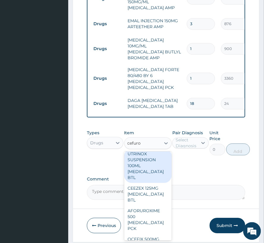
type input "cefuro"
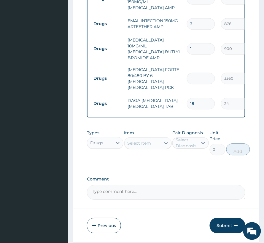
click at [147, 140] on div "Select Item" at bounding box center [139, 143] width 24 height 6
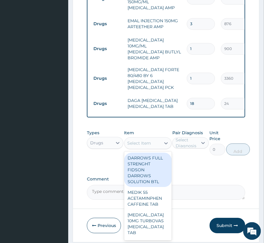
paste input "OCEFIX 500MG CEFUROXIME TAB"
type input "OCEFIX 500MG CEFUROXIME TAB"
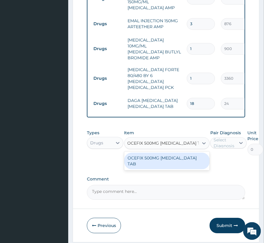
scroll to position [0, 7]
click at [147, 153] on div "OCEFIX 500MG CEFUROXIME TAB" at bounding box center [166, 161] width 85 height 17
type input "264"
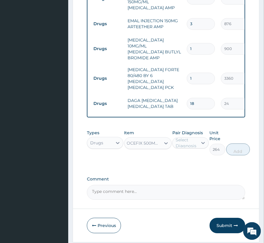
scroll to position [0, 1]
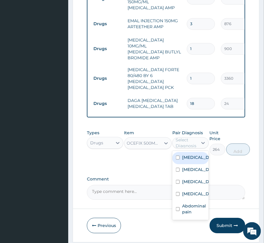
click at [187, 137] on div "Select Diagnosis" at bounding box center [186, 143] width 22 height 12
click at [192, 154] on label "Gastroenteritis" at bounding box center [196, 157] width 29 height 6
checkbox input "true"
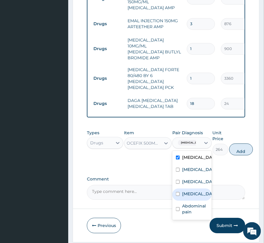
click at [193, 191] on label "Sepsis" at bounding box center [198, 194] width 32 height 6
checkbox input "true"
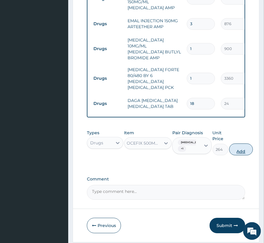
click at [241, 143] on button "Add" at bounding box center [241, 149] width 24 height 12
type input "0"
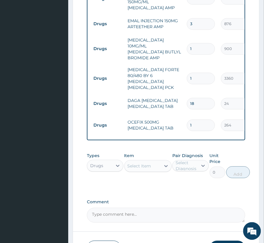
scroll to position [0, 0]
drag, startPoint x: 196, startPoint y: 95, endPoint x: 183, endPoint y: 101, distance: 13.9
click at [184, 116] on td "1" at bounding box center [201, 124] width 34 height 17
click at [196, 119] on input "1" at bounding box center [201, 125] width 28 height 12
type input "14"
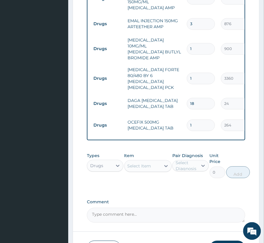
type input "3696.00"
type input "14"
click at [133, 161] on div "Select Item" at bounding box center [142, 165] width 36 height 9
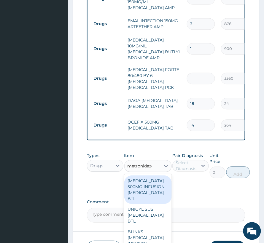
type input "metronidazol"
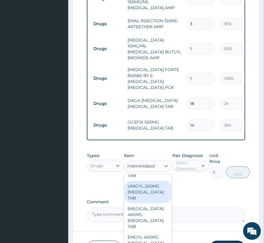
scroll to position [355, 0]
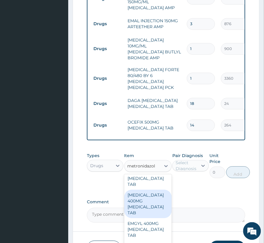
click at [146, 192] on div "METRONIDAZOLE 400MG METRONIDAZOLE TAB" at bounding box center [147, 204] width 47 height 28
type input "60"
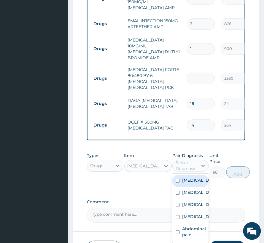
click at [183, 160] on div "Select Diagnosis" at bounding box center [186, 166] width 22 height 12
click at [191, 175] on div "Gastroenteritis" at bounding box center [190, 181] width 36 height 12
checkbox input "true"
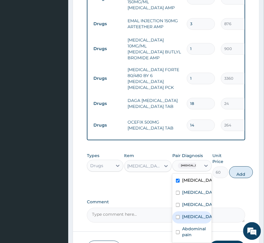
drag, startPoint x: 191, startPoint y: 184, endPoint x: 191, endPoint y: 198, distance: 14.5
click at [191, 198] on div "Gastroenteritis Malaria Disorder of electrolytes Sepsis Abdominal pain" at bounding box center [191, 208] width 39 height 69
click at [191, 214] on label "Sepsis" at bounding box center [198, 217] width 32 height 6
checkbox input "true"
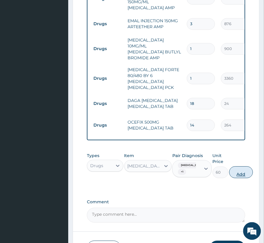
click at [241, 166] on button "Add" at bounding box center [241, 172] width 24 height 12
type input "0"
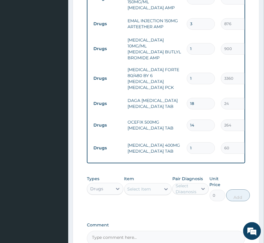
drag, startPoint x: 191, startPoint y: 113, endPoint x: 176, endPoint y: 119, distance: 16.1
click at [176, 137] on tr "Drugs METRONIDAZOLE 400MG METRONIDAZOLE TAB 1 60 60.00 Gastroenteritis + 1 Dele…" at bounding box center [235, 148] width 290 height 23
type input "2"
type input "120.00"
type input "21"
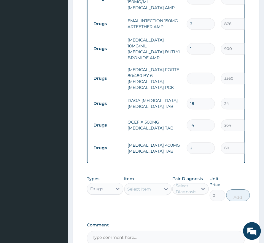
type input "1260.00"
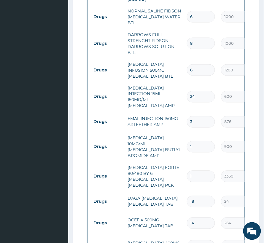
scroll to position [479, 0]
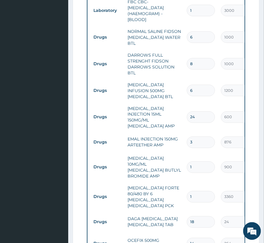
type input "21"
click at [197, 161] on input "1" at bounding box center [201, 167] width 28 height 12
type input "12"
type input "10800.00"
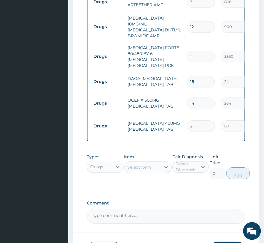
scroll to position [636, 0]
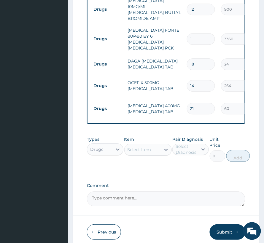
type input "12"
click at [217, 224] on button "Submit" at bounding box center [227, 231] width 36 height 15
